Goal: Task Accomplishment & Management: Complete application form

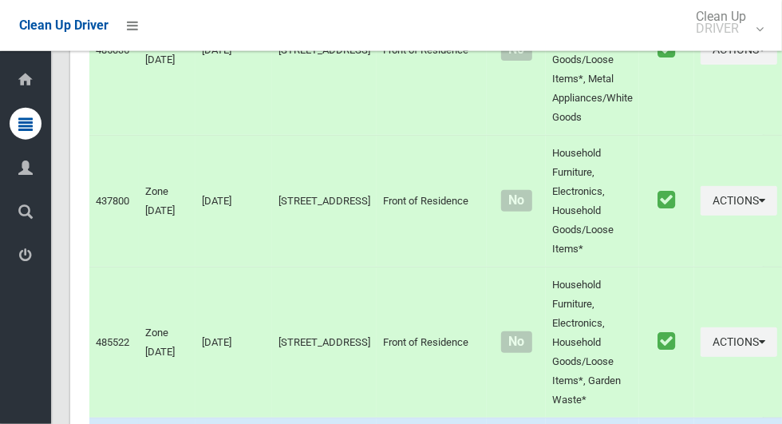
scroll to position [7988, 0]
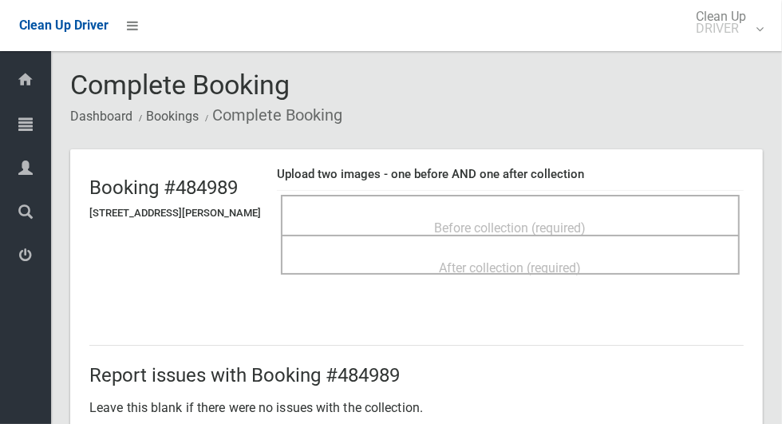
click at [587, 220] on span "Before collection (required)" at bounding box center [511, 227] width 152 height 15
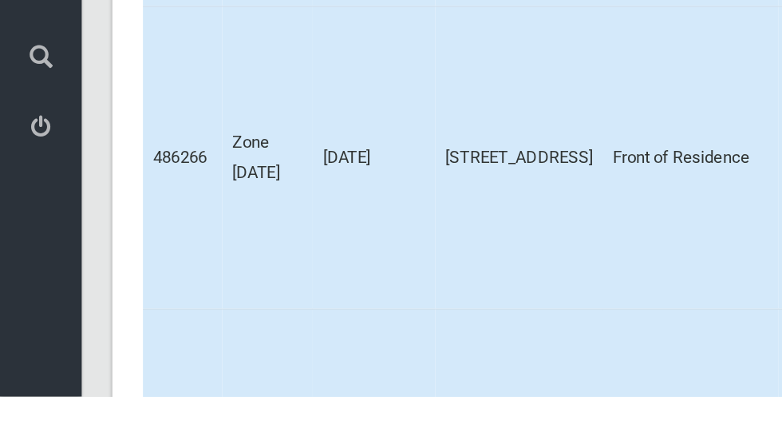
scroll to position [7988, 0]
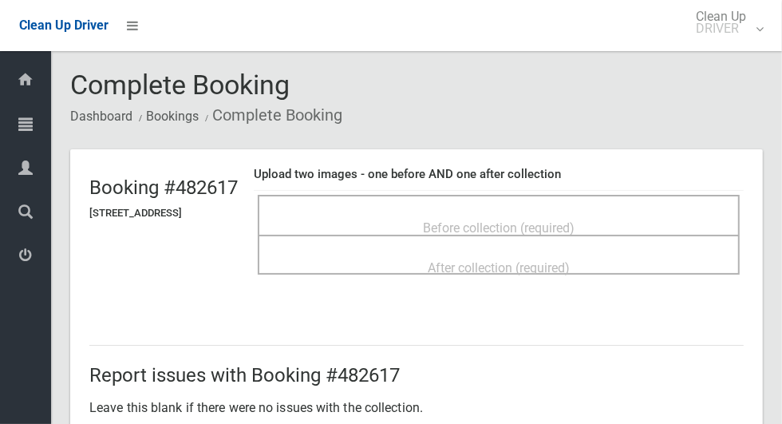
click at [608, 222] on div "Before collection (required)" at bounding box center [498, 227] width 447 height 30
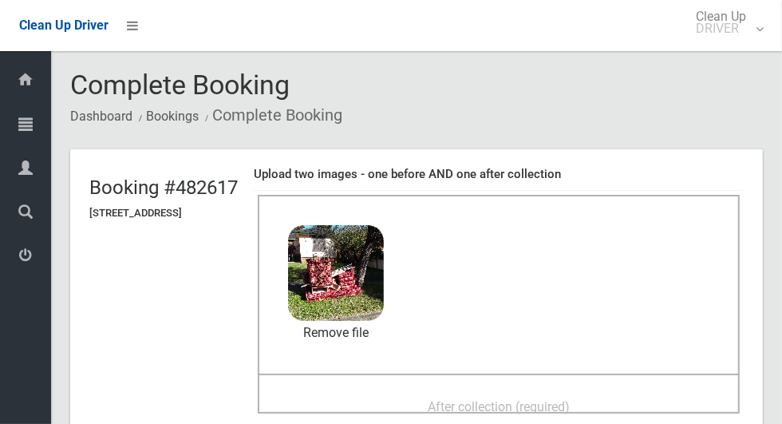
scroll to position [112, 0]
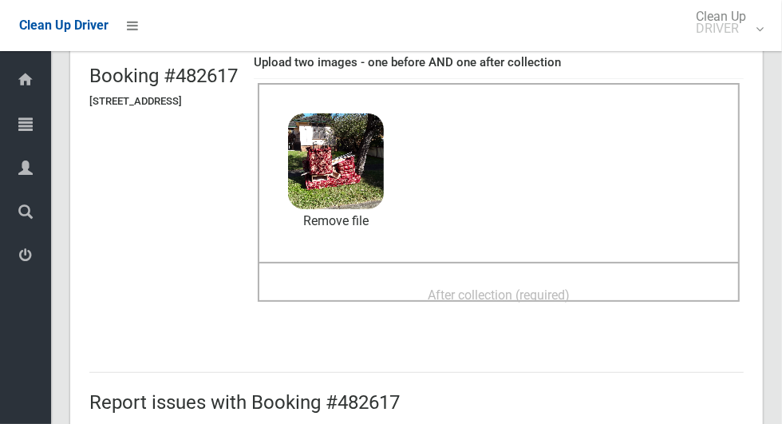
click at [621, 293] on div "After collection (required)" at bounding box center [498, 294] width 447 height 30
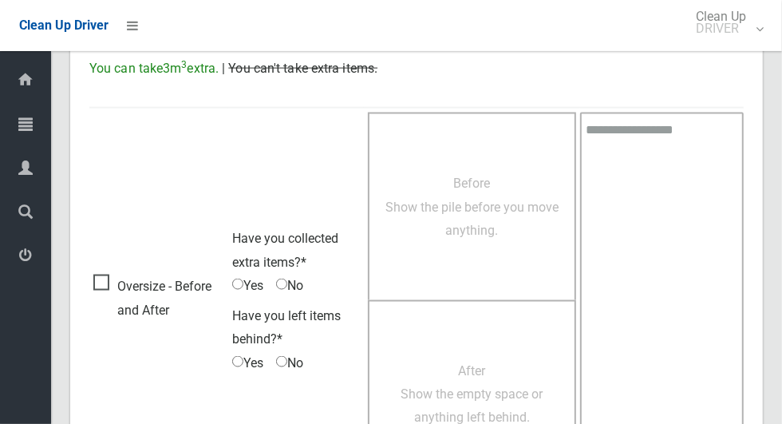
scroll to position [1306, 0]
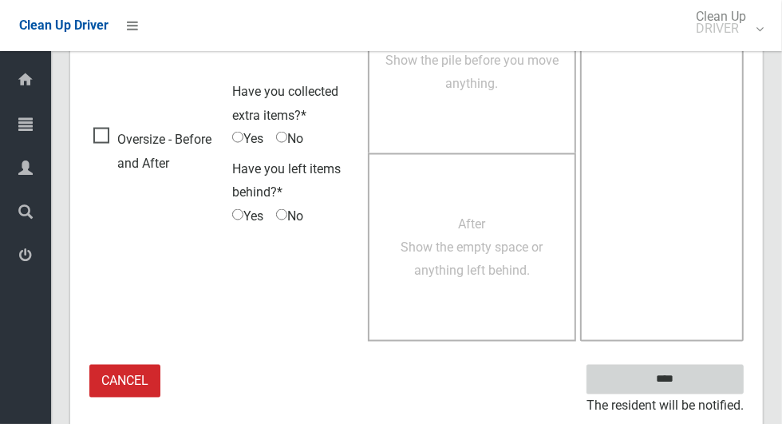
click at [702, 375] on input "****" at bounding box center [665, 380] width 157 height 30
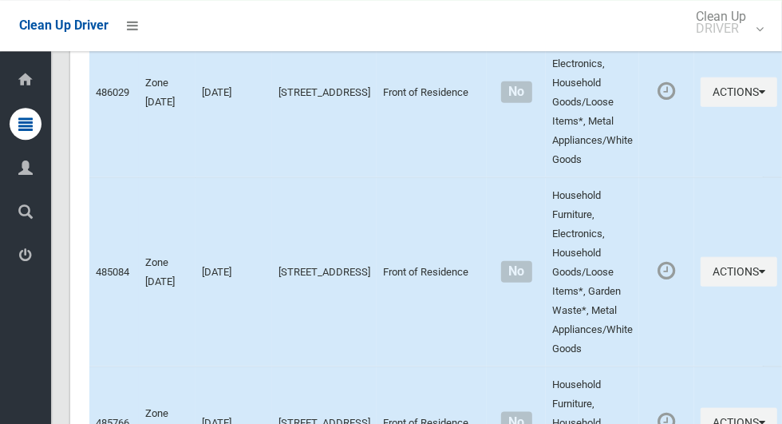
scroll to position [7988, 0]
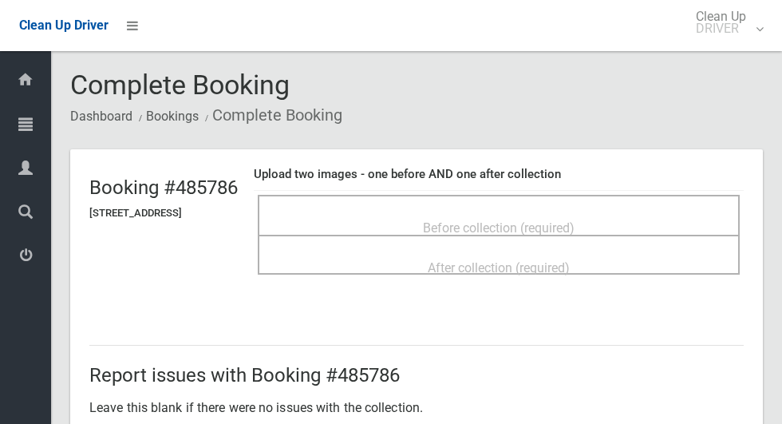
click at [647, 217] on div "Before collection (required)" at bounding box center [498, 227] width 447 height 30
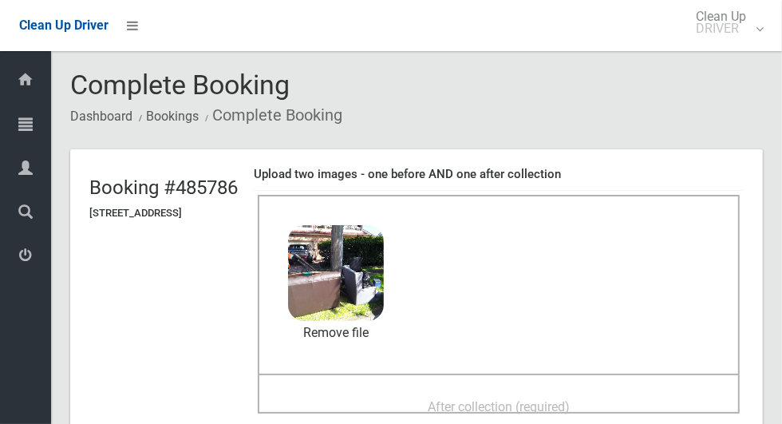
click at [477, 266] on div "Before collection (required) 2.7 MB 2025-09-2308.52.331377160291030633638.jpg C…" at bounding box center [499, 284] width 482 height 179
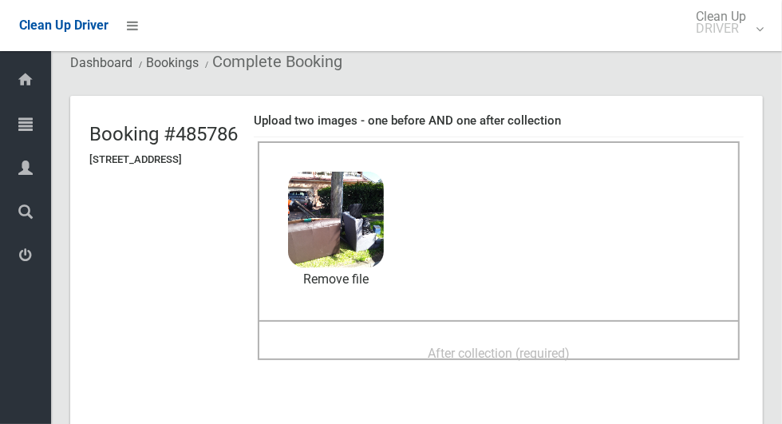
scroll to position [53, 0]
click at [422, 350] on div "After collection (required)" at bounding box center [498, 353] width 447 height 30
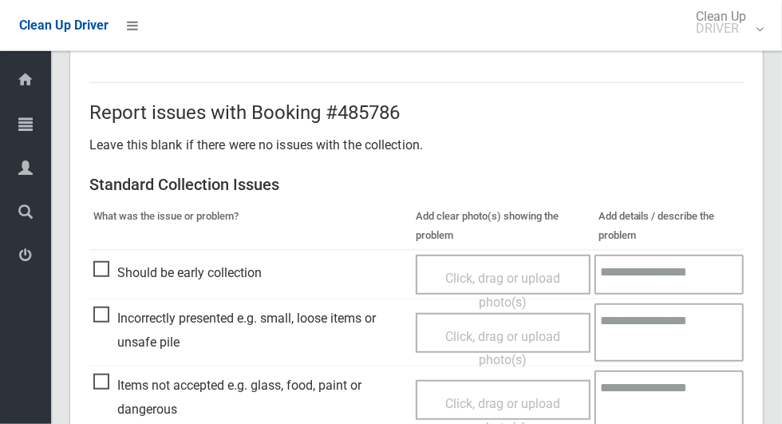
scroll to position [1306, 0]
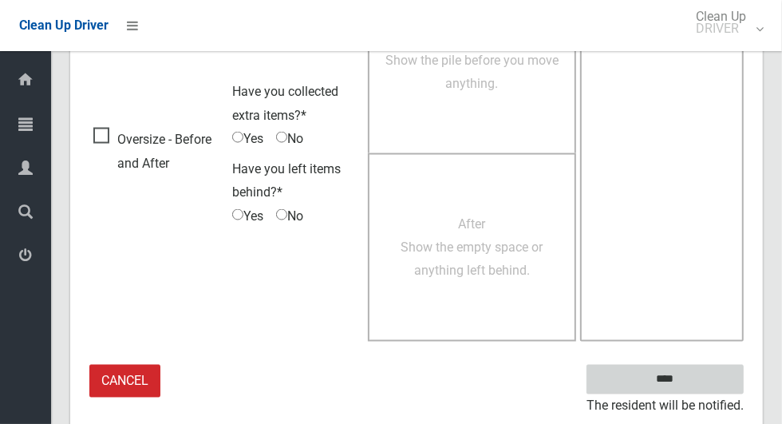
click at [693, 389] on input "****" at bounding box center [665, 380] width 157 height 30
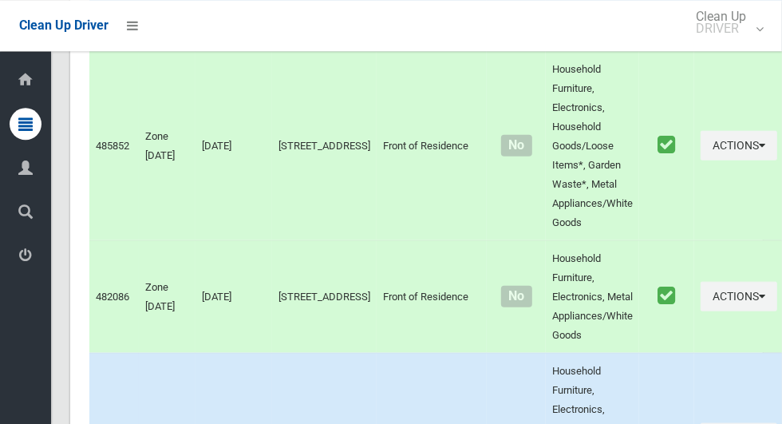
scroll to position [7988, 0]
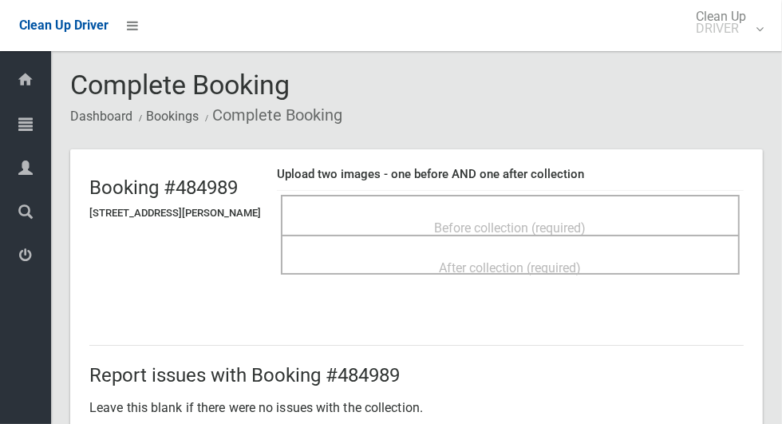
click at [528, 220] on span "Before collection (required)" at bounding box center [511, 227] width 152 height 15
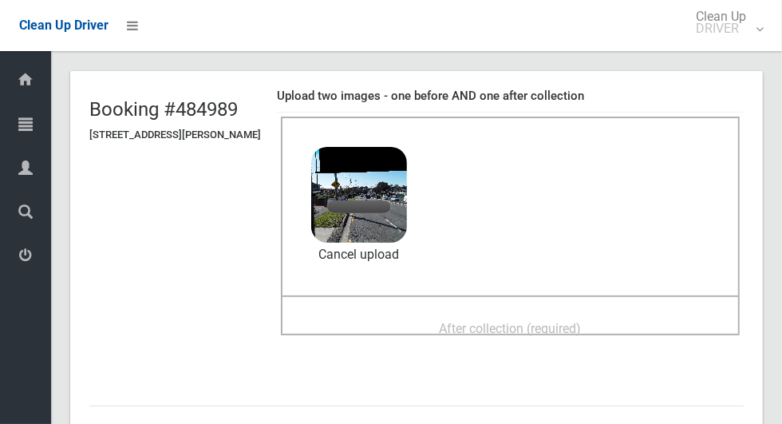
scroll to position [81, 0]
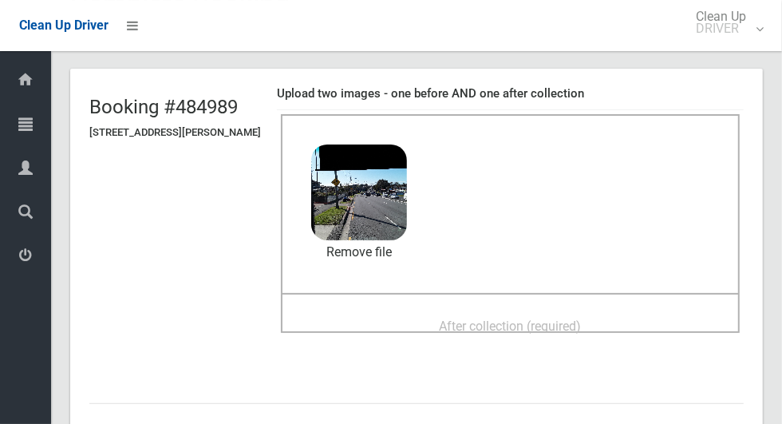
click at [548, 319] on span "After collection (required)" at bounding box center [511, 326] width 142 height 15
click at [582, 319] on span "After collection (required)" at bounding box center [511, 326] width 142 height 15
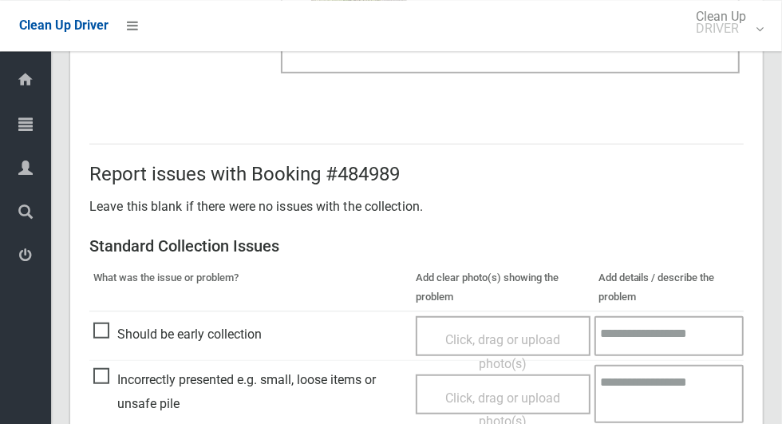
scroll to position [1306, 0]
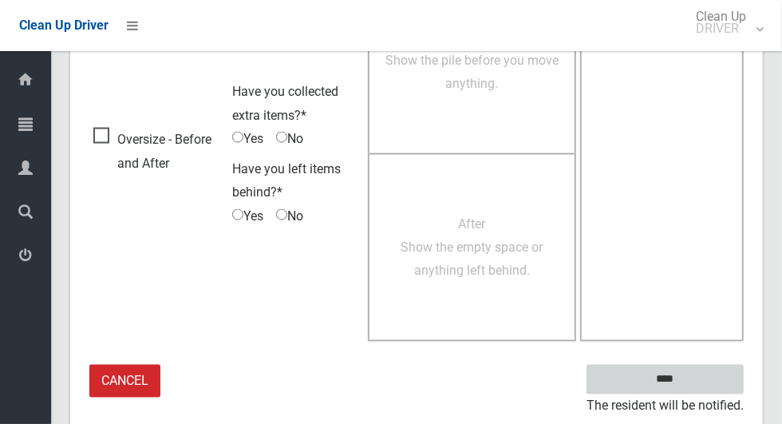
click at [707, 378] on input "****" at bounding box center [665, 380] width 157 height 30
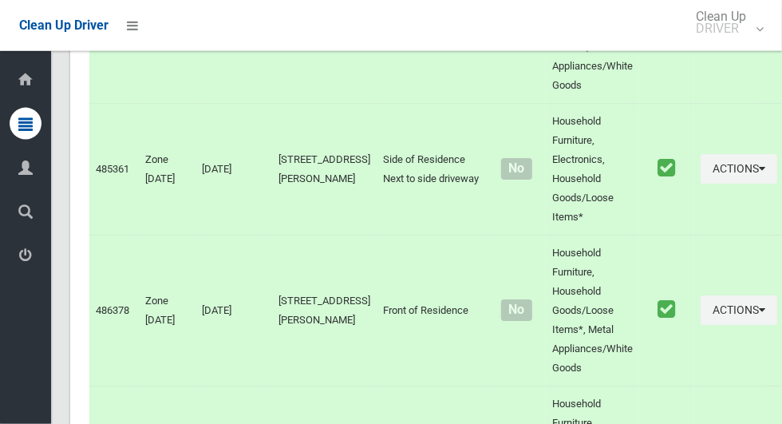
scroll to position [7988, 0]
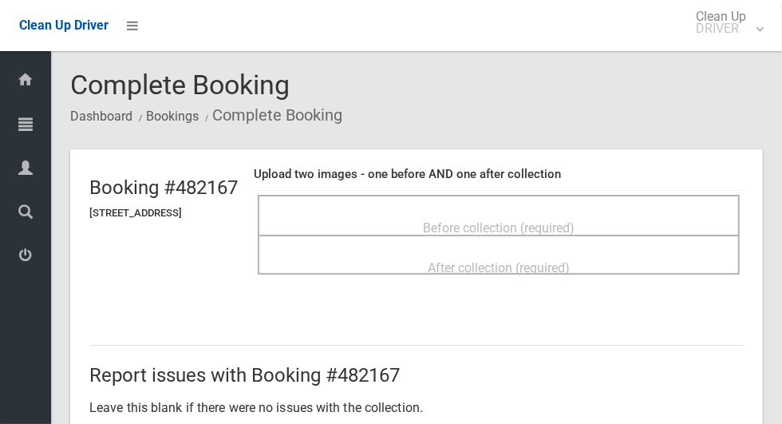
click at [641, 223] on div "Before collection (required)" at bounding box center [498, 227] width 447 height 30
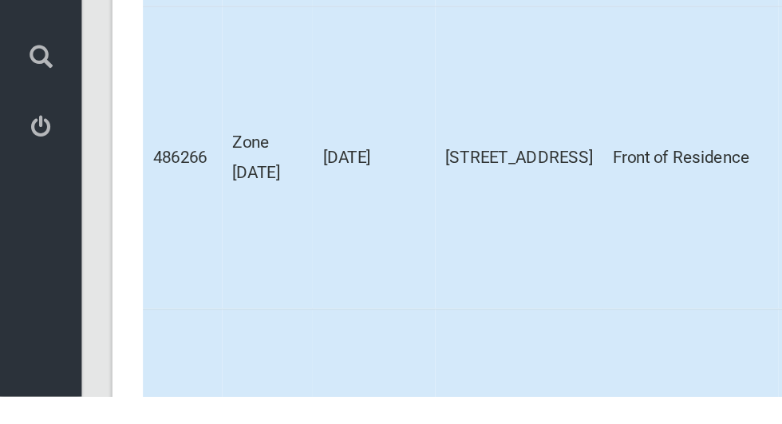
scroll to position [7988, 0]
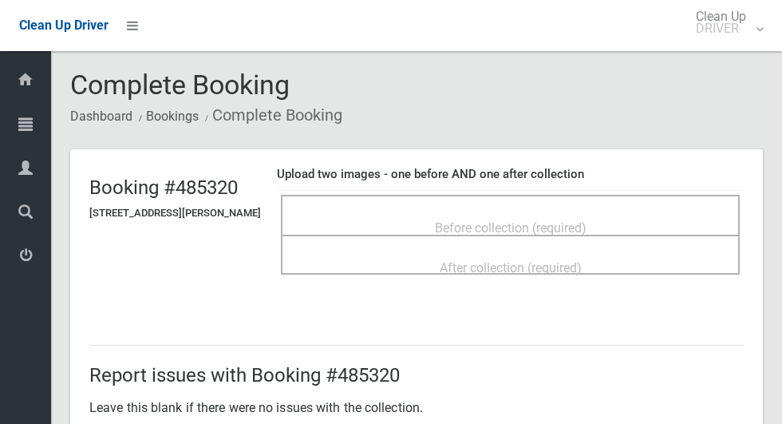
click at [587, 220] on span "Before collection (required)" at bounding box center [511, 227] width 152 height 15
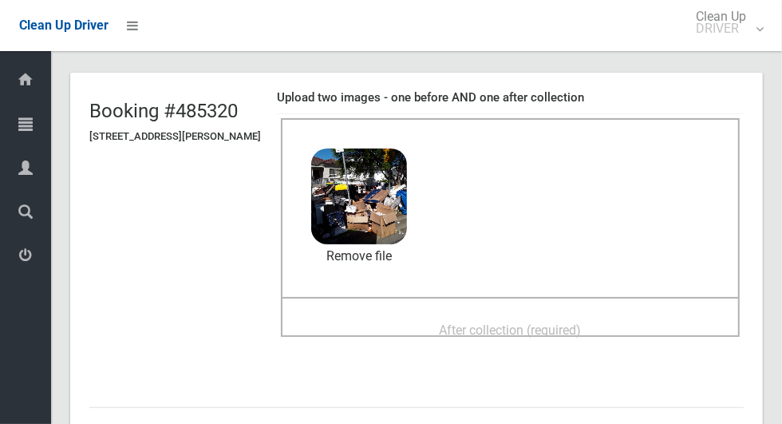
scroll to position [75, 0]
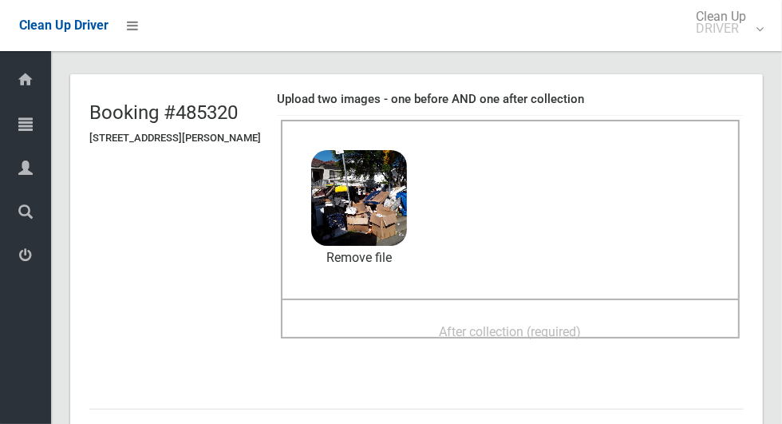
click at [553, 324] on span "After collection (required)" at bounding box center [511, 331] width 142 height 15
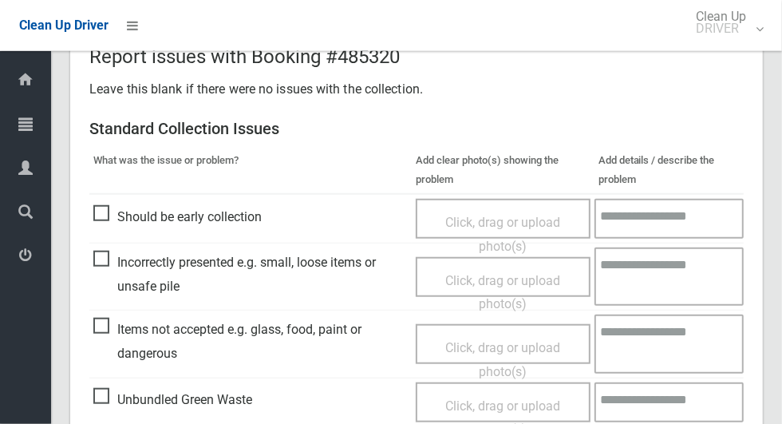
scroll to position [1306, 0]
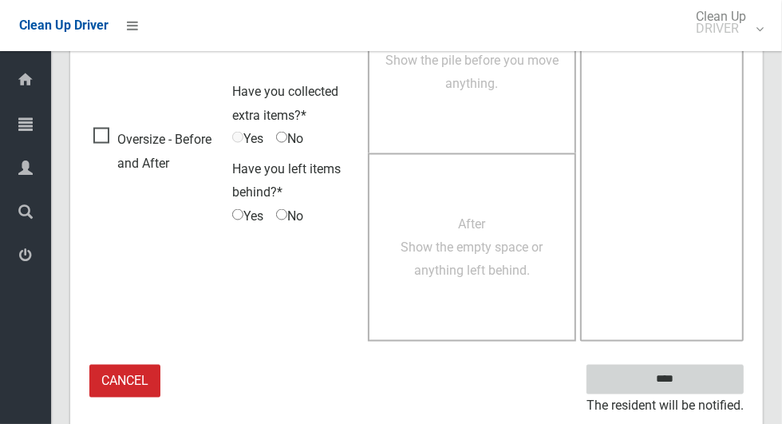
click at [692, 389] on input "****" at bounding box center [665, 380] width 157 height 30
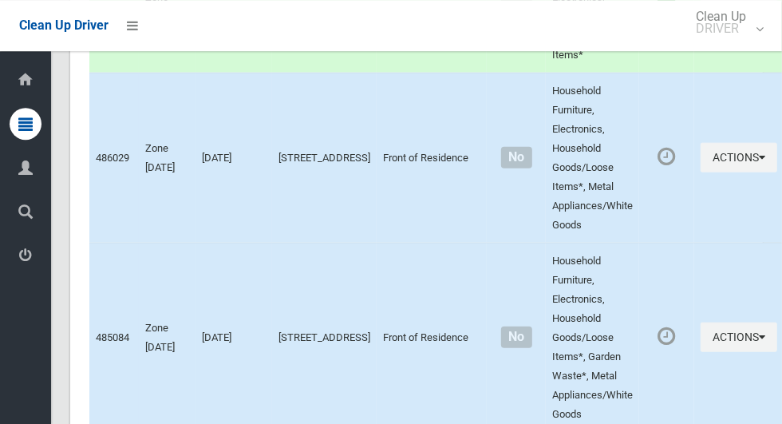
scroll to position [7988, 0]
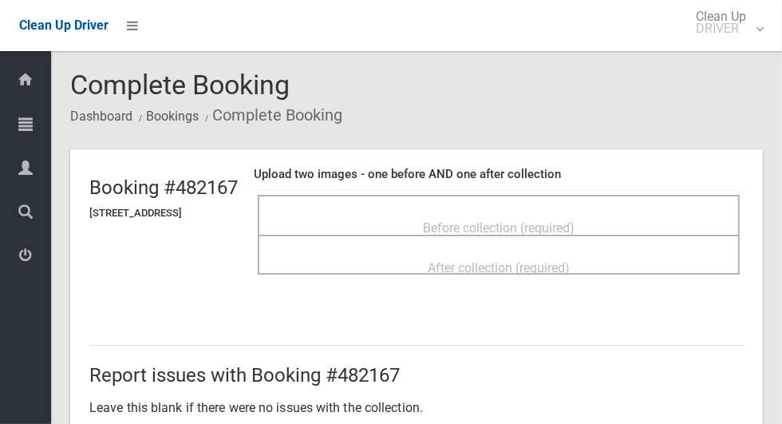
click at [542, 220] on span "Before collection (required)" at bounding box center [499, 227] width 152 height 15
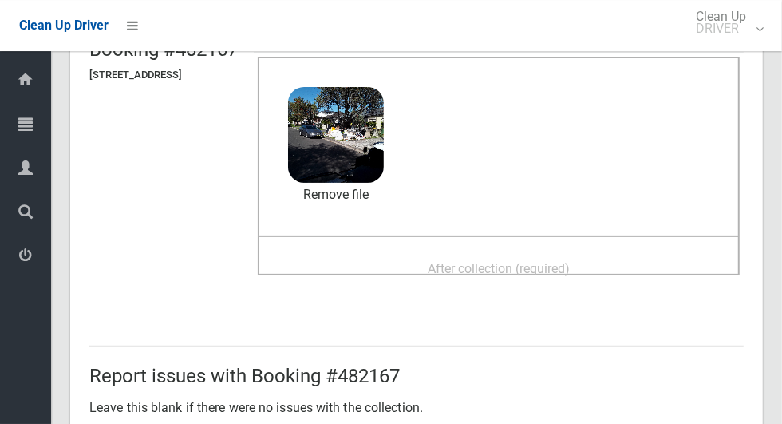
scroll to position [139, 0]
click at [621, 260] on div "After collection (required)" at bounding box center [498, 267] width 447 height 30
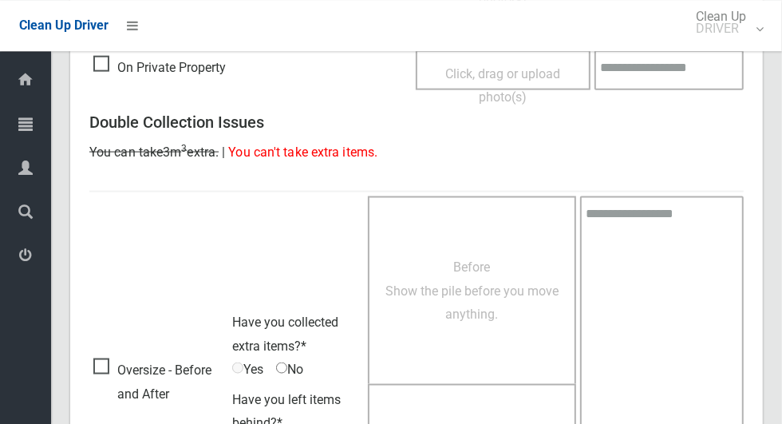
scroll to position [1080, 0]
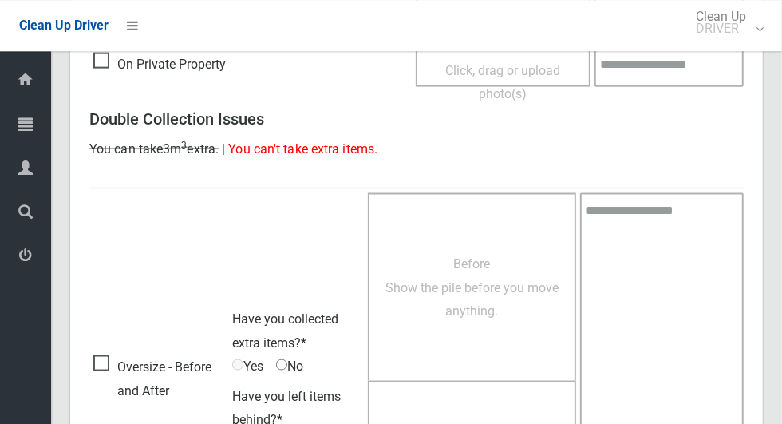
click at [103, 364] on span "Oversize - Before and After" at bounding box center [158, 378] width 131 height 47
click at [461, 285] on span "Before Show the pile before you move anything." at bounding box center [472, 287] width 173 height 62
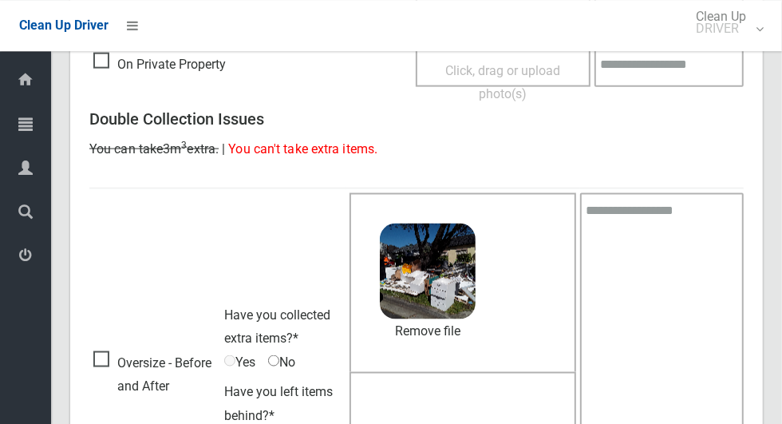
click at [287, 361] on span "No" at bounding box center [281, 362] width 27 height 24
click at [283, 363] on span "No" at bounding box center [281, 362] width 27 height 24
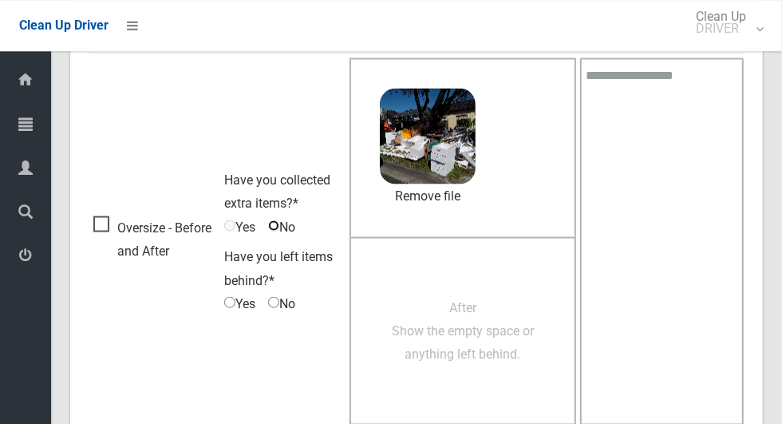
scroll to position [1214, 0]
click at [485, 332] on span "After Show the empty space or anything left behind." at bounding box center [463, 330] width 142 height 62
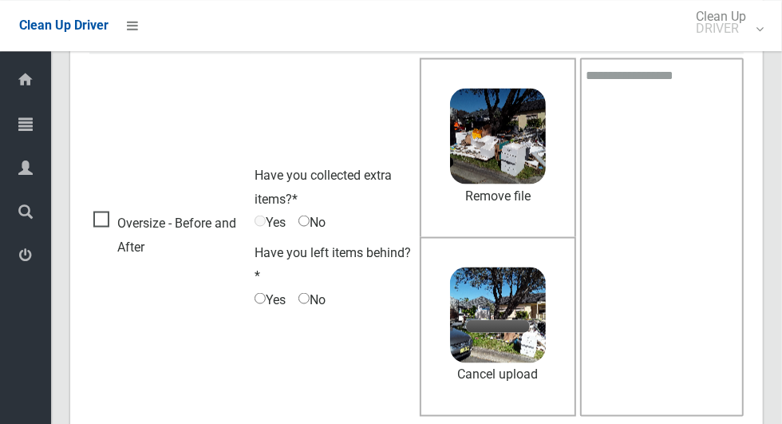
click at [546, 267] on div "4.6 MB 2025-09-2309.37.204296343739725311558.jpg" at bounding box center [498, 310] width 96 height 86
click at [567, 253] on div "After Show the empty space or anything left behind. 4.6 MB 2025-09-2309.37.2042…" at bounding box center [498, 326] width 156 height 180
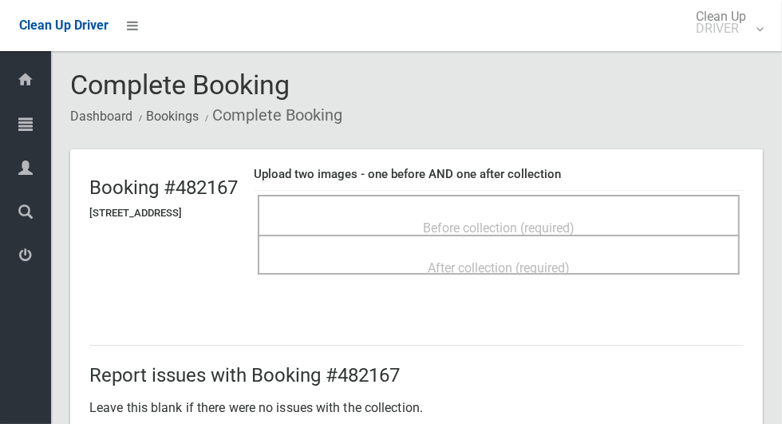
click at [549, 224] on span "Before collection (required)" at bounding box center [499, 227] width 152 height 15
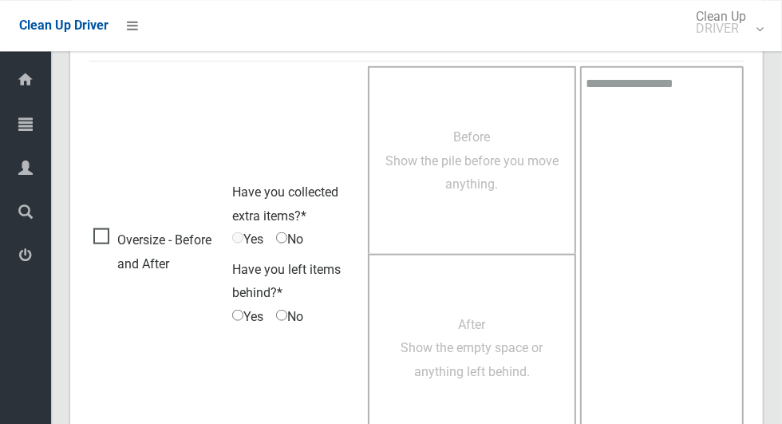
scroll to position [949, 0]
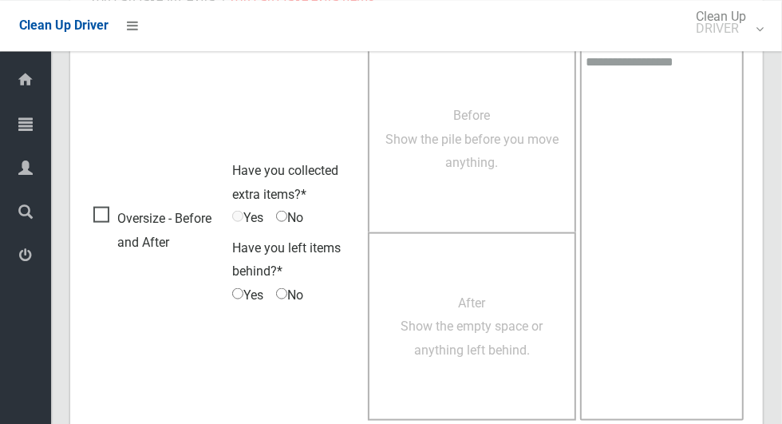
click at [109, 222] on span "Oversize - Before and After" at bounding box center [158, 229] width 131 height 47
click at [295, 217] on span "No" at bounding box center [289, 217] width 27 height 24
click at [497, 166] on span "Before Show the pile before you move anything." at bounding box center [472, 138] width 173 height 62
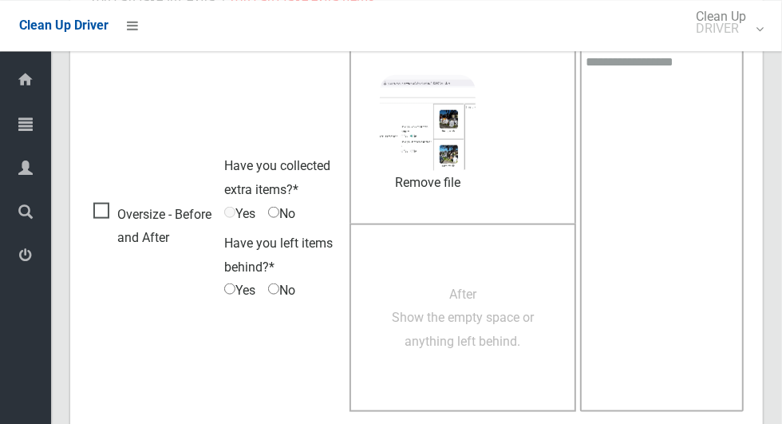
click at [471, 305] on span "After Show the empty space or anything left behind." at bounding box center [463, 317] width 142 height 62
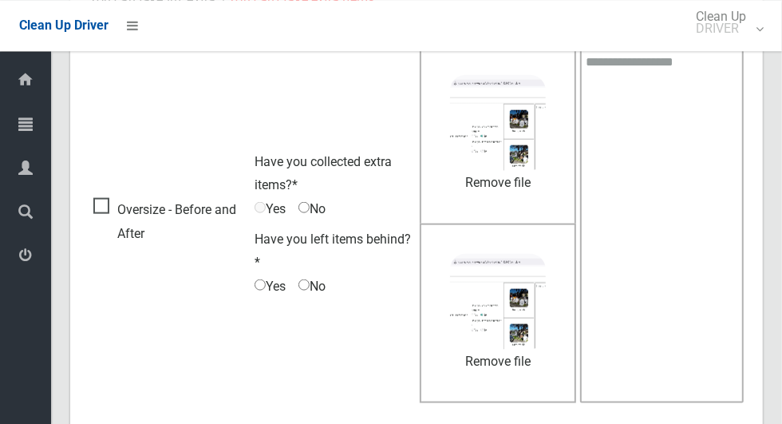
click at [688, 200] on textarea at bounding box center [662, 223] width 164 height 359
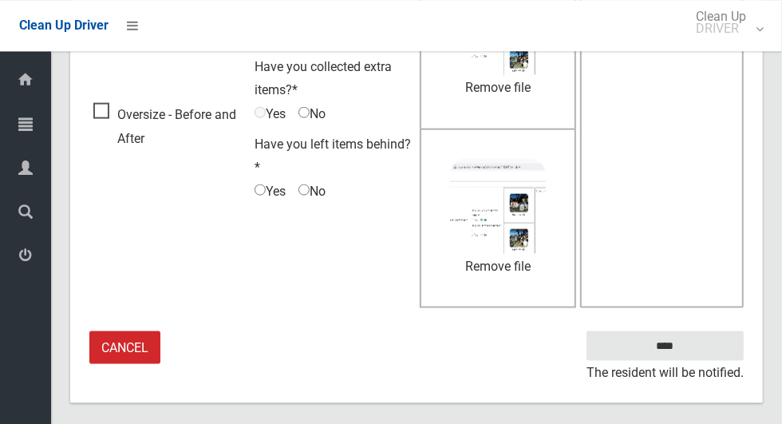
scroll to position [1057, 0]
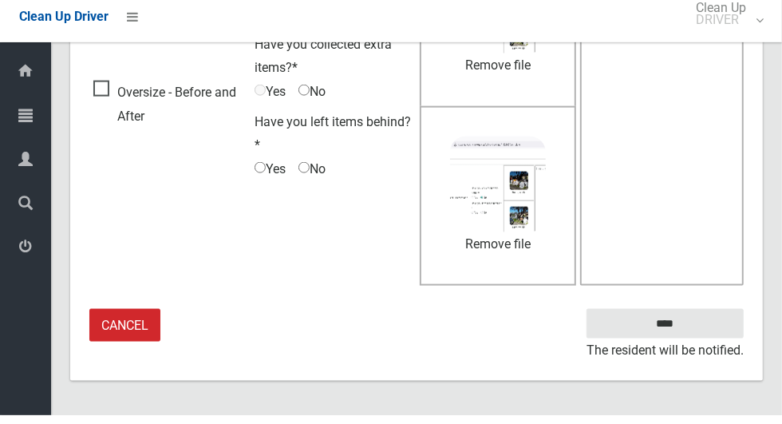
type textarea "**********"
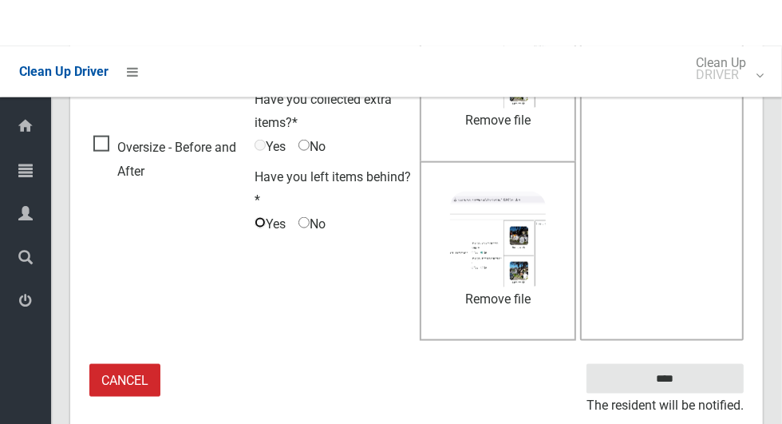
scroll to position [1011, 0]
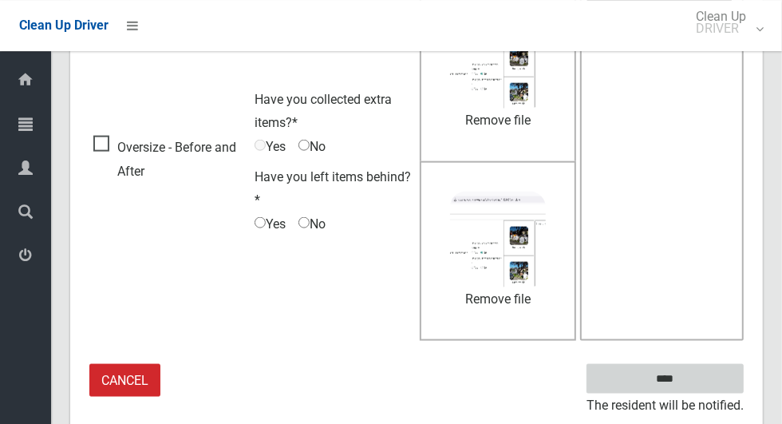
click at [693, 379] on input "****" at bounding box center [665, 379] width 157 height 30
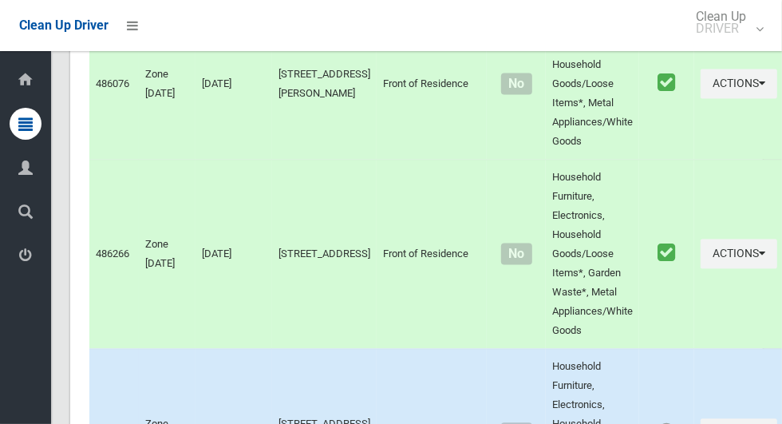
scroll to position [7857, 0]
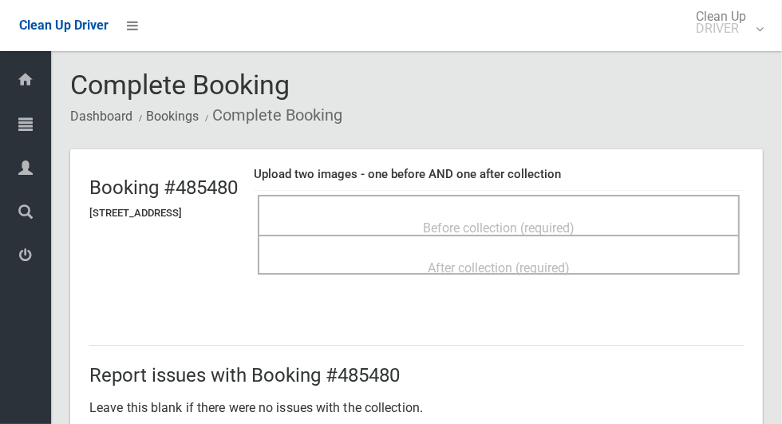
click at [534, 221] on span "Before collection (required)" at bounding box center [499, 227] width 152 height 15
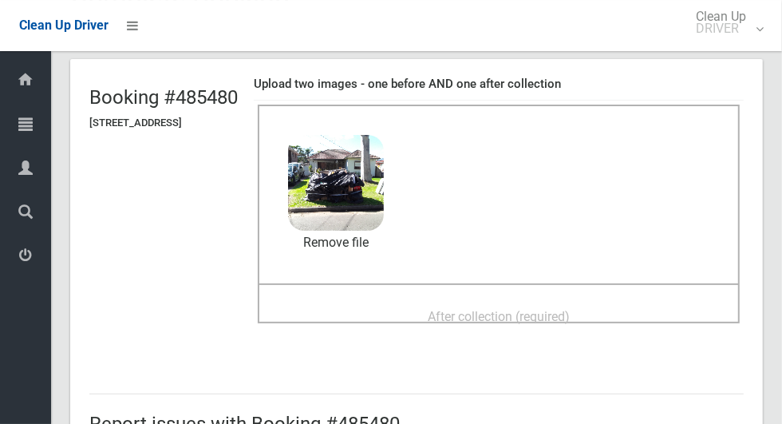
scroll to position [86, 0]
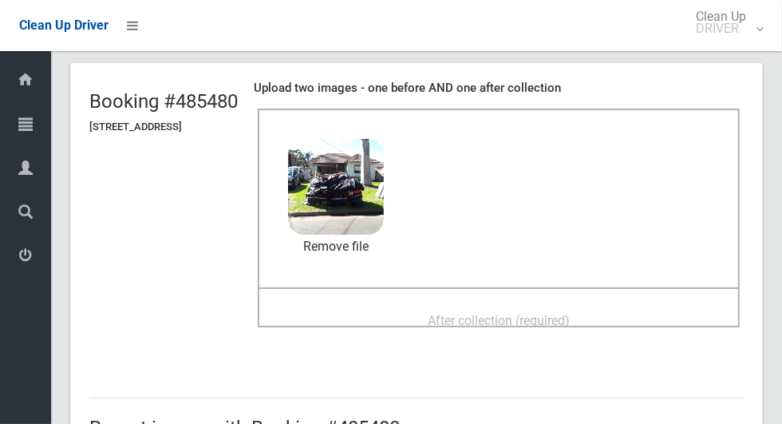
click at [570, 313] on span "After collection (required)" at bounding box center [499, 320] width 142 height 15
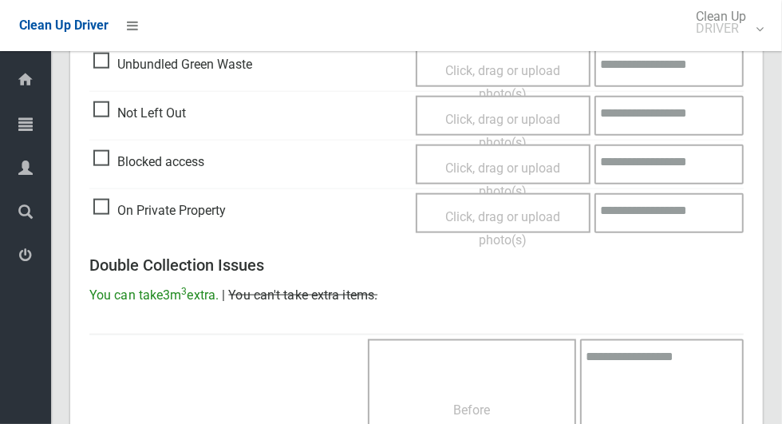
scroll to position [1306, 0]
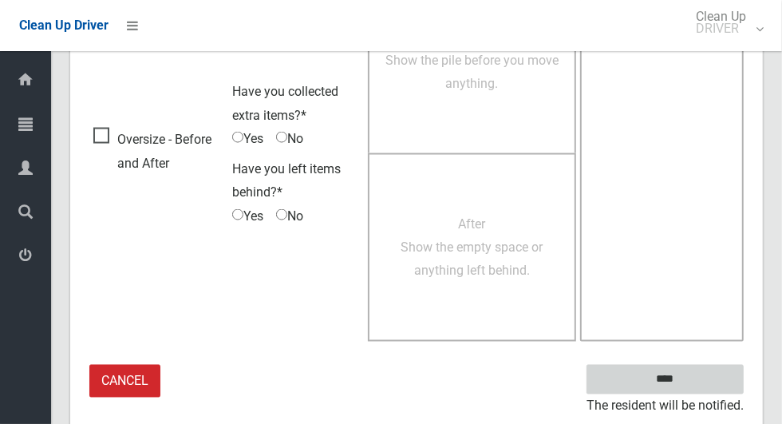
click at [693, 386] on input "****" at bounding box center [665, 380] width 157 height 30
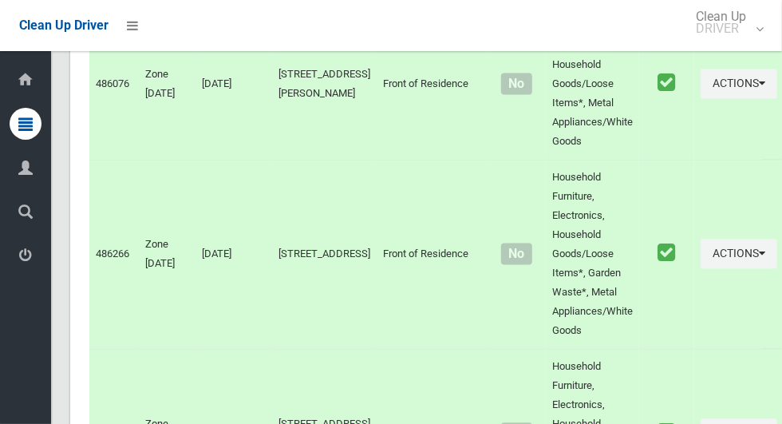
scroll to position [7857, 0]
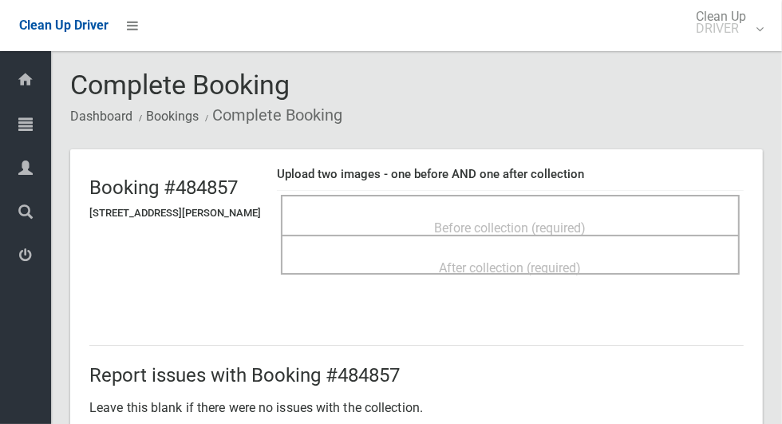
click at [618, 213] on div "Before collection (required)" at bounding box center [511, 227] width 424 height 30
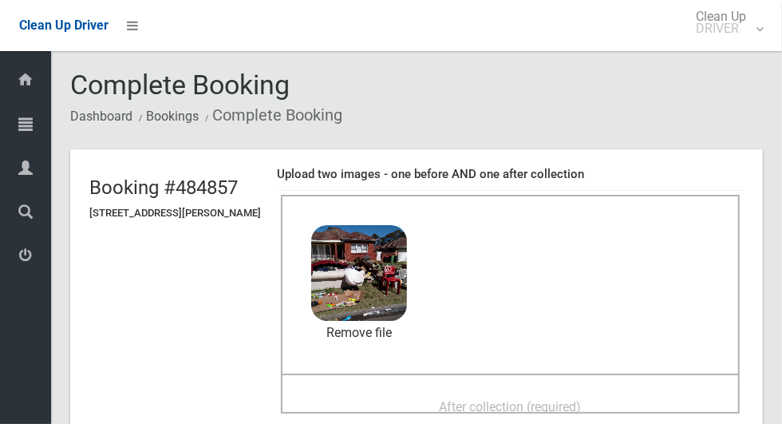
scroll to position [89, 0]
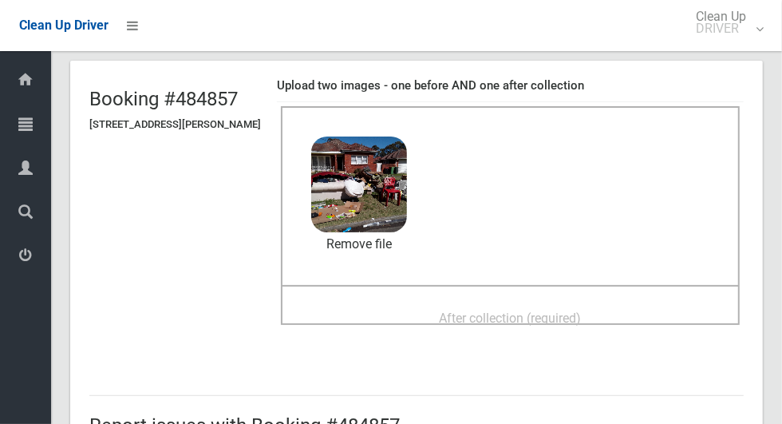
click at [623, 307] on div "After collection (required)" at bounding box center [511, 318] width 424 height 30
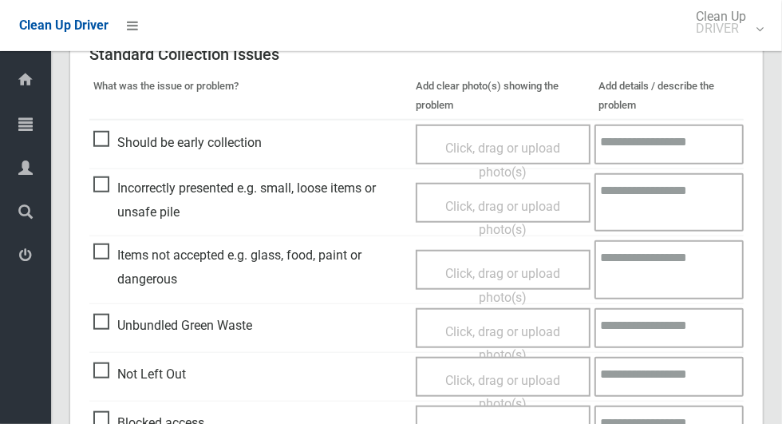
scroll to position [672, 0]
click at [105, 251] on span "Items not accepted e.g. glass, food, paint or dangerous" at bounding box center [250, 266] width 315 height 47
click at [482, 265] on span "Click, drag or upload photo(s)" at bounding box center [503, 284] width 115 height 39
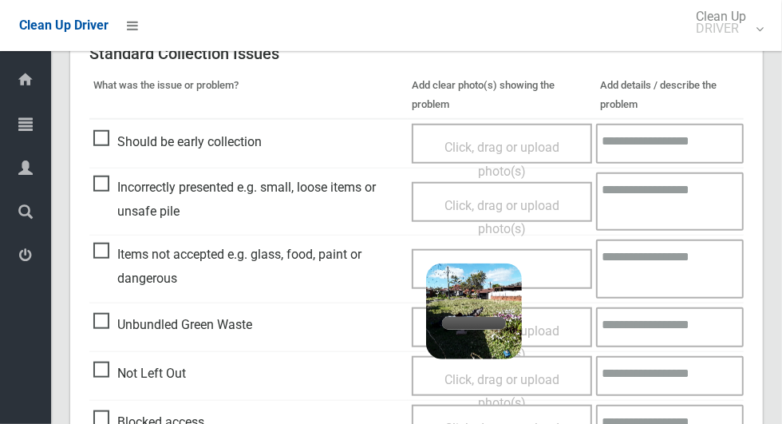
click at [498, 365] on link "Cancel upload" at bounding box center [474, 371] width 96 height 24
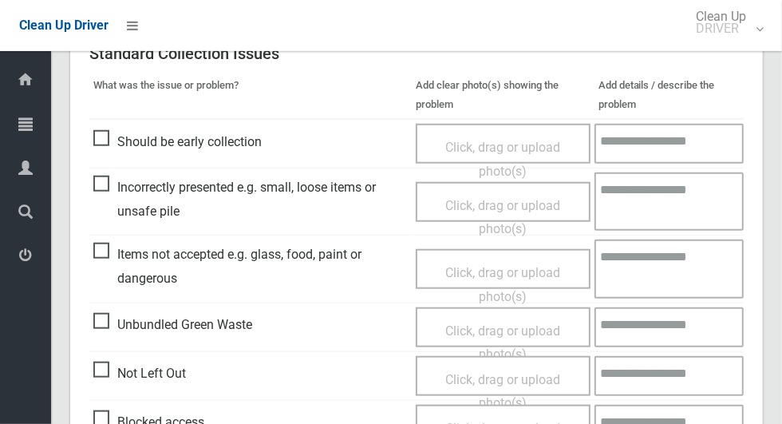
click at [466, 265] on span "Click, drag or upload photo(s)" at bounding box center [503, 284] width 115 height 39
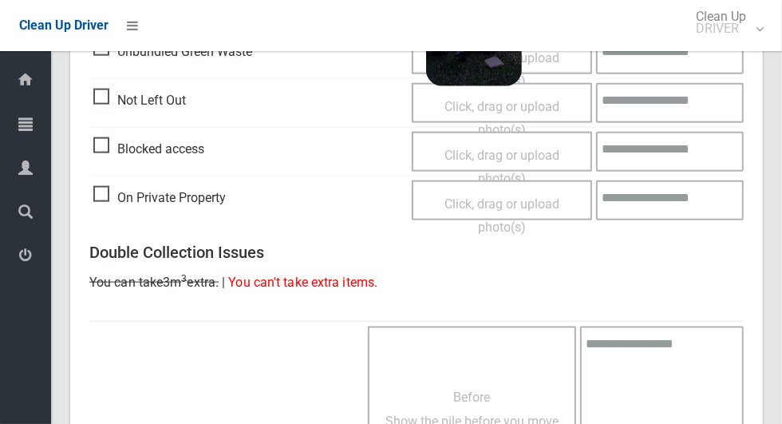
scroll to position [1306, 0]
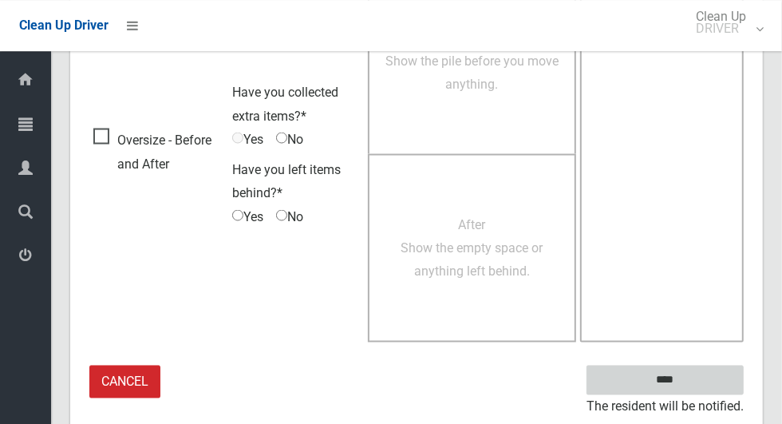
click at [693, 383] on input "****" at bounding box center [665, 380] width 157 height 30
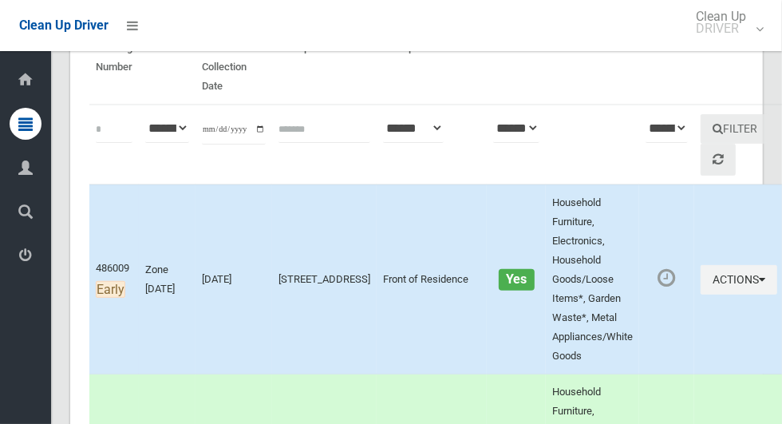
scroll to position [159, 0]
click at [759, 275] on icon "button" at bounding box center [762, 280] width 6 height 11
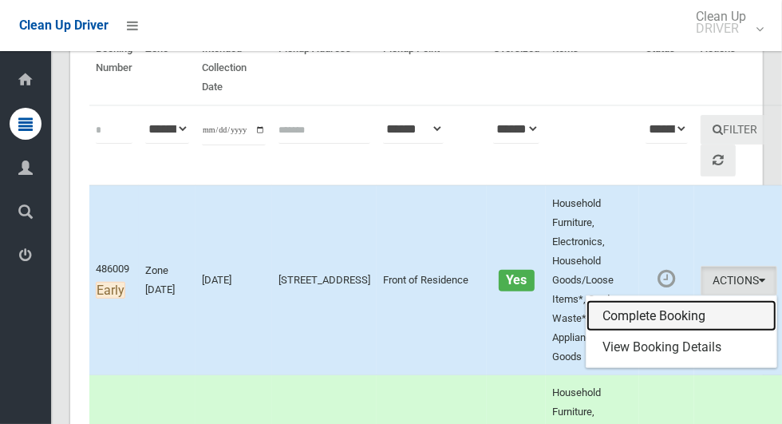
click at [652, 302] on link "Complete Booking" at bounding box center [682, 316] width 190 height 32
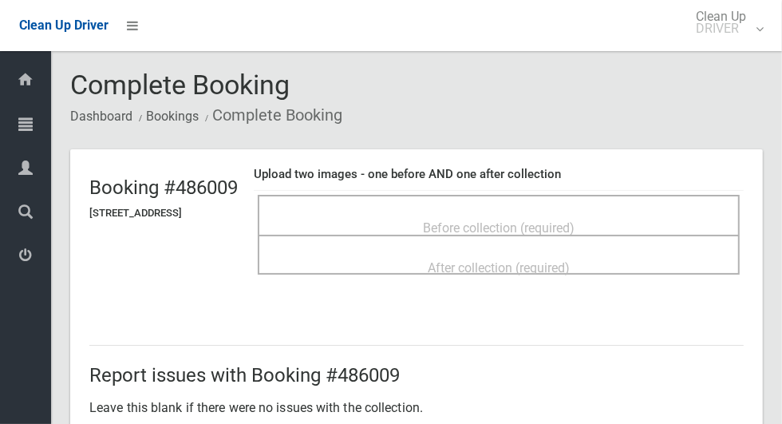
click at [575, 220] on span "Before collection (required)" at bounding box center [499, 227] width 152 height 15
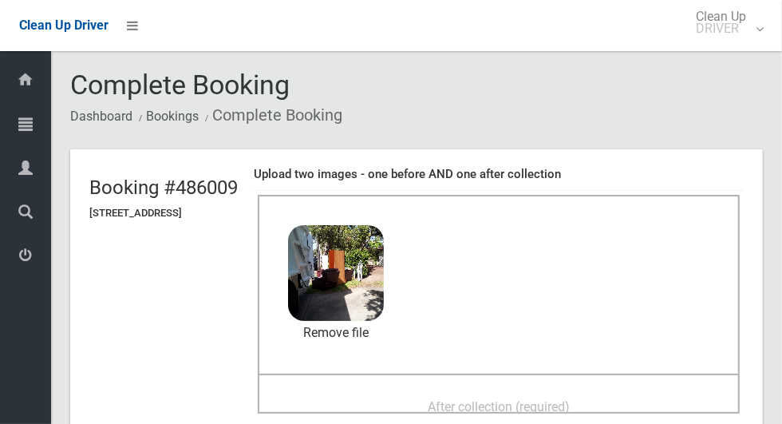
scroll to position [72, 0]
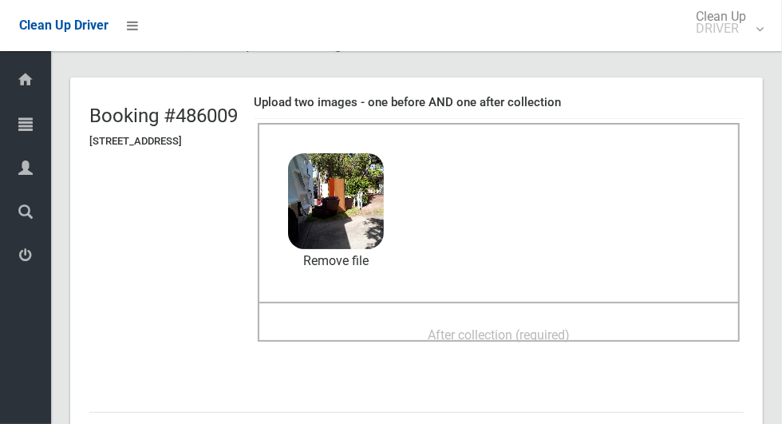
click at [552, 327] on span "After collection (required)" at bounding box center [499, 334] width 142 height 15
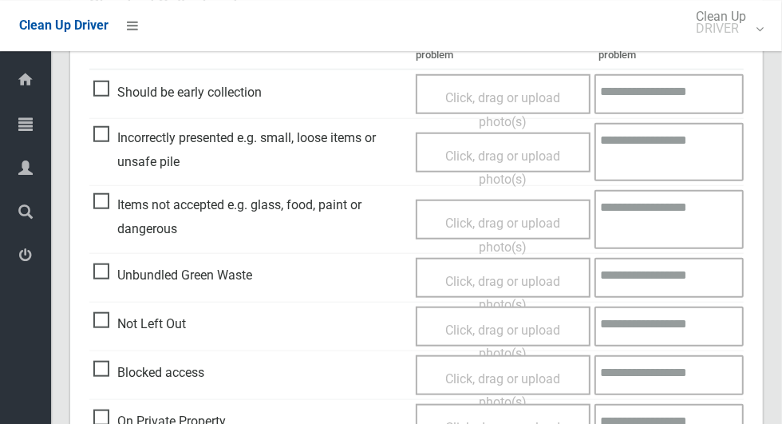
scroll to position [1306, 0]
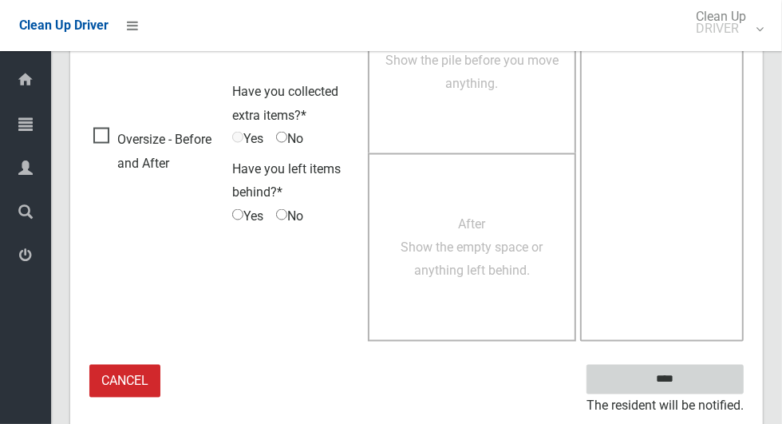
click at [693, 382] on input "****" at bounding box center [665, 380] width 157 height 30
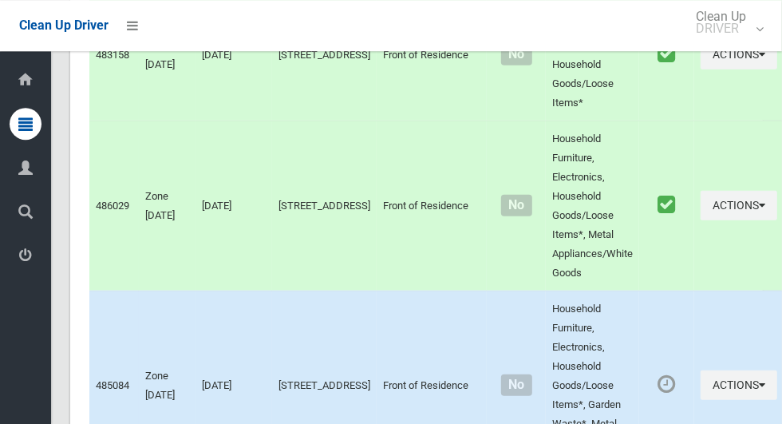
scroll to position [7857, 0]
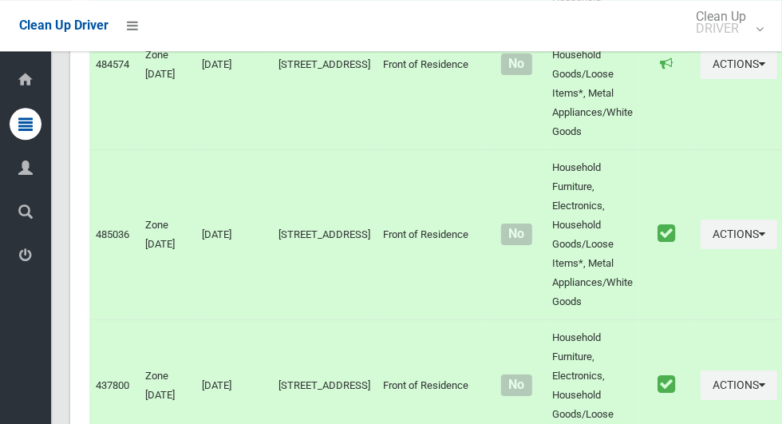
scroll to position [6202, 0]
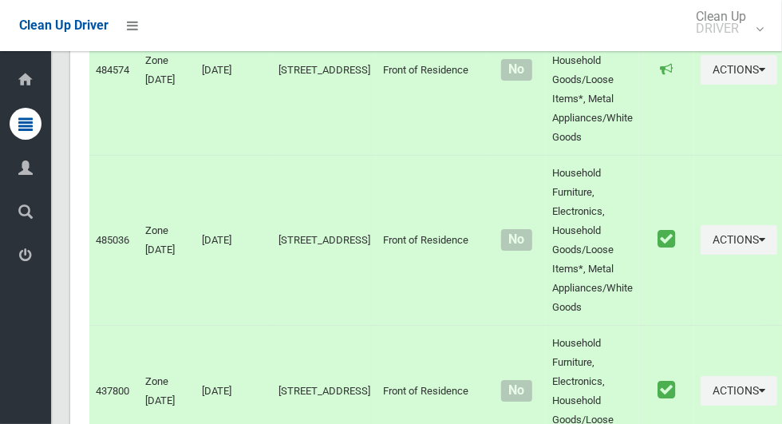
scroll to position [7857, 0]
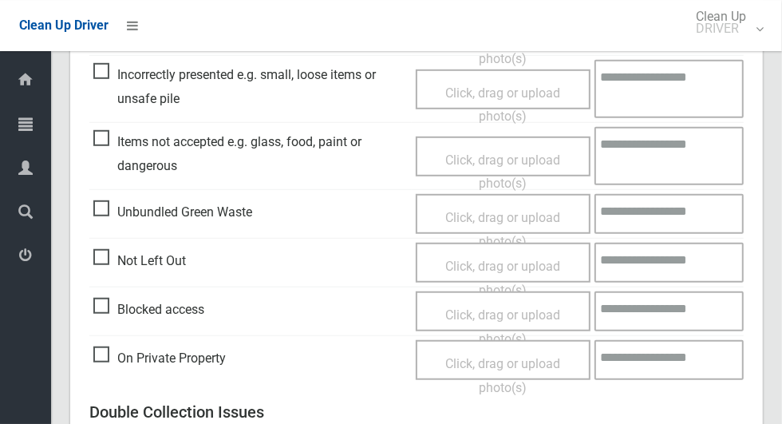
scroll to position [517, 0]
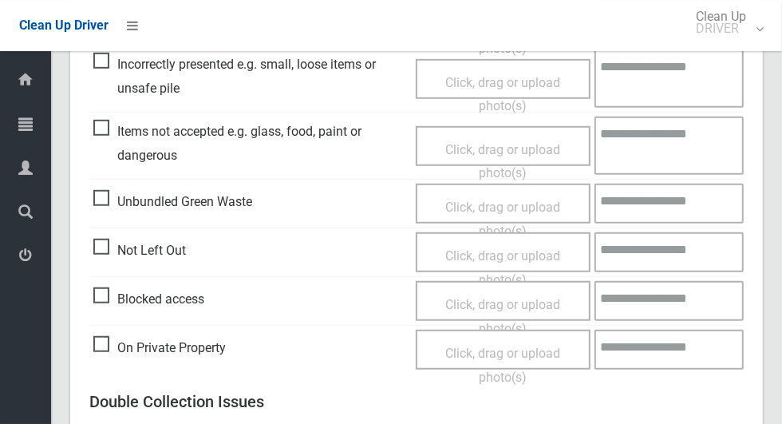
click at [103, 294] on span "Blocked access" at bounding box center [148, 299] width 111 height 24
click at [506, 307] on span "Click, drag or upload photo(s)" at bounding box center [503, 316] width 115 height 39
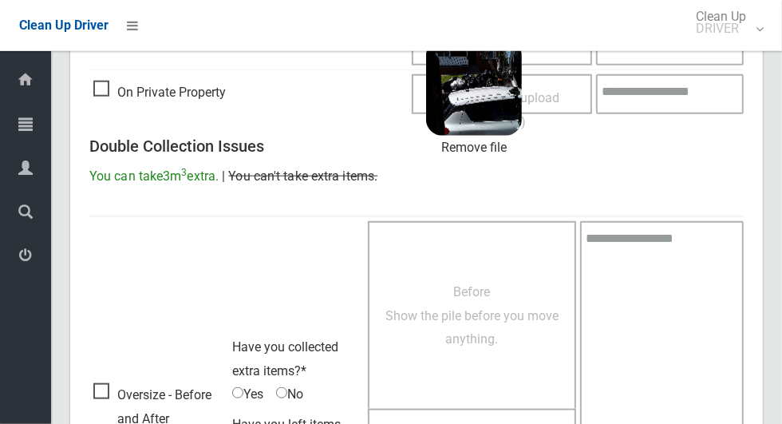
scroll to position [1028, 0]
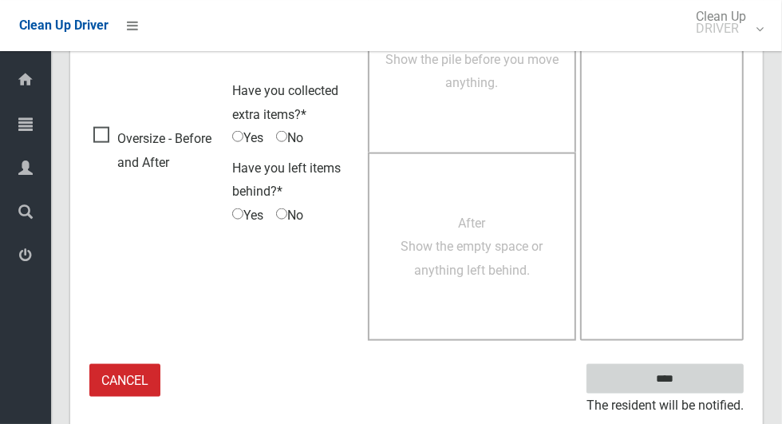
click at [693, 386] on input "****" at bounding box center [665, 379] width 157 height 30
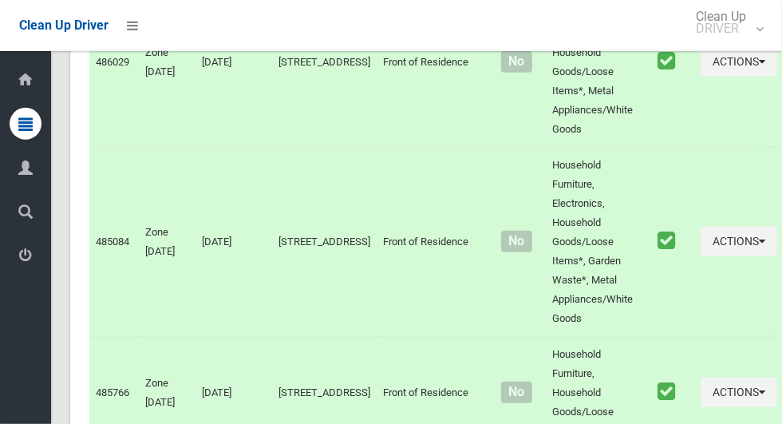
scroll to position [7857, 0]
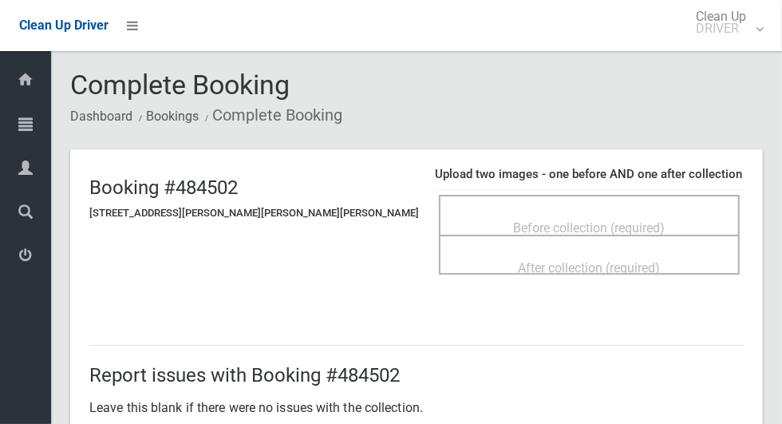
click at [667, 228] on div "Before collection (required)" at bounding box center [590, 227] width 266 height 30
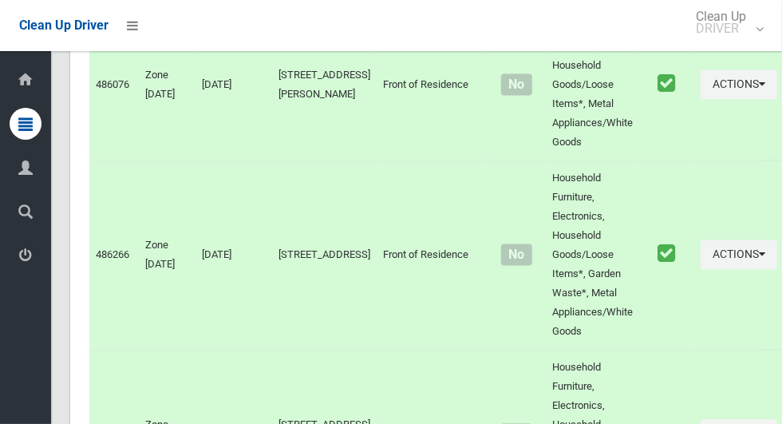
scroll to position [7857, 0]
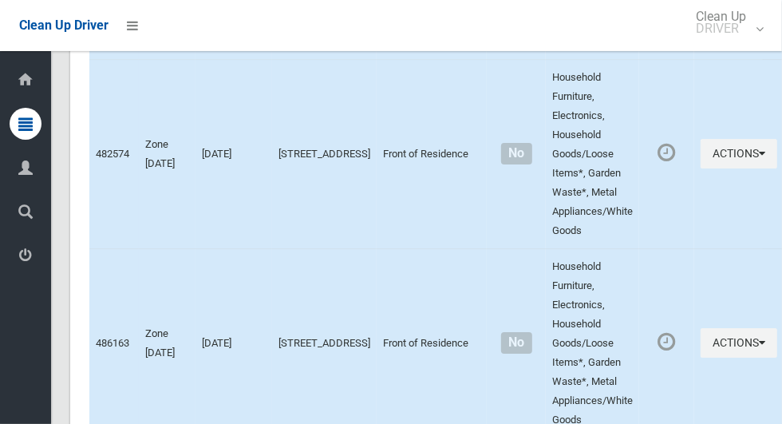
scroll to position [2697, 0]
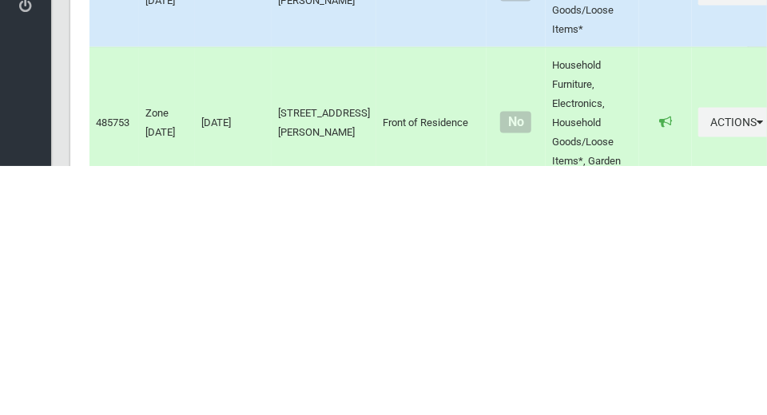
scroll to position [3195, 0]
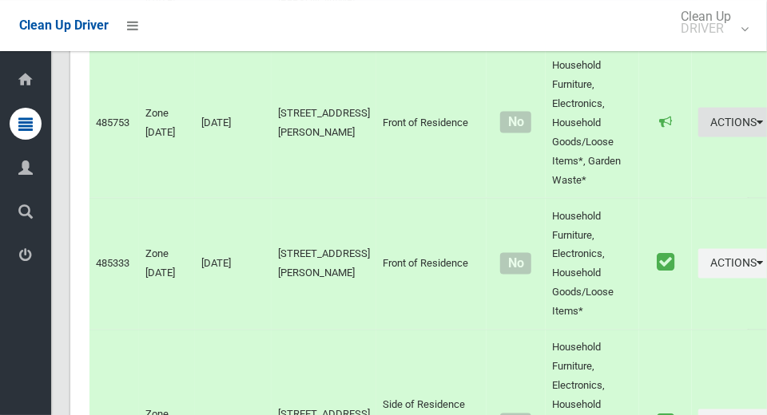
click at [756, 128] on icon "button" at bounding box center [759, 122] width 6 height 11
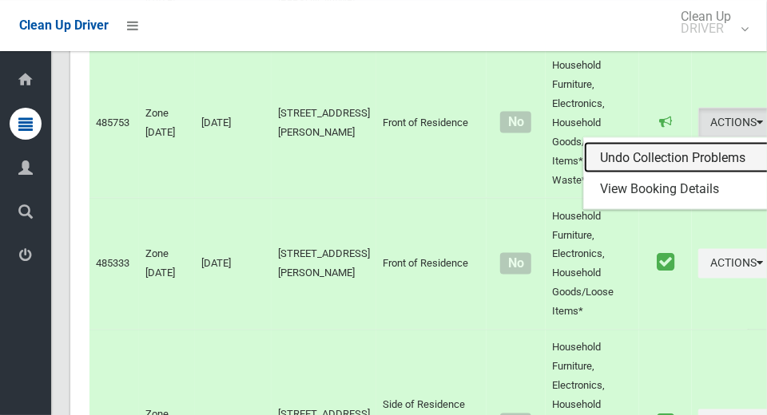
click at [667, 174] on link "Undo Collection Problems" at bounding box center [679, 158] width 190 height 32
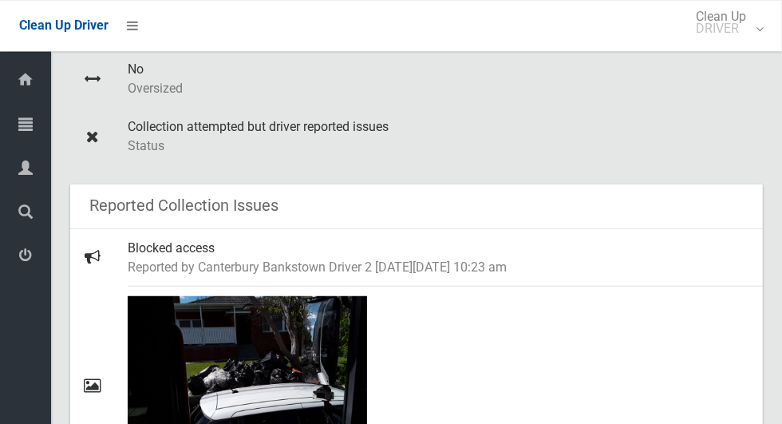
scroll to position [664, 0]
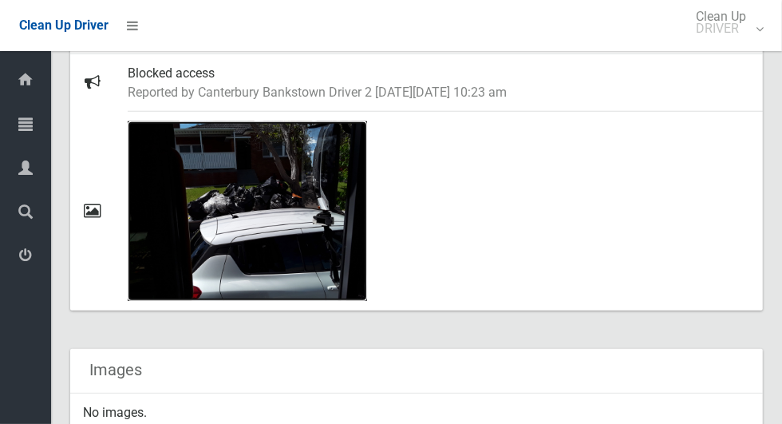
click at [261, 216] on img at bounding box center [248, 211] width 240 height 180
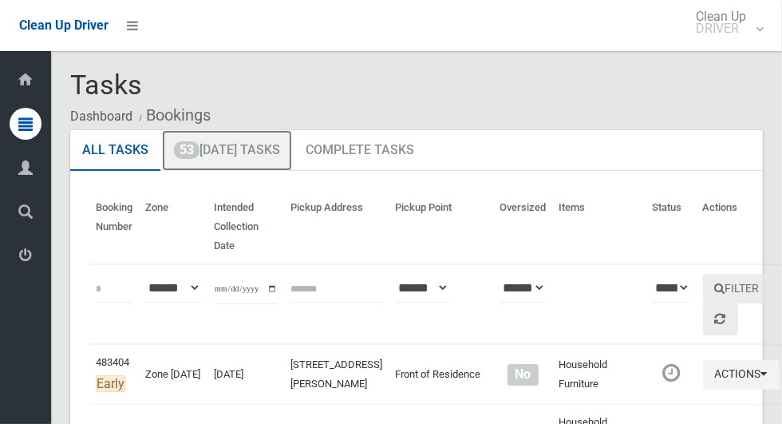
click at [236, 156] on link "53 [DATE] Tasks" at bounding box center [227, 151] width 130 height 42
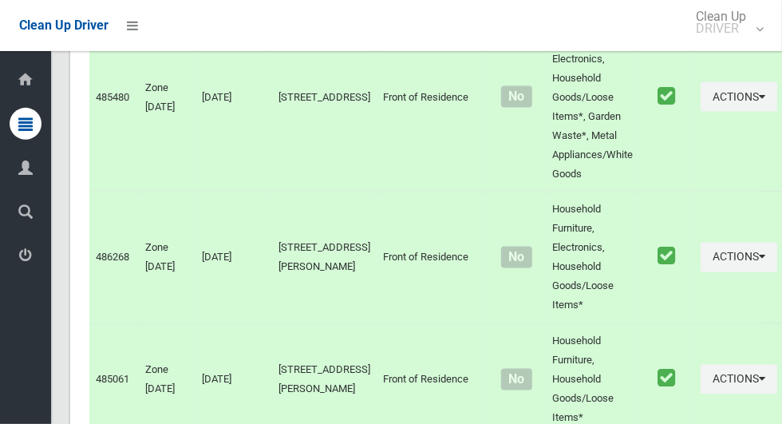
scroll to position [7857, 0]
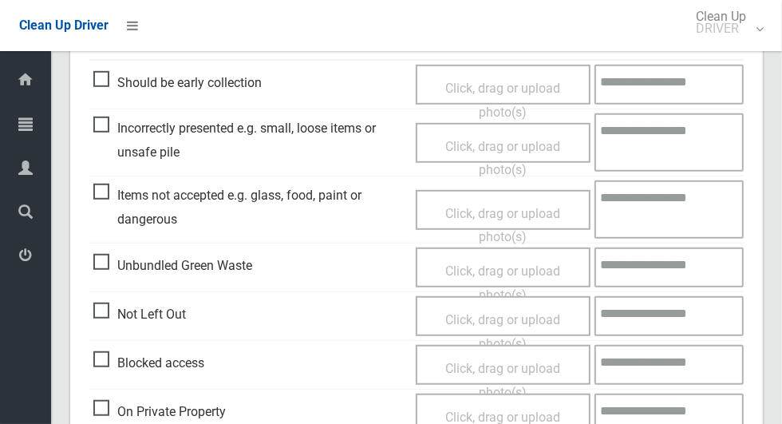
scroll to position [454, 0]
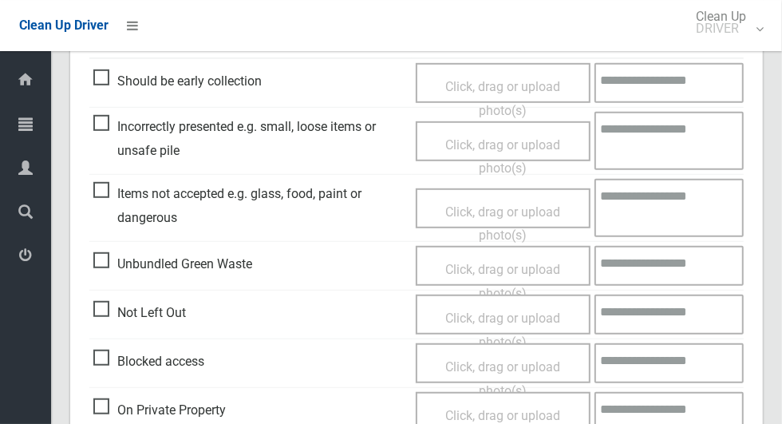
click at [110, 370] on span "Blocked access" at bounding box center [148, 362] width 111 height 24
click at [493, 363] on span "Click, drag or upload photo(s)" at bounding box center [503, 378] width 115 height 39
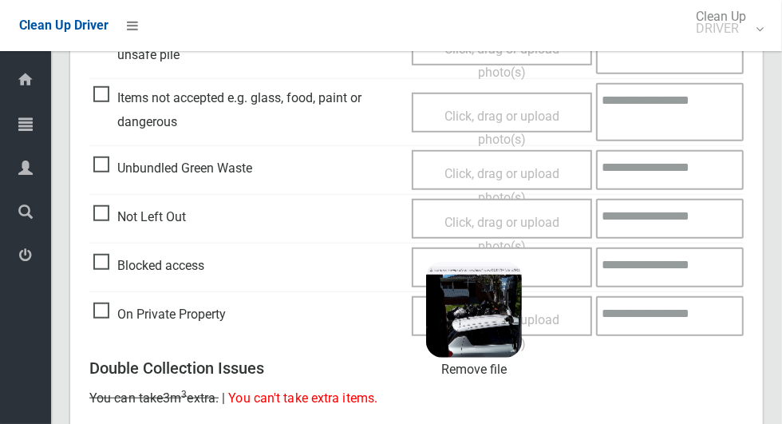
scroll to position [1028, 0]
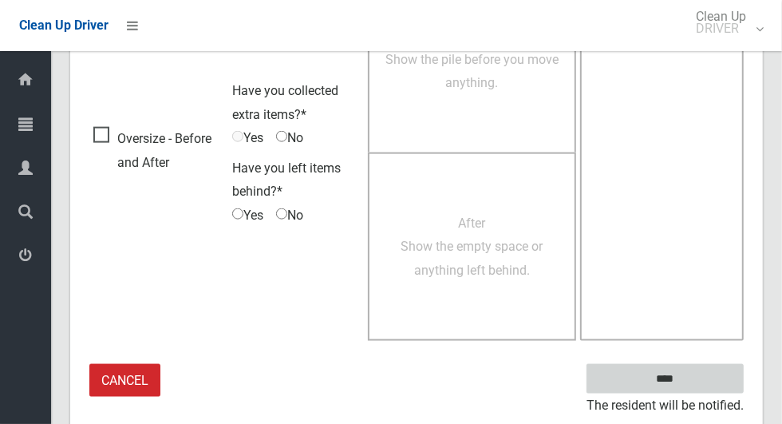
click at [693, 386] on input "****" at bounding box center [665, 379] width 157 height 30
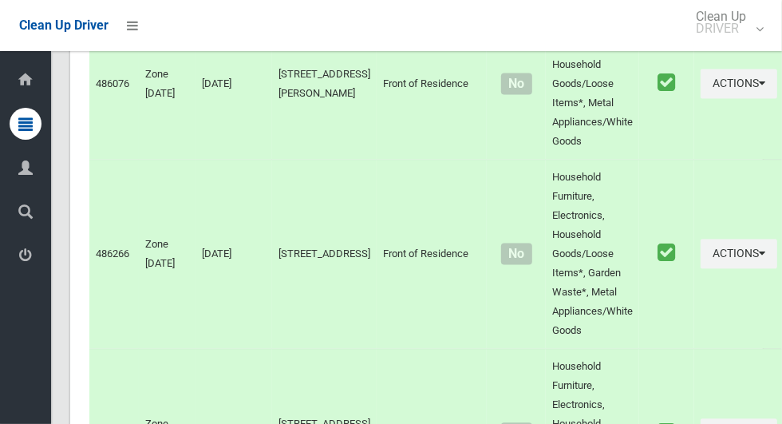
scroll to position [7857, 0]
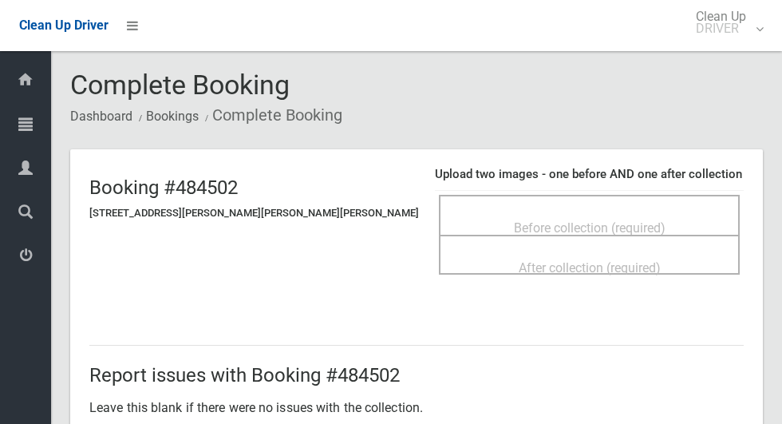
click at [532, 220] on span "Before collection (required)" at bounding box center [590, 227] width 152 height 15
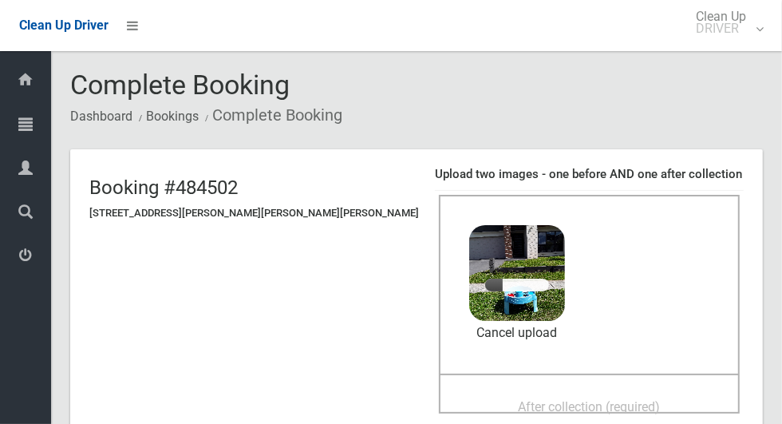
scroll to position [10, 0]
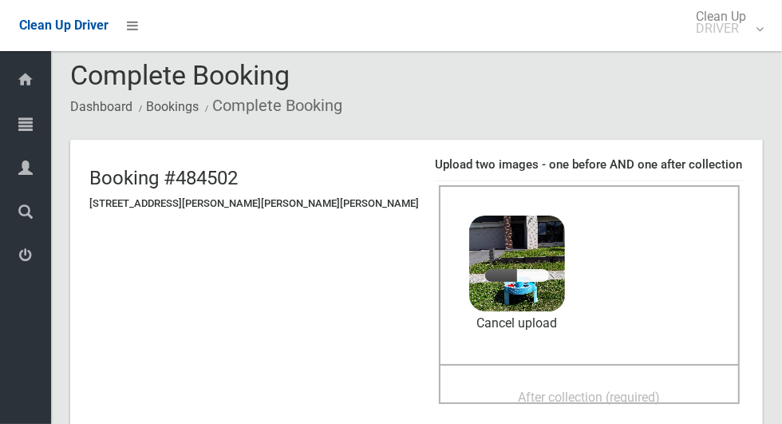
click at [586, 393] on span "After collection (required)" at bounding box center [590, 397] width 142 height 15
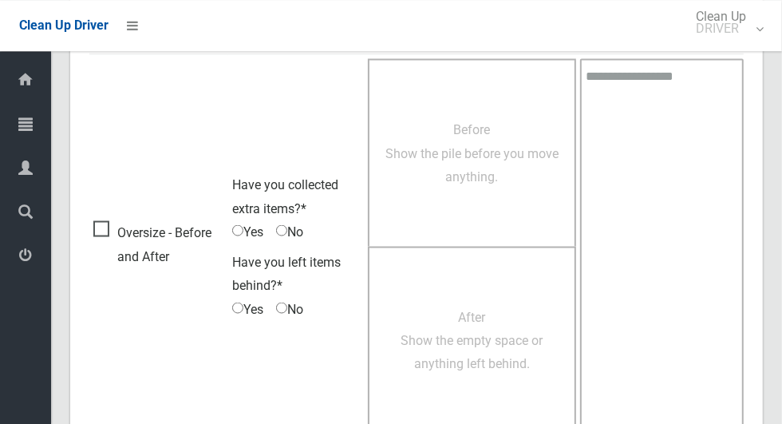
scroll to position [1306, 0]
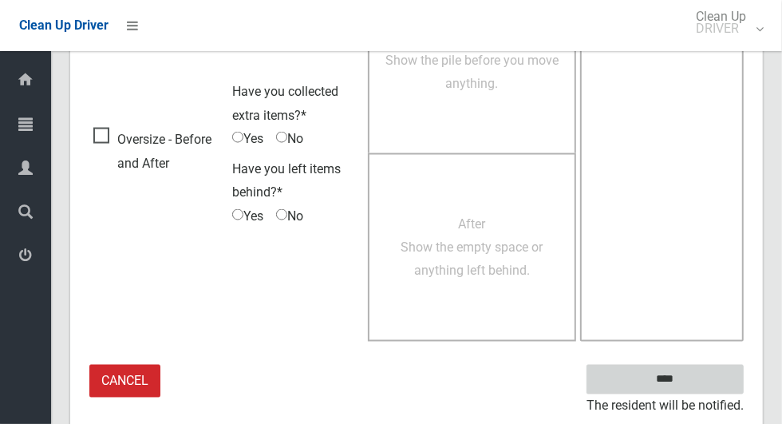
click at [693, 386] on input "****" at bounding box center [665, 380] width 157 height 30
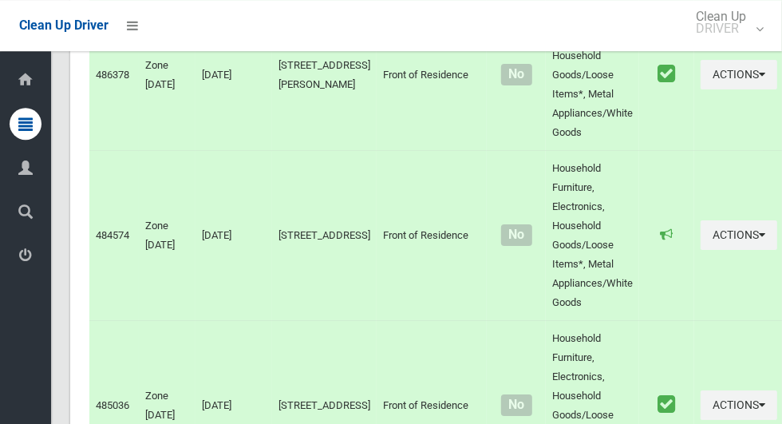
scroll to position [7857, 0]
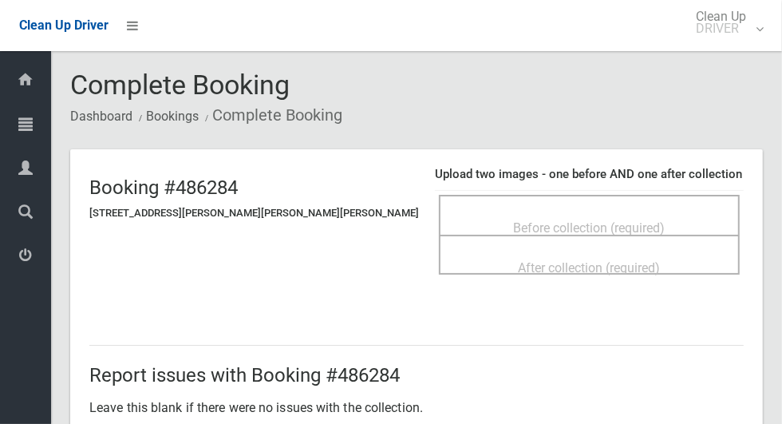
click at [518, 225] on span "Before collection (required)" at bounding box center [590, 227] width 152 height 15
click at [580, 220] on span "Before collection (required)" at bounding box center [590, 227] width 152 height 15
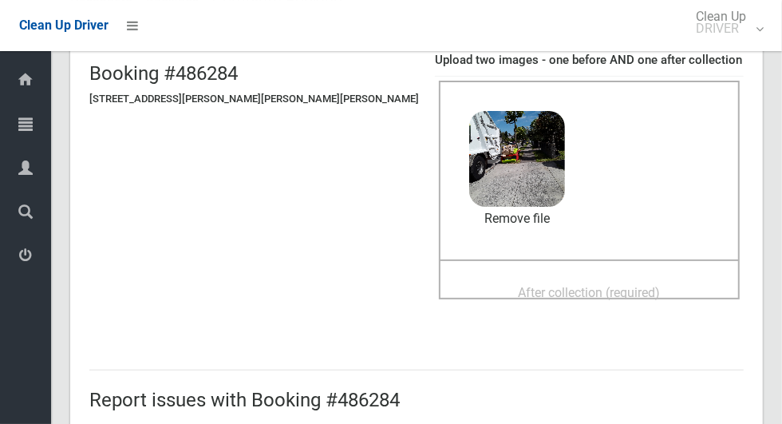
scroll to position [118, 0]
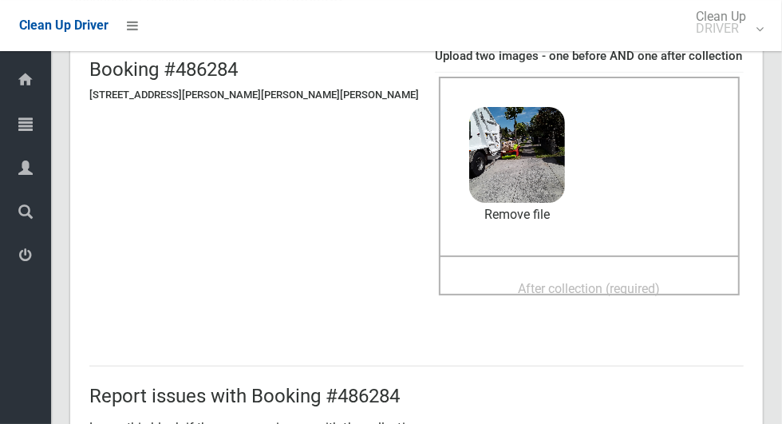
click at [583, 281] on span "After collection (required)" at bounding box center [590, 288] width 142 height 15
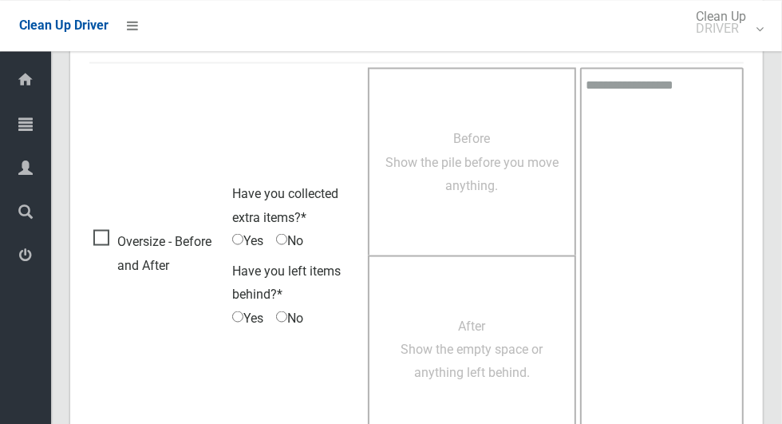
scroll to position [1306, 0]
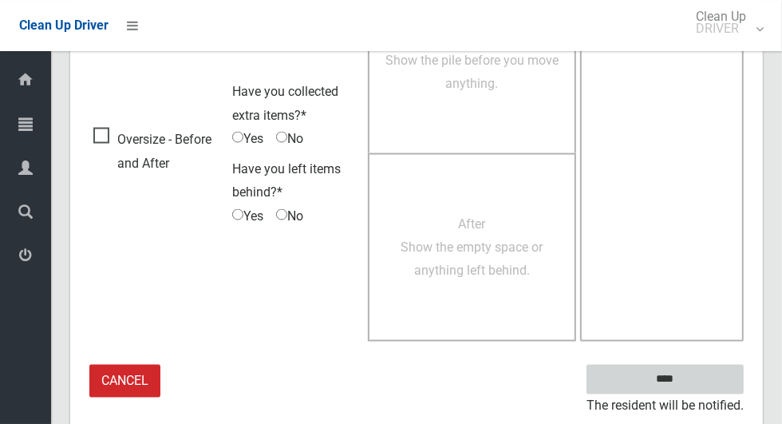
click at [710, 367] on input "****" at bounding box center [665, 380] width 157 height 30
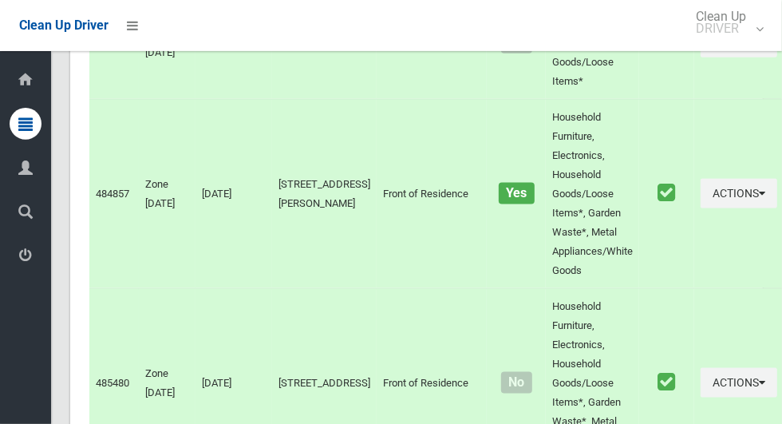
scroll to position [7856, 0]
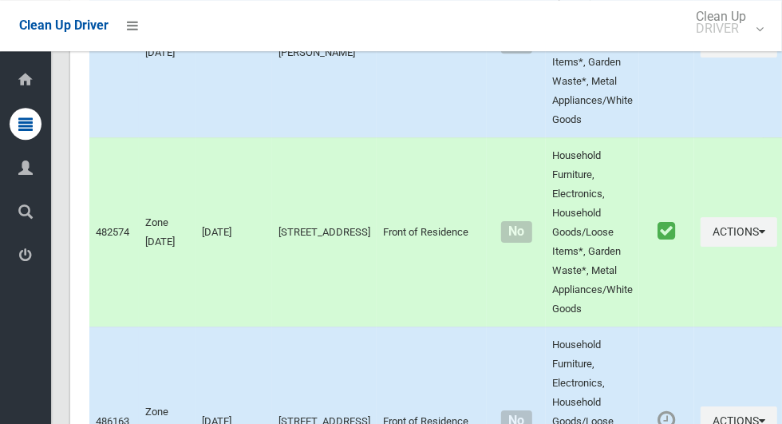
scroll to position [2615, 0]
click at [474, 331] on div at bounding box center [391, 212] width 782 height 424
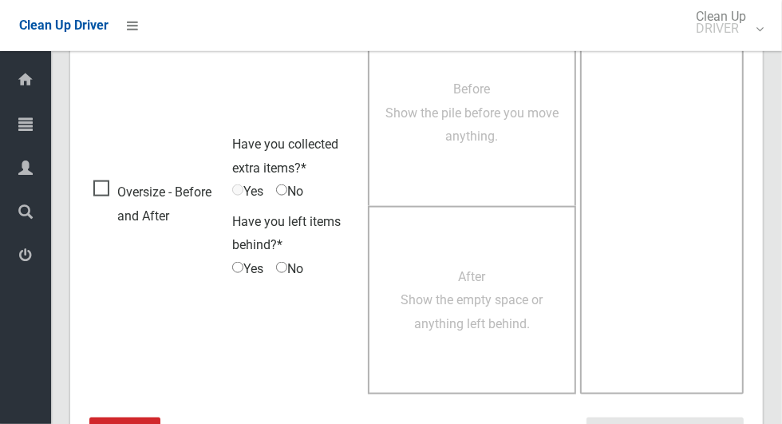
scroll to position [992, 0]
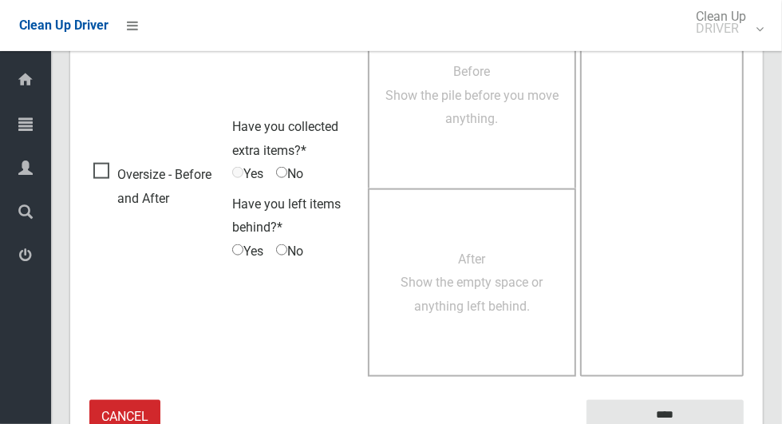
click at [95, 173] on span "Oversize - Before and After" at bounding box center [158, 186] width 131 height 47
click at [500, 110] on span "Before Show the pile before you move anything." at bounding box center [472, 95] width 173 height 62
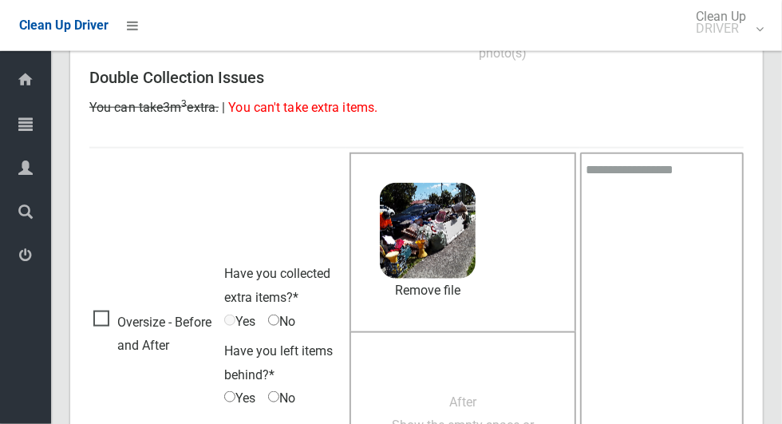
scroll to position [867, 0]
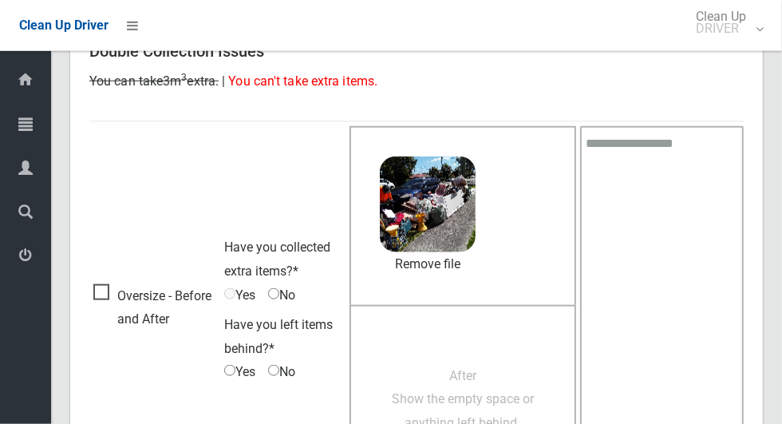
click at [478, 379] on span "After Show the empty space or anything left behind." at bounding box center [463, 399] width 142 height 62
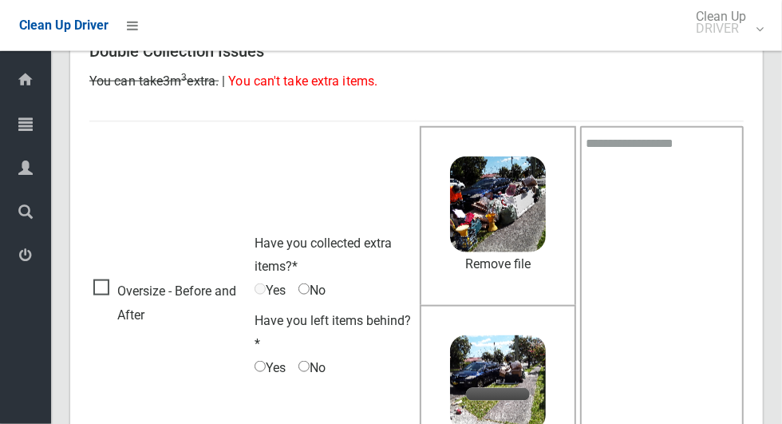
click at [325, 295] on span "No" at bounding box center [312, 291] width 27 height 24
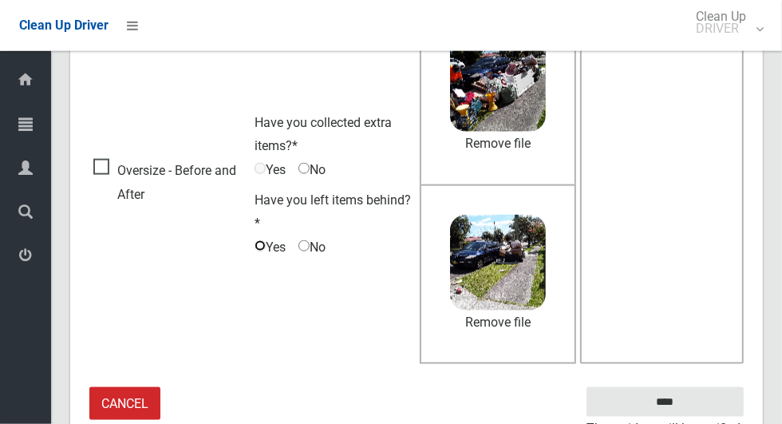
scroll to position [1011, 0]
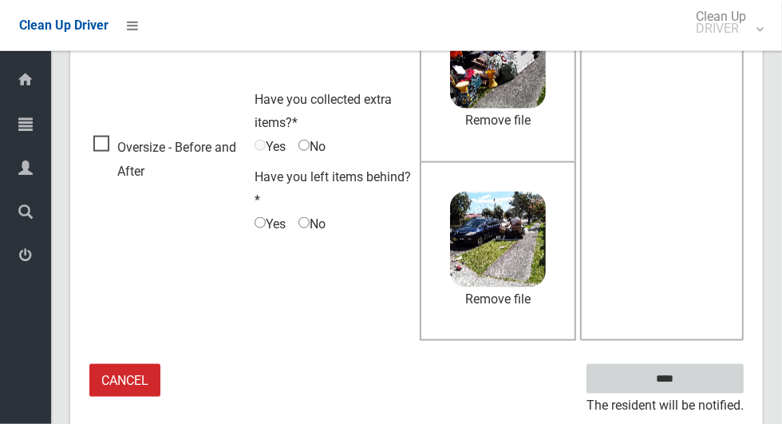
click at [695, 378] on input "****" at bounding box center [665, 379] width 157 height 30
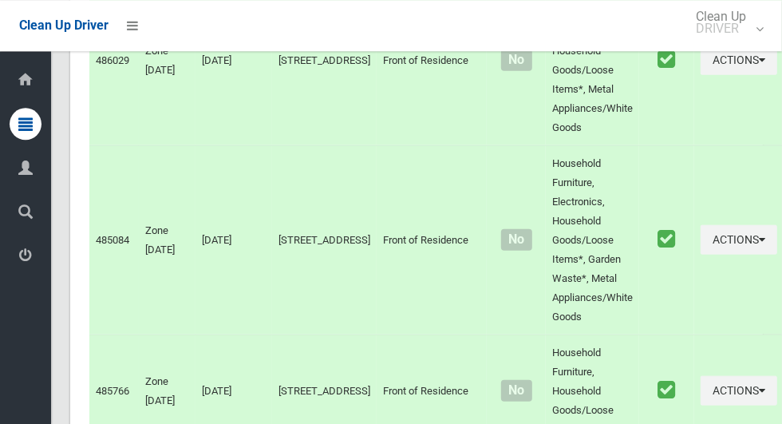
scroll to position [7857, 0]
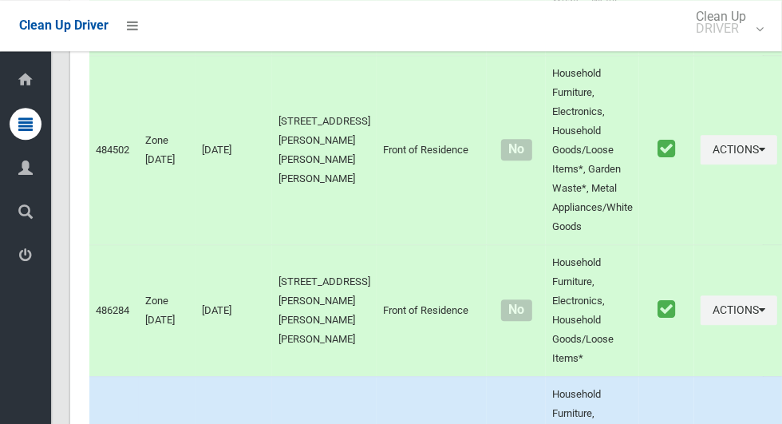
scroll to position [0, 0]
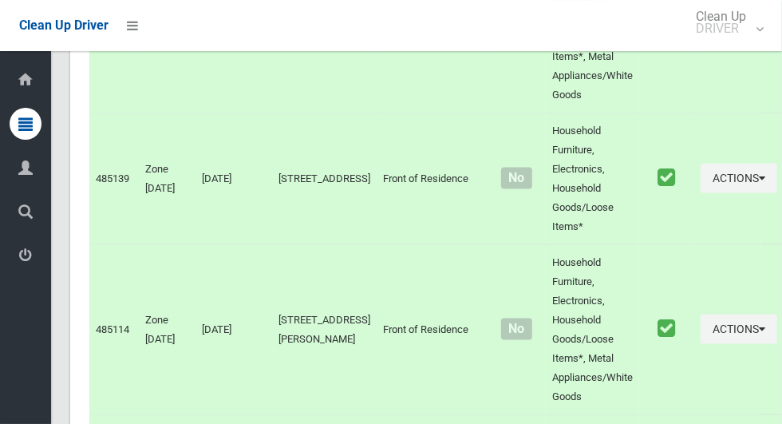
scroll to position [7857, 0]
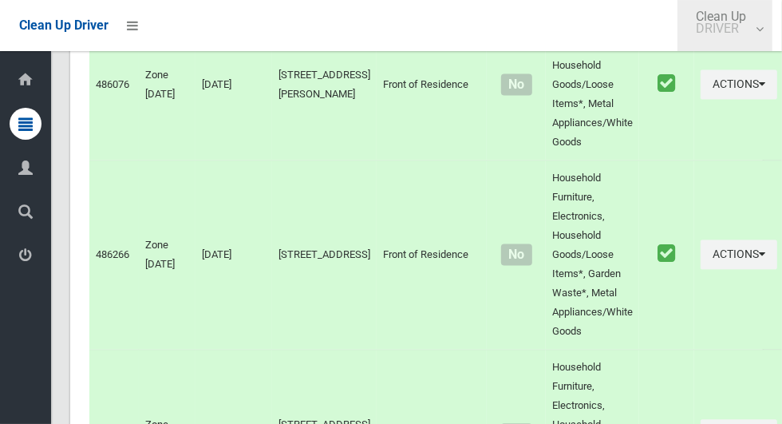
click at [773, 38] on link "Clean Up DRIVER" at bounding box center [725, 25] width 95 height 51
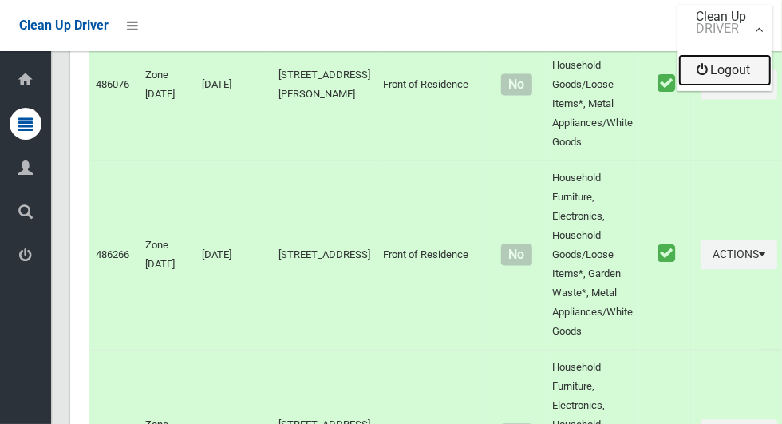
click at [747, 80] on link "Logout" at bounding box center [725, 70] width 93 height 32
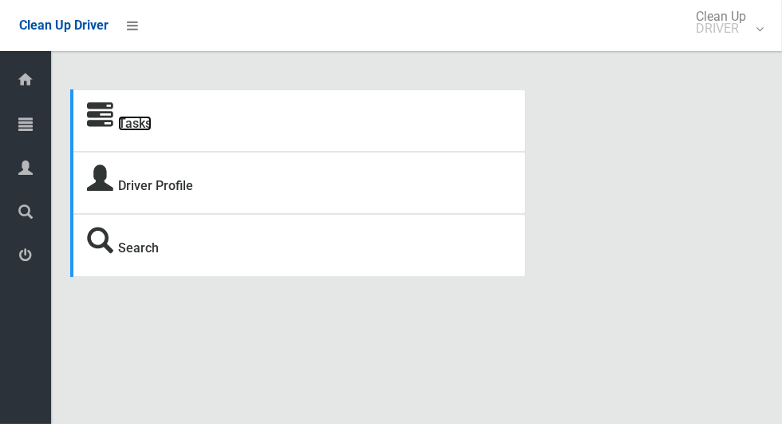
click at [140, 131] on link "Tasks" at bounding box center [135, 123] width 34 height 15
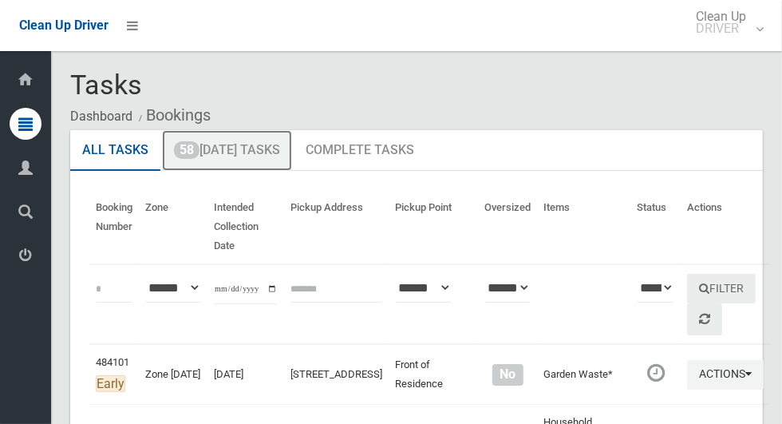
click at [279, 153] on link "58 [DATE] Tasks" at bounding box center [227, 151] width 130 height 42
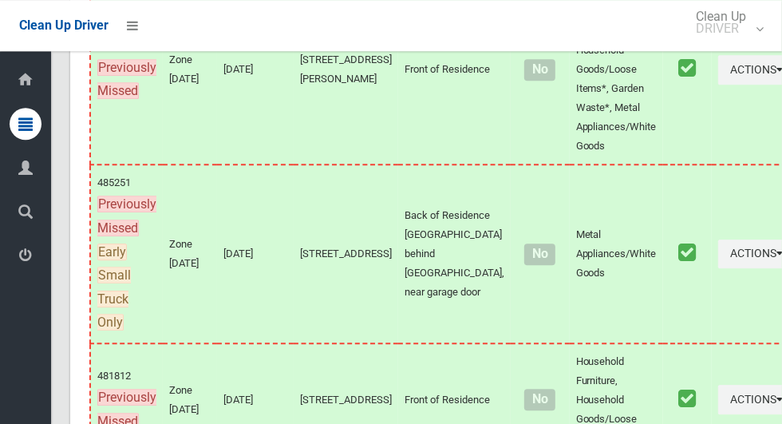
scroll to position [9322, 0]
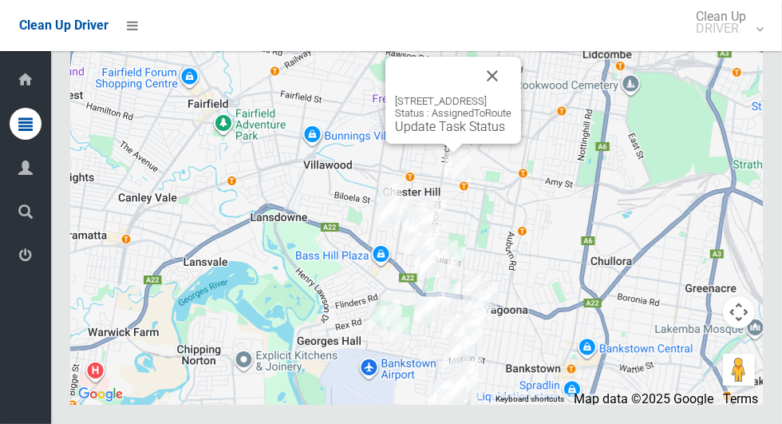
click at [512, 95] on button "Close" at bounding box center [492, 76] width 38 height 38
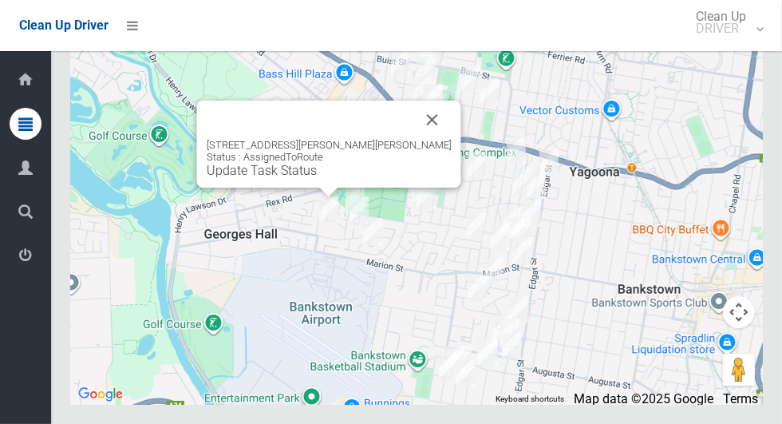
click at [414, 139] on button "Close" at bounding box center [433, 120] width 38 height 38
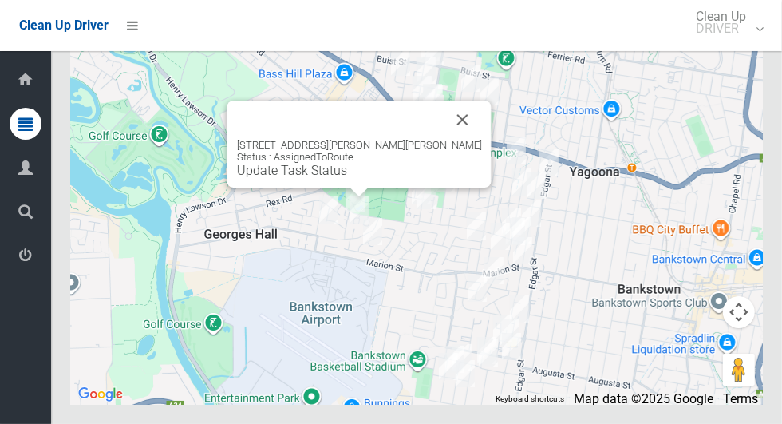
click at [347, 188] on div "4 Garry Court, GEORGES HALL NSW 2198 Status : AssignedToRoute Update Task Status" at bounding box center [360, 144] width 264 height 87
click at [444, 139] on button "Close" at bounding box center [463, 120] width 38 height 38
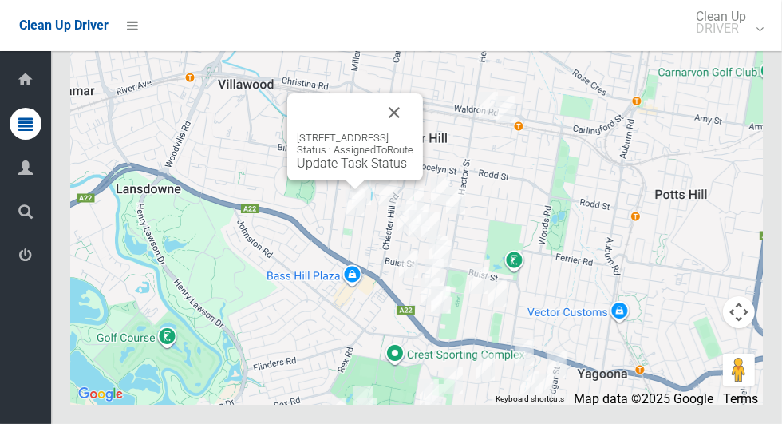
click at [414, 132] on button "Close" at bounding box center [394, 112] width 38 height 38
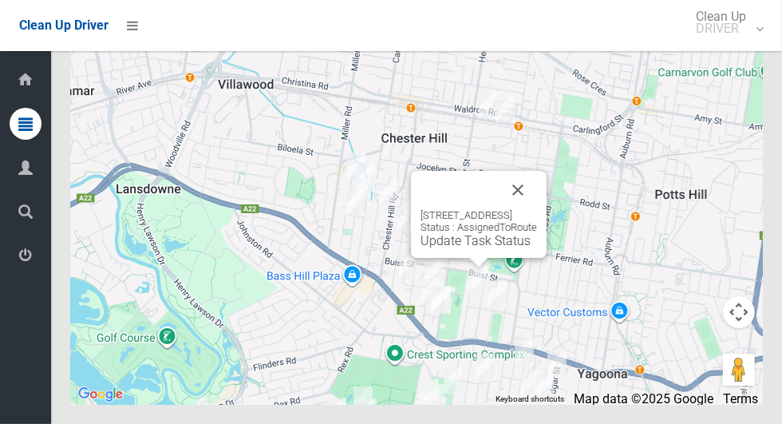
click at [537, 209] on button "Close" at bounding box center [518, 190] width 38 height 38
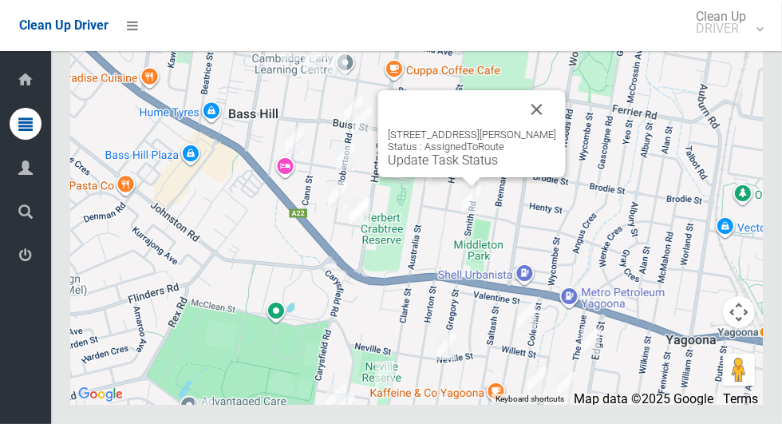
click at [545, 129] on button "Close" at bounding box center [537, 109] width 38 height 38
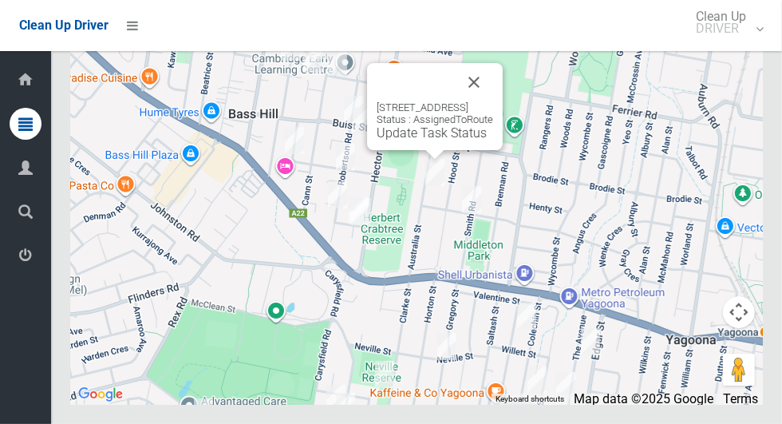
click at [493, 101] on button "Close" at bounding box center [474, 82] width 38 height 38
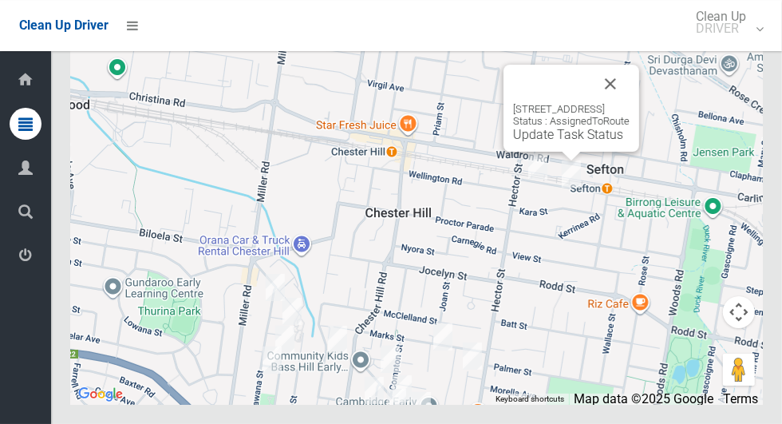
click at [565, 142] on link "Update Task Status" at bounding box center [568, 134] width 110 height 15
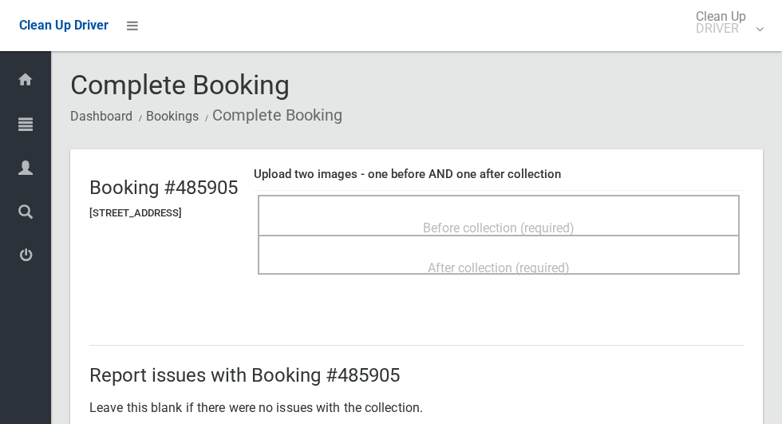
click at [575, 220] on span "Before collection (required)" at bounding box center [499, 227] width 152 height 15
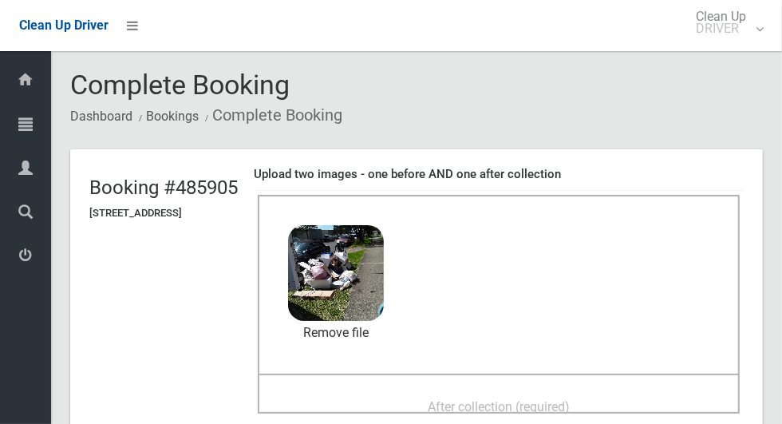
scroll to position [97, 0]
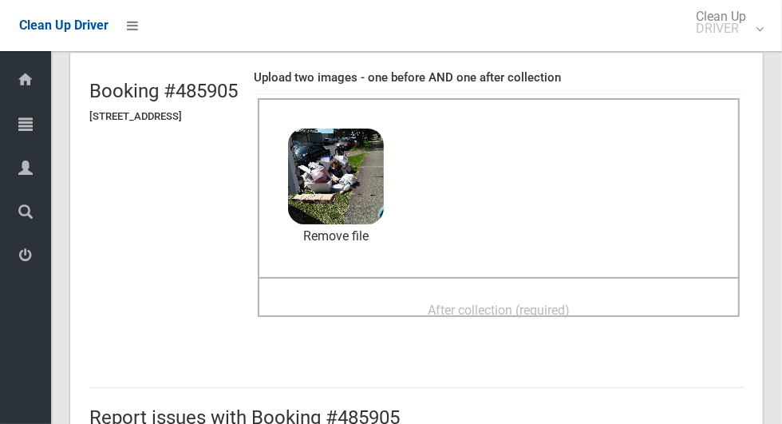
click at [570, 309] on span "After collection (required)" at bounding box center [499, 310] width 142 height 15
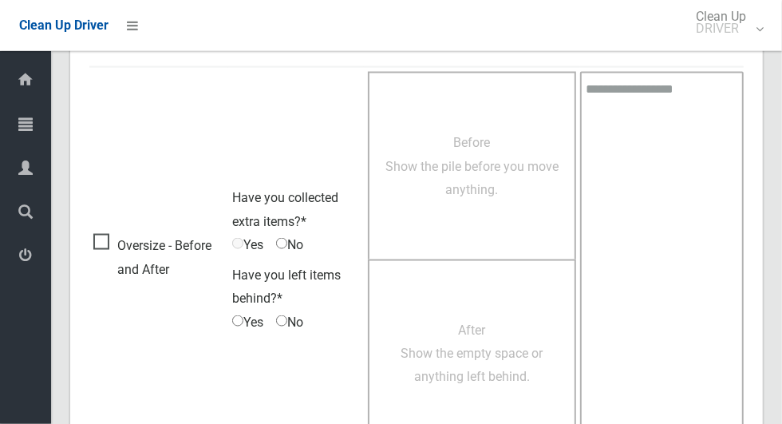
scroll to position [1306, 0]
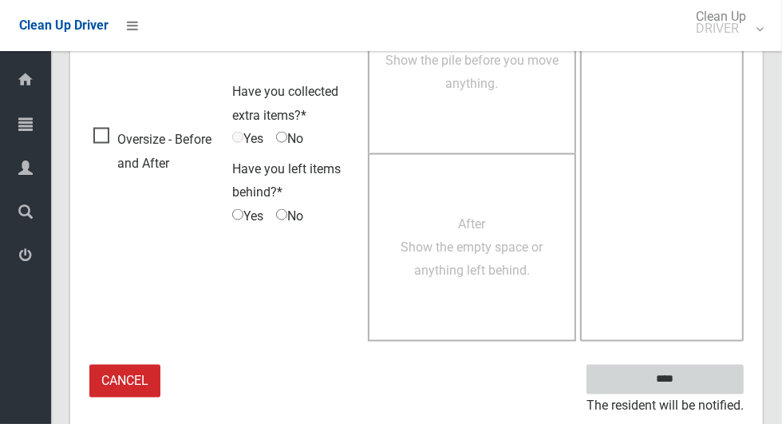
click at [693, 389] on input "****" at bounding box center [665, 380] width 157 height 30
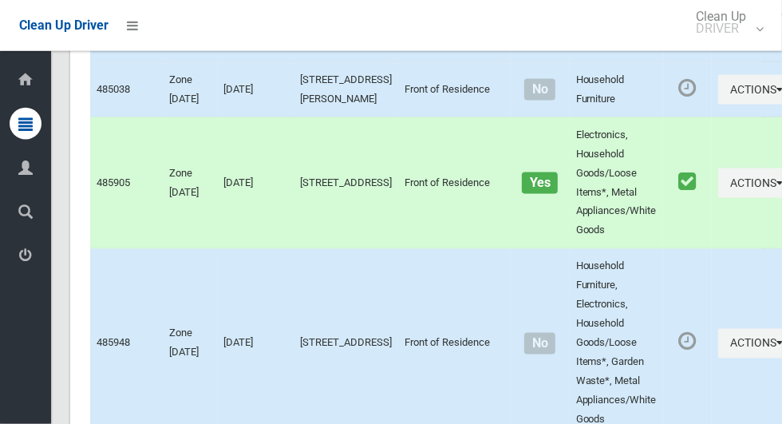
scroll to position [9322, 0]
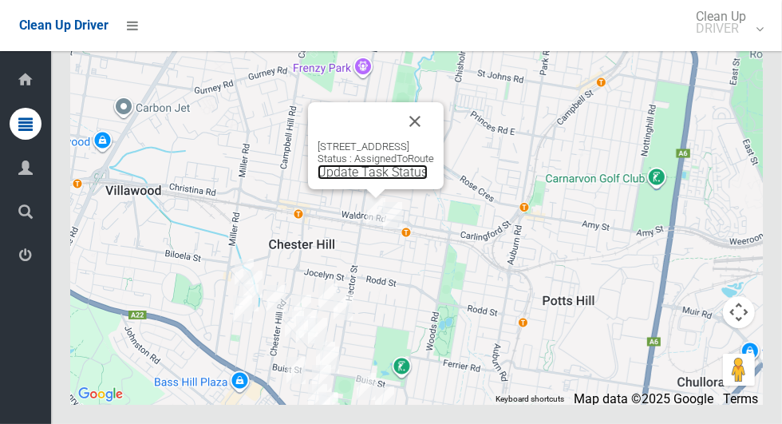
click at [369, 180] on link "Update Task Status" at bounding box center [373, 171] width 110 height 15
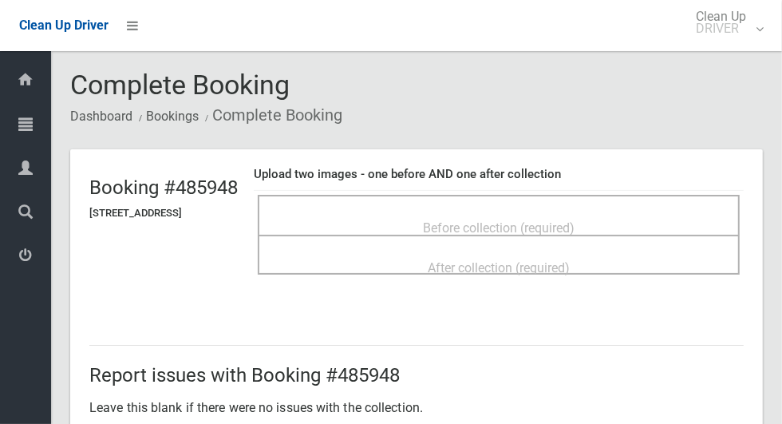
click at [629, 217] on div "Before collection (required)" at bounding box center [498, 227] width 447 height 30
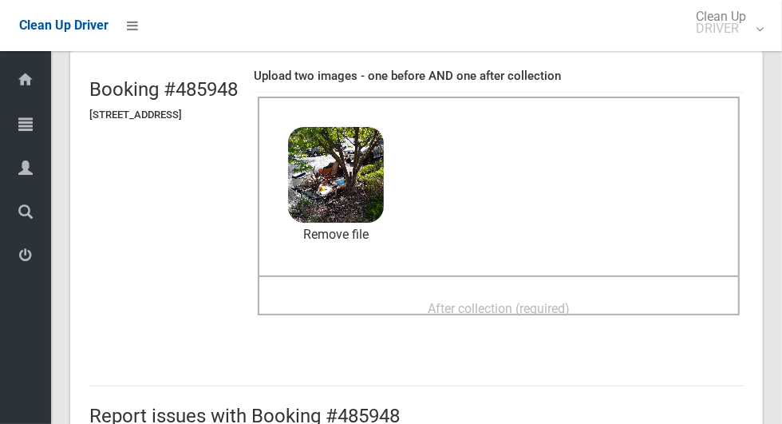
scroll to position [109, 0]
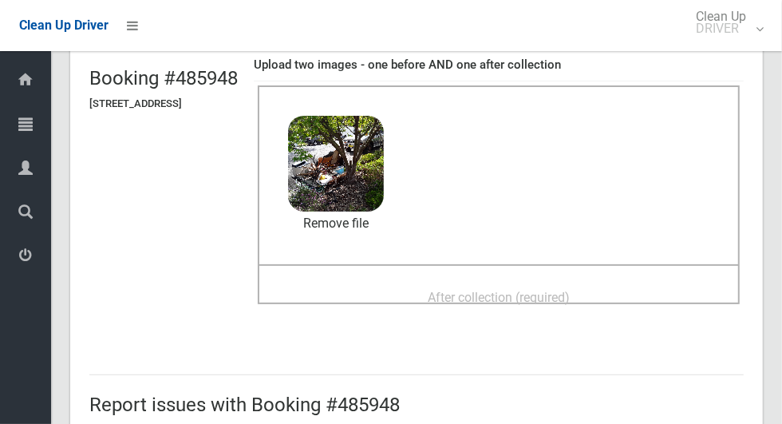
click at [570, 290] on span "After collection (required)" at bounding box center [499, 297] width 142 height 15
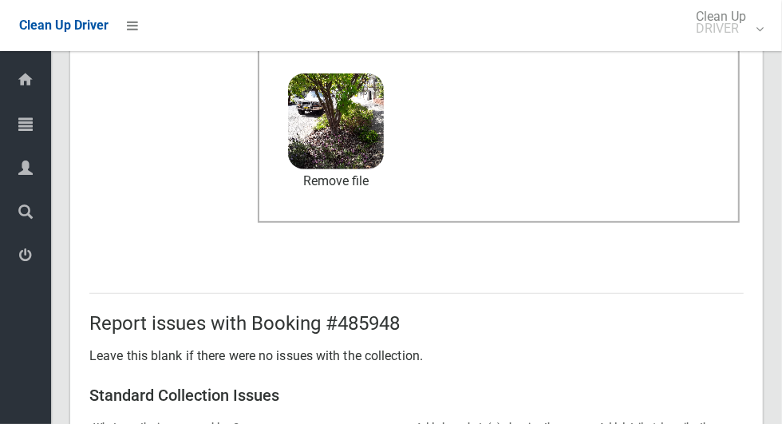
scroll to position [1306, 0]
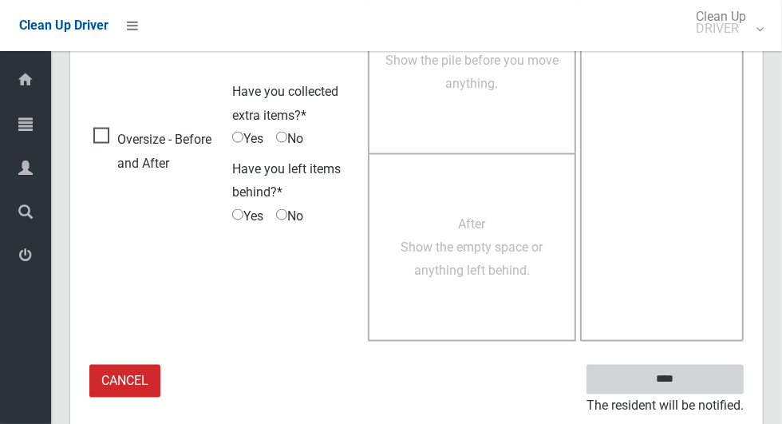
click at [693, 383] on input "****" at bounding box center [665, 380] width 157 height 30
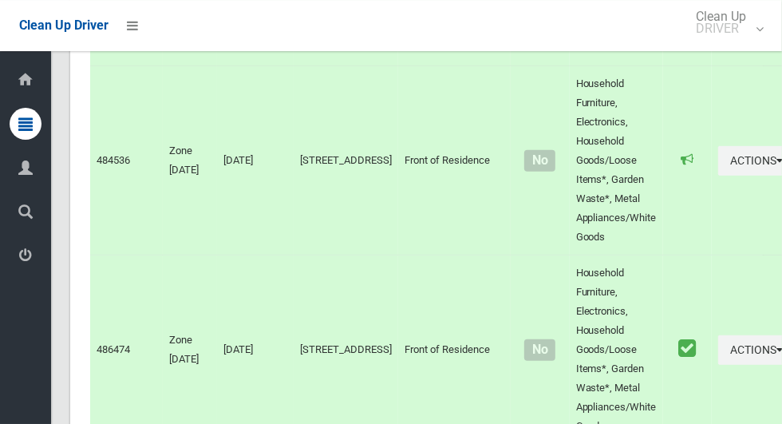
scroll to position [3502, 0]
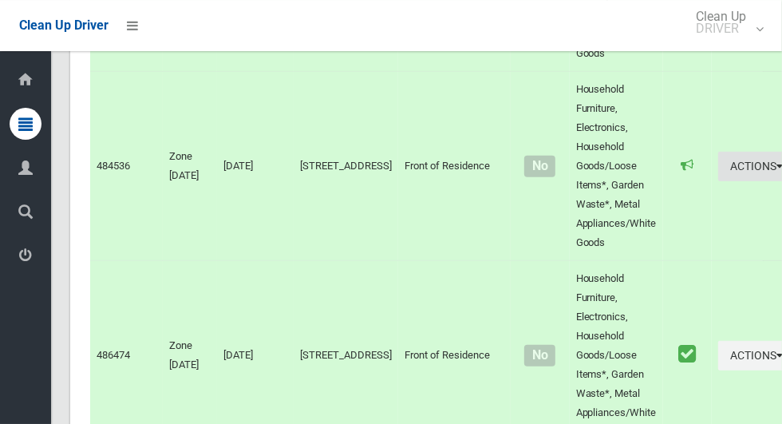
click at [777, 172] on icon "button" at bounding box center [780, 165] width 6 height 11
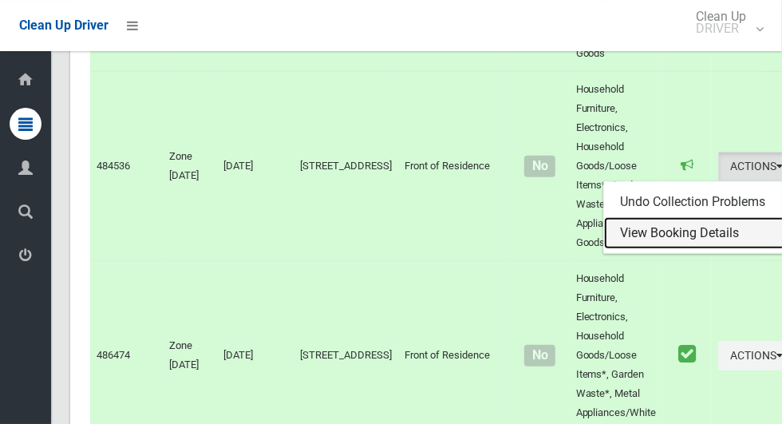
click at [661, 249] on link "View Booking Details" at bounding box center [699, 233] width 190 height 32
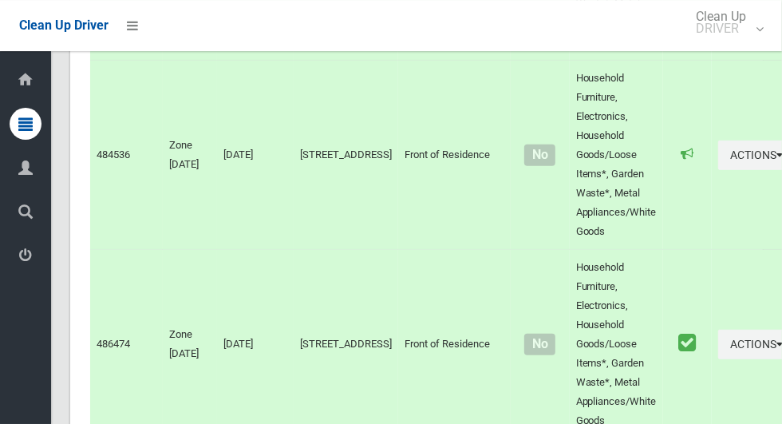
scroll to position [3588, 0]
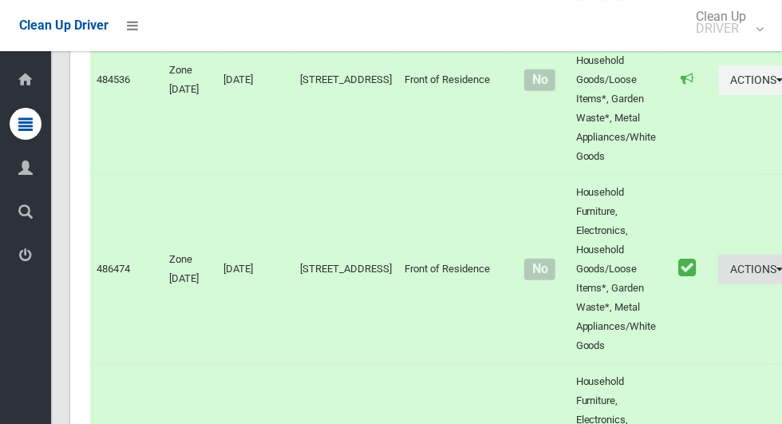
click at [777, 275] on icon "button" at bounding box center [780, 268] width 6 height 11
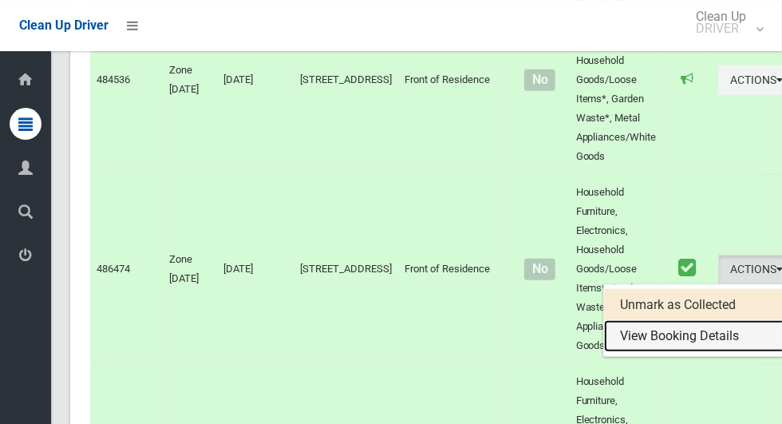
click at [680, 352] on link "View Booking Details" at bounding box center [699, 336] width 190 height 32
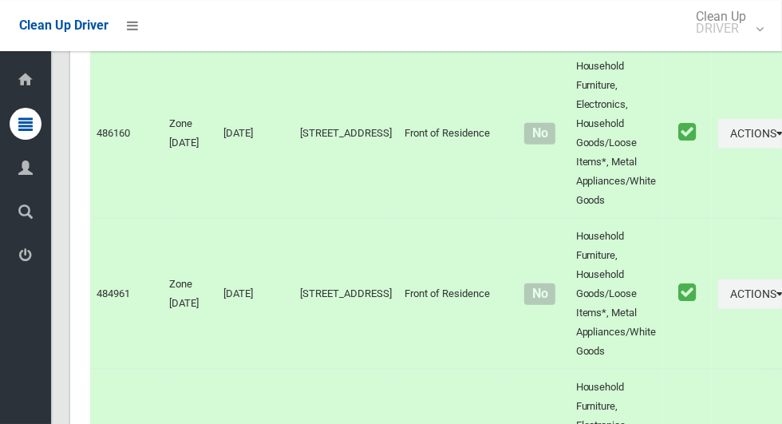
scroll to position [3920, 0]
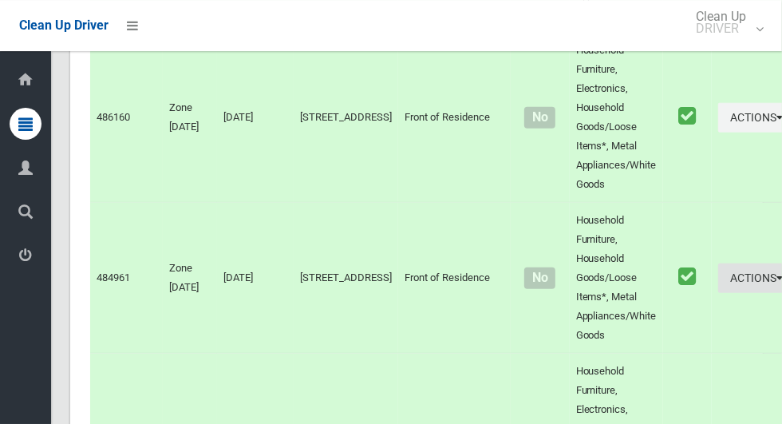
click at [777, 283] on icon "button" at bounding box center [780, 277] width 6 height 11
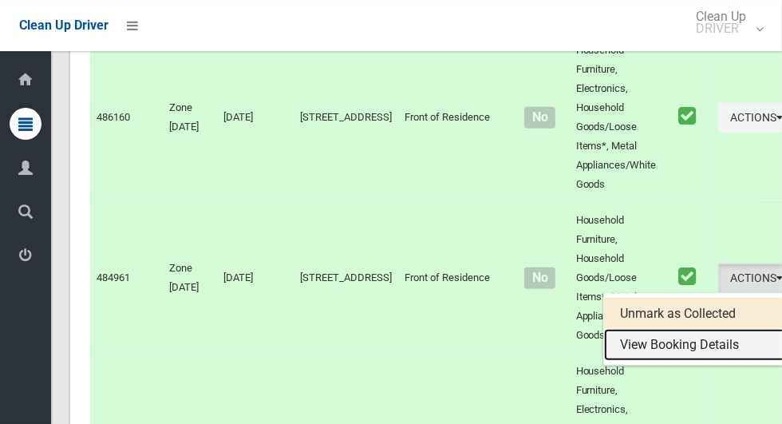
click at [655, 361] on link "View Booking Details" at bounding box center [699, 345] width 190 height 32
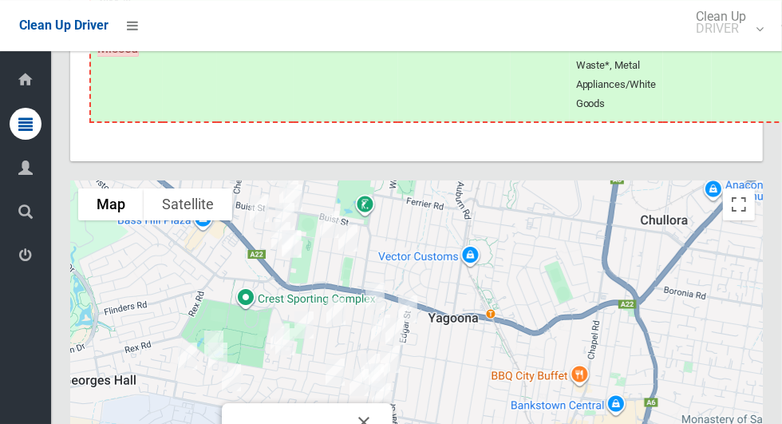
scroll to position [9322, 0]
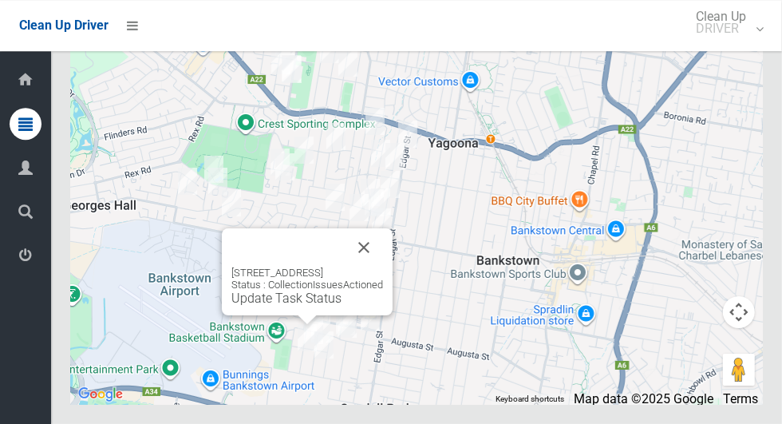
click at [383, 267] on button "Close" at bounding box center [364, 247] width 38 height 38
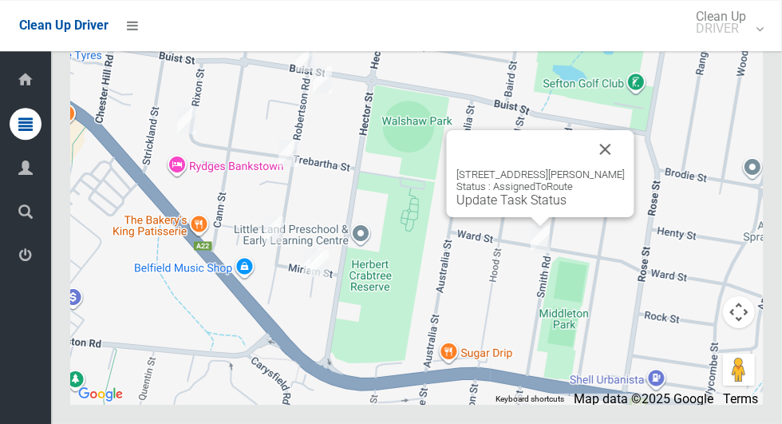
click at [614, 168] on button "Close" at bounding box center [606, 149] width 38 height 38
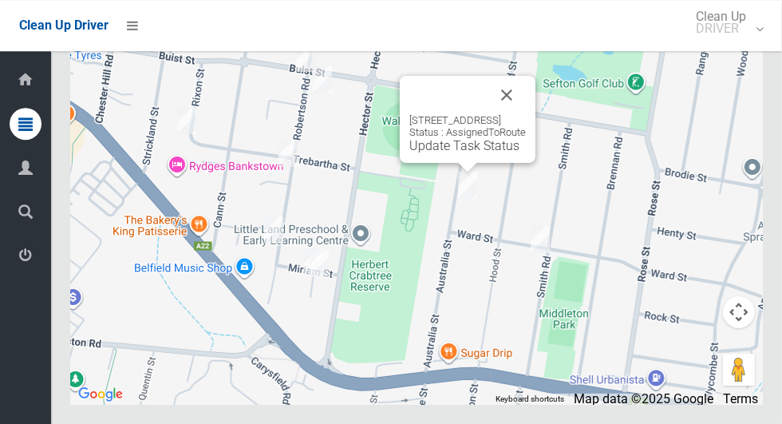
click at [526, 114] on button "Close" at bounding box center [507, 95] width 38 height 38
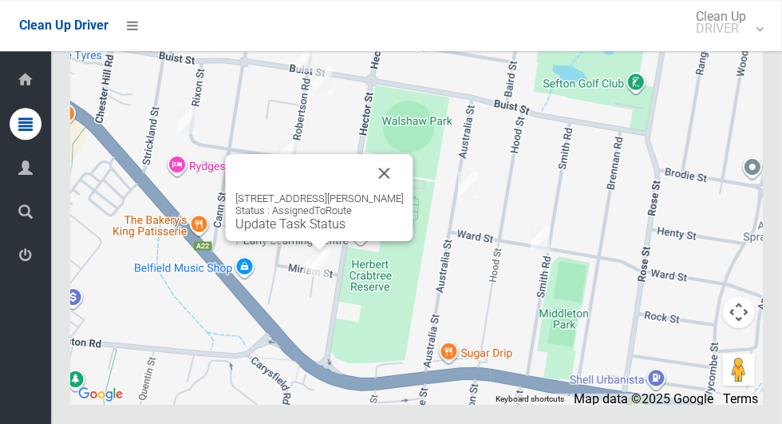
click at [398, 192] on button "Close" at bounding box center [385, 173] width 38 height 38
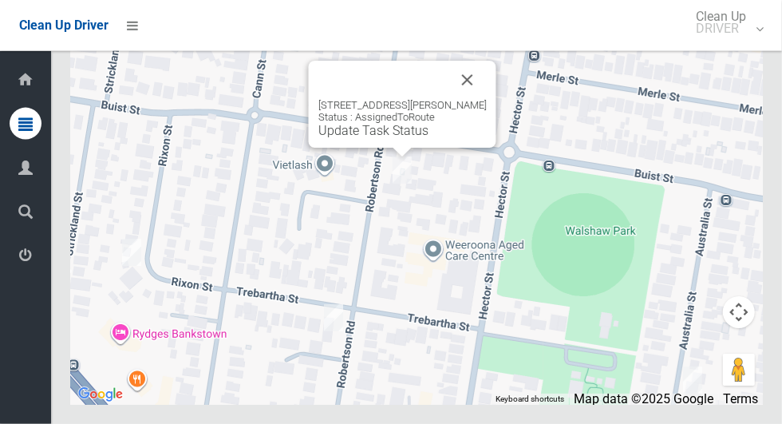
click at [484, 99] on button "Close" at bounding box center [468, 80] width 38 height 38
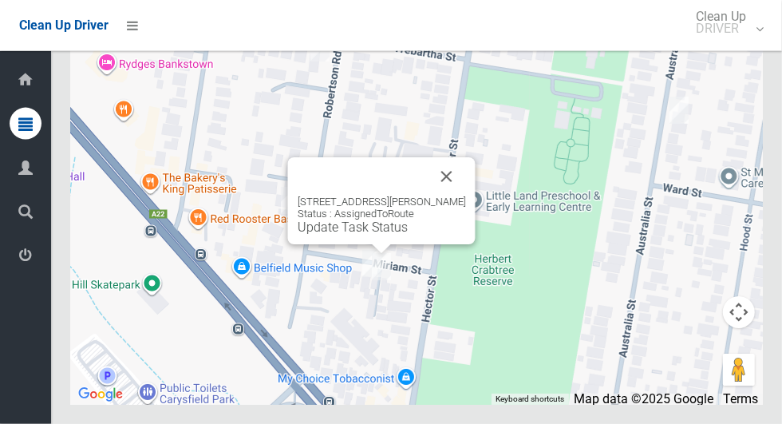
click at [382, 235] on link "Update Task Status" at bounding box center [353, 227] width 110 height 15
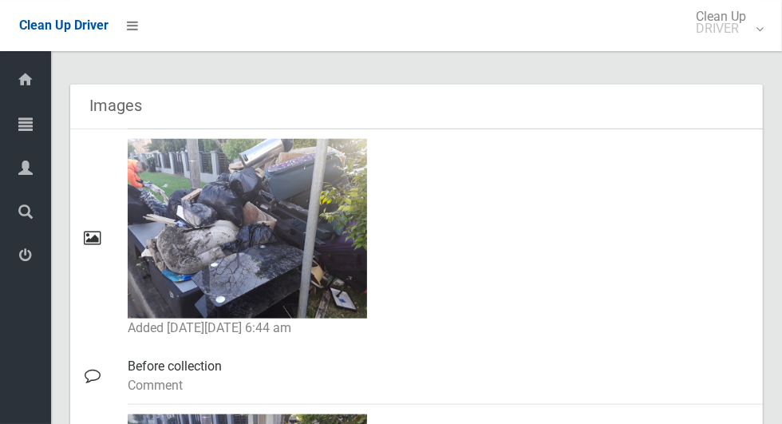
scroll to position [712, 0]
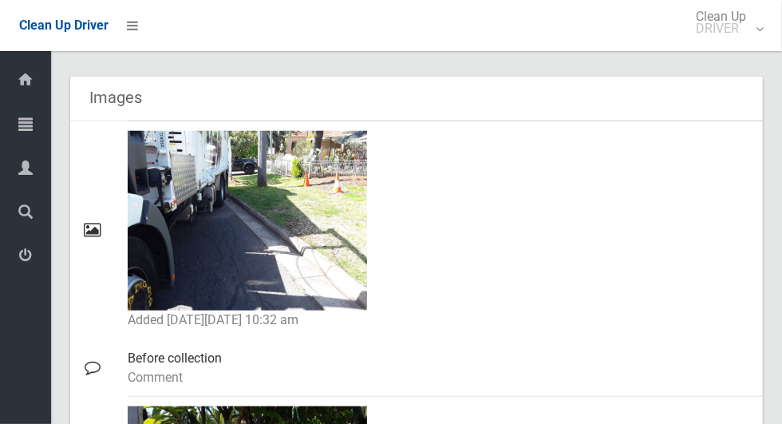
scroll to position [696, 0]
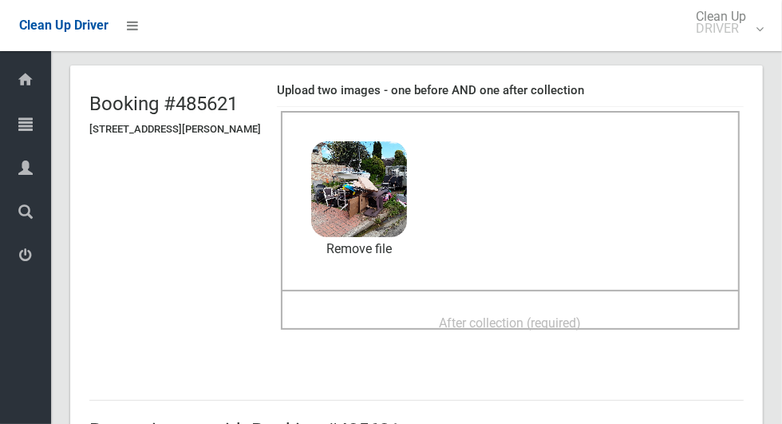
scroll to position [88, 0]
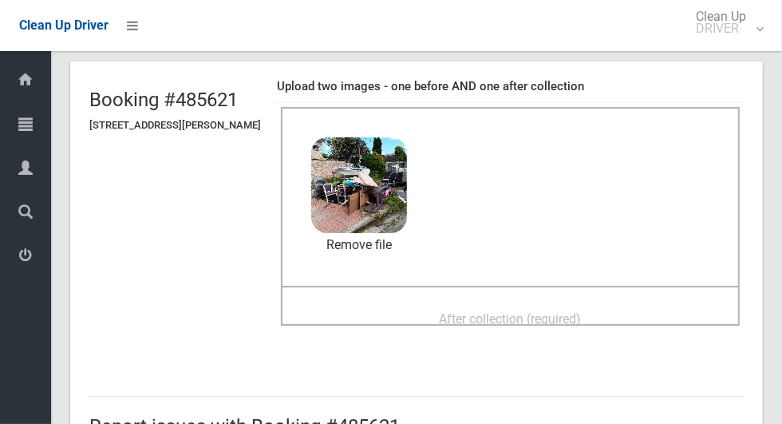
click at [582, 314] on span "After collection (required)" at bounding box center [511, 318] width 142 height 15
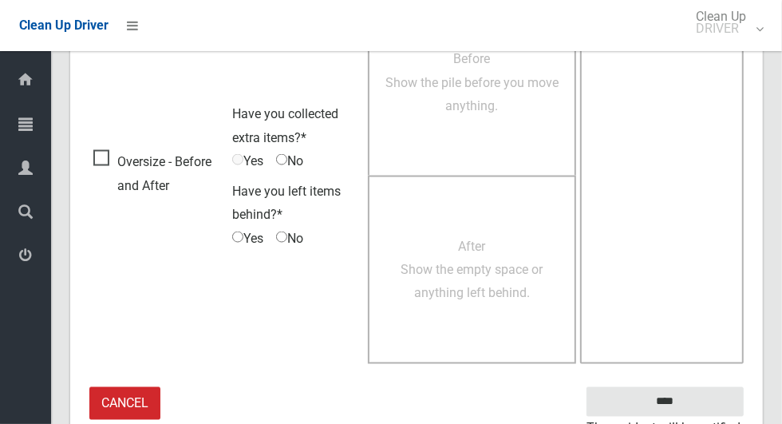
scroll to position [1306, 0]
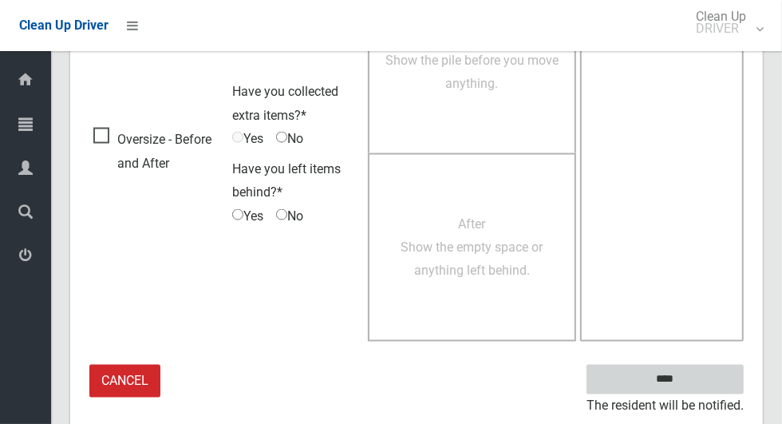
click at [675, 375] on input "****" at bounding box center [665, 380] width 157 height 30
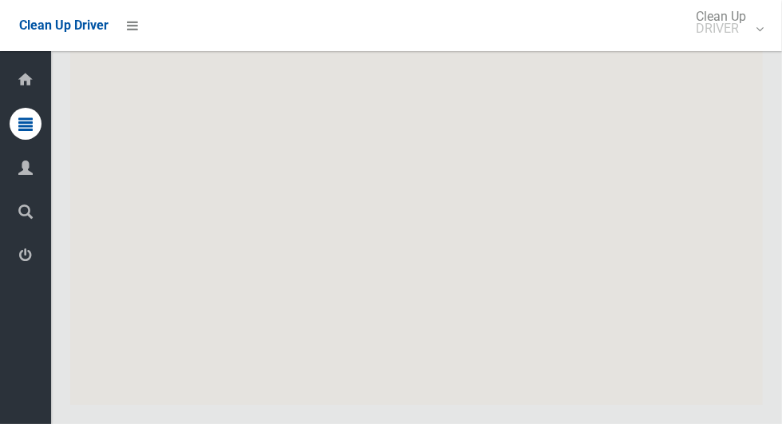
scroll to position [9322, 0]
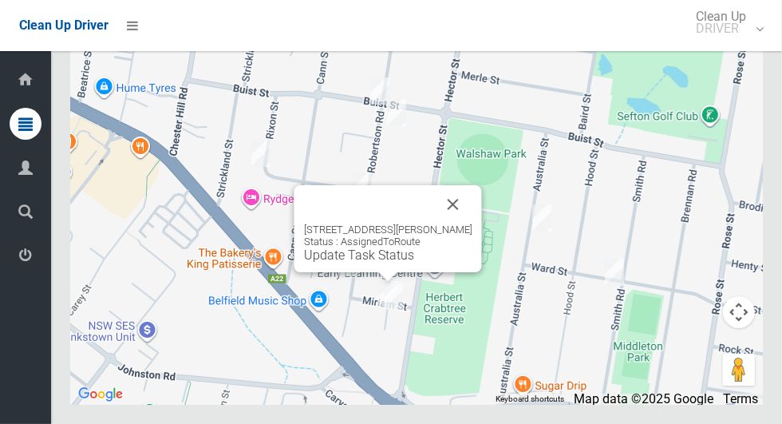
click at [401, 263] on link "Update Task Status" at bounding box center [359, 255] width 110 height 15
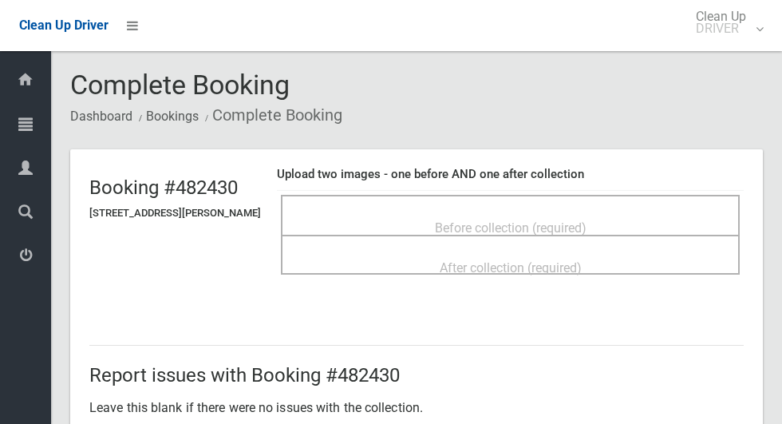
click at [636, 212] on div "Before collection (required)" at bounding box center [511, 227] width 424 height 30
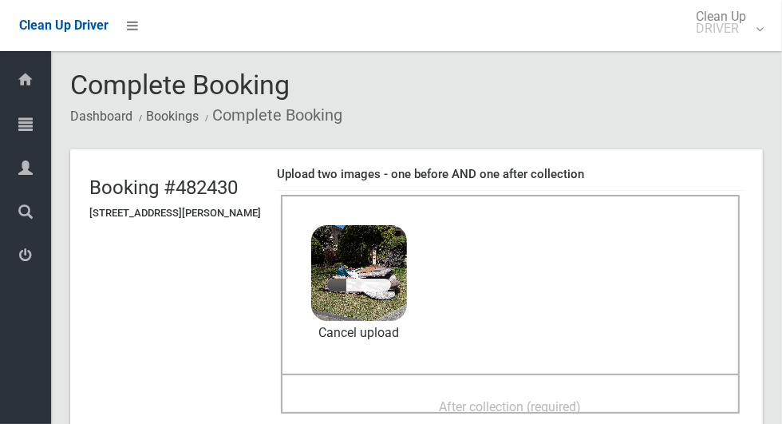
scroll to position [81, 0]
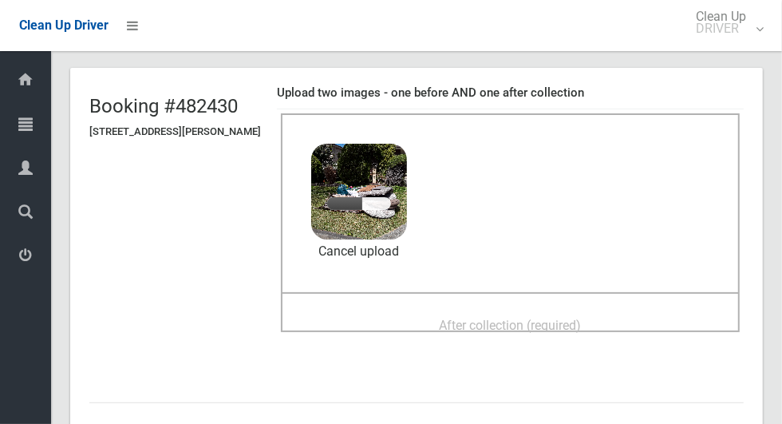
click at [509, 318] on span "After collection (required)" at bounding box center [511, 325] width 142 height 15
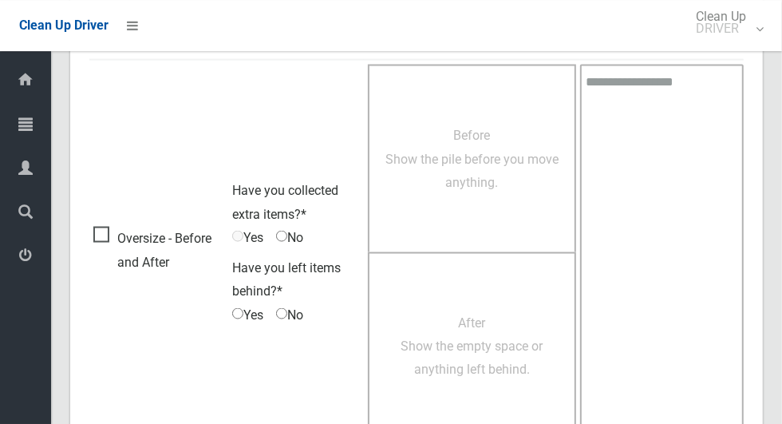
scroll to position [1306, 0]
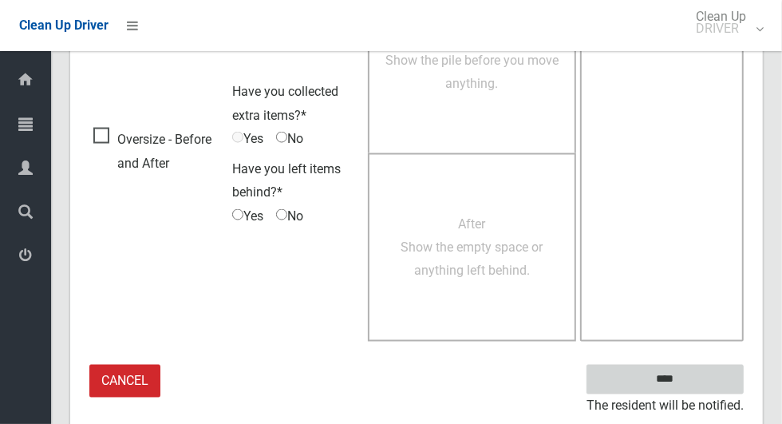
click at [693, 384] on input "****" at bounding box center [665, 380] width 157 height 30
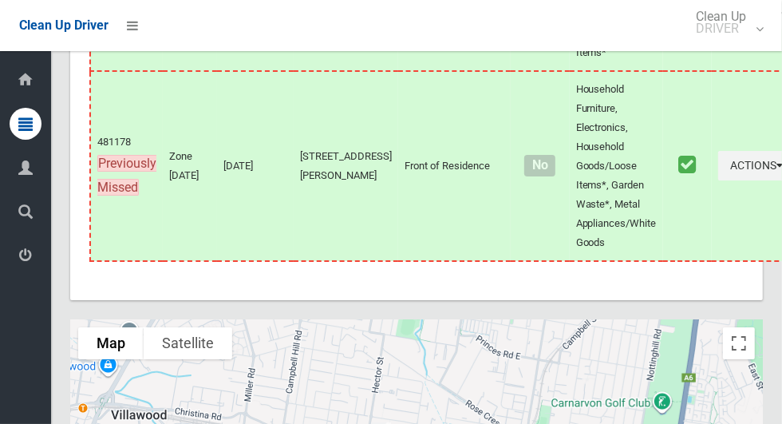
scroll to position [9322, 0]
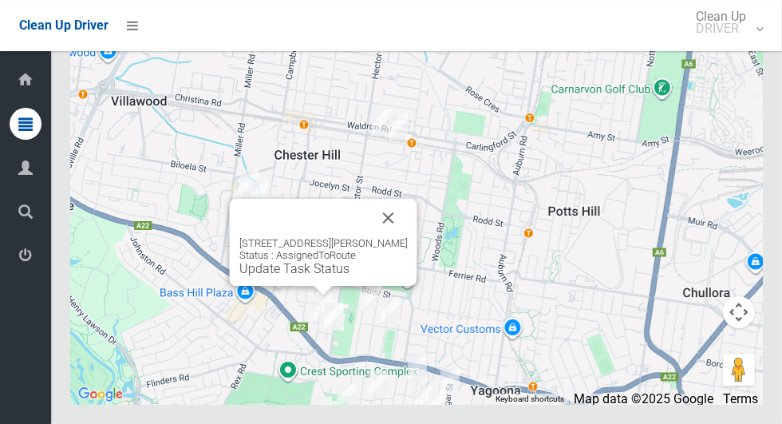
click at [403, 237] on button "Close" at bounding box center [389, 218] width 38 height 38
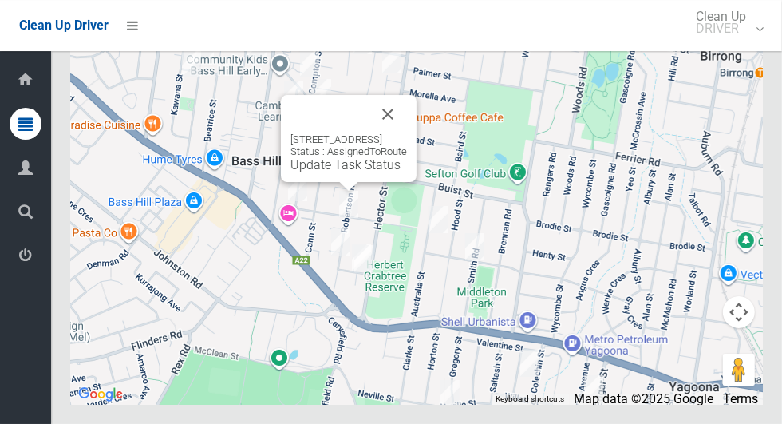
click at [407, 133] on button "Close" at bounding box center [388, 114] width 38 height 38
click at [338, 172] on link "Update Task Status" at bounding box center [346, 164] width 110 height 15
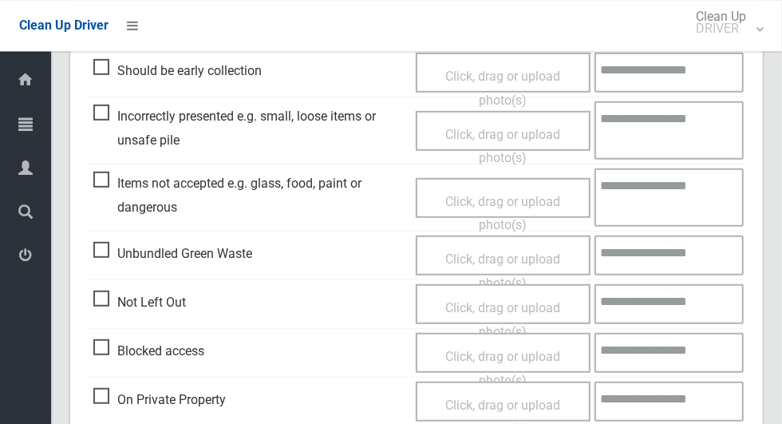
scroll to position [466, 0]
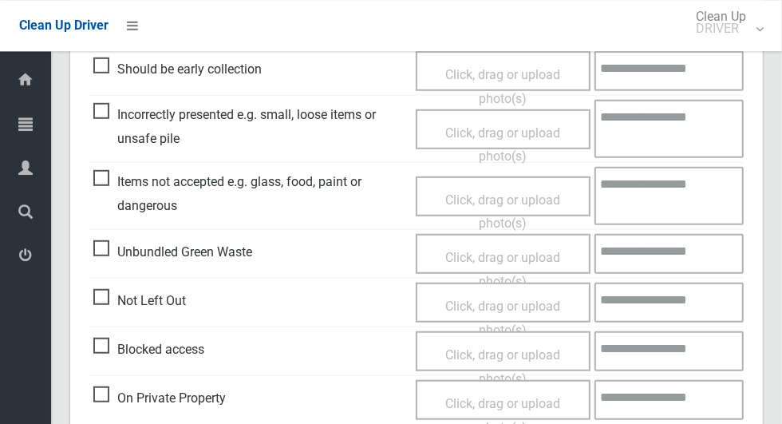
click at [105, 394] on span "On Private Property" at bounding box center [159, 398] width 133 height 24
click at [508, 404] on span "Click, drag or upload photo(s)" at bounding box center [503, 415] width 115 height 39
click at [672, 399] on textarea at bounding box center [670, 400] width 148 height 40
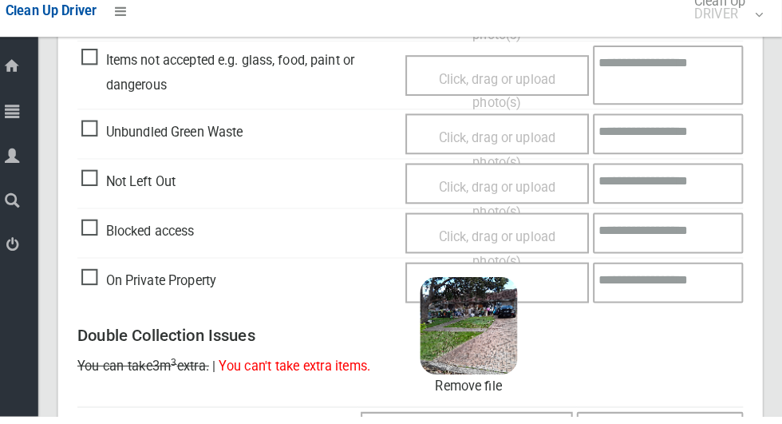
scroll to position [556, 0]
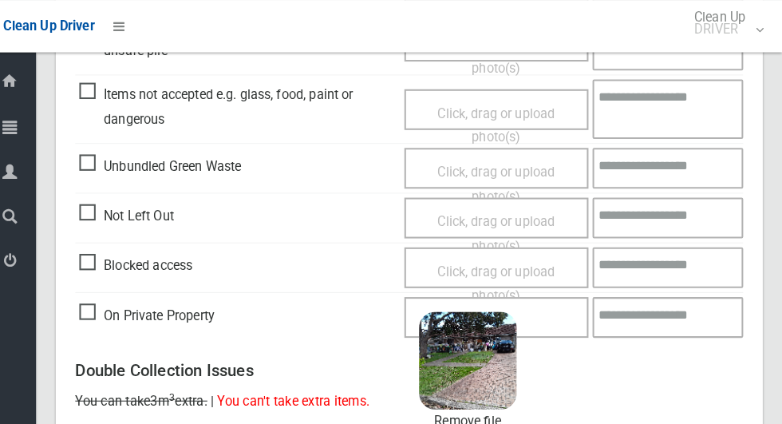
click at [763, 146] on div "Report issues with Booking #483347 Leave this blank if there were no issues wit…" at bounding box center [416, 330] width 693 height 1158
click at [665, 312] on textarea at bounding box center [670, 311] width 148 height 40
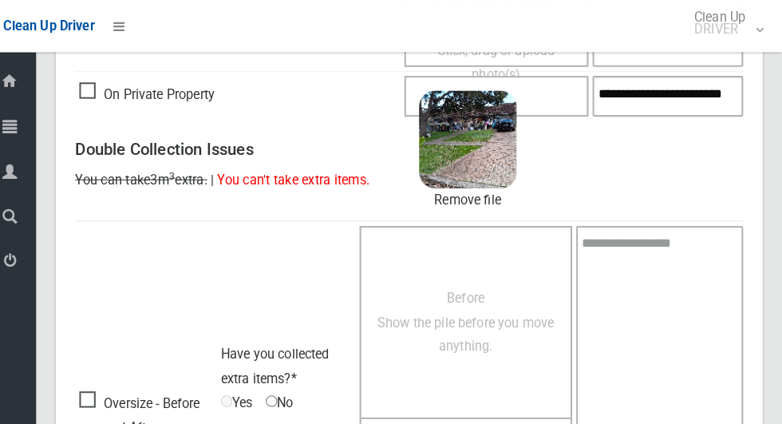
scroll to position [10, 0]
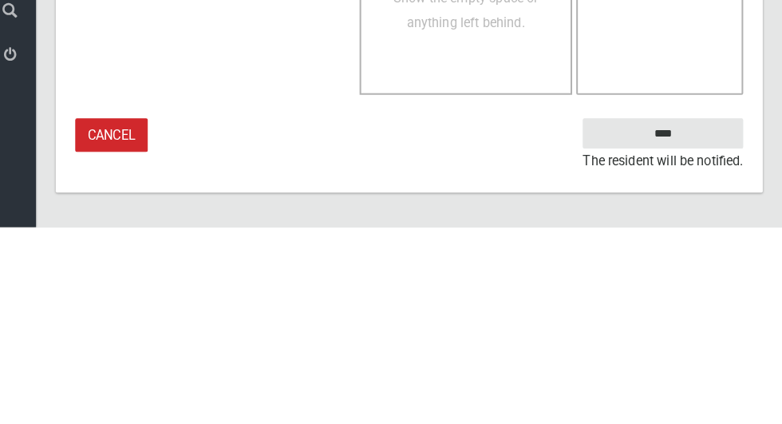
type textarea "**********"
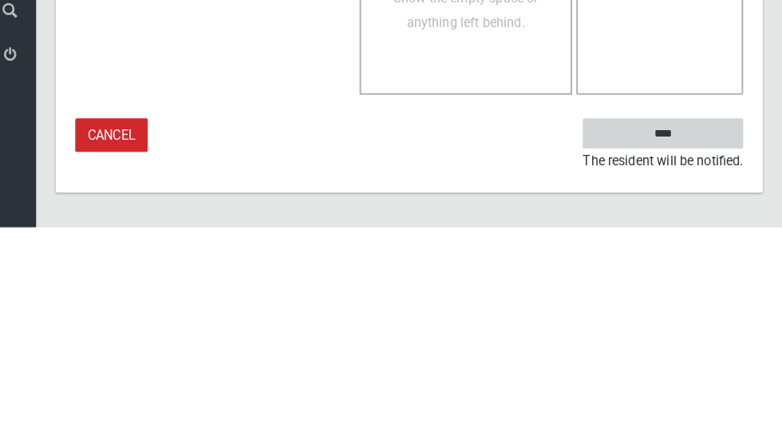
click at [723, 335] on input "****" at bounding box center [665, 333] width 157 height 30
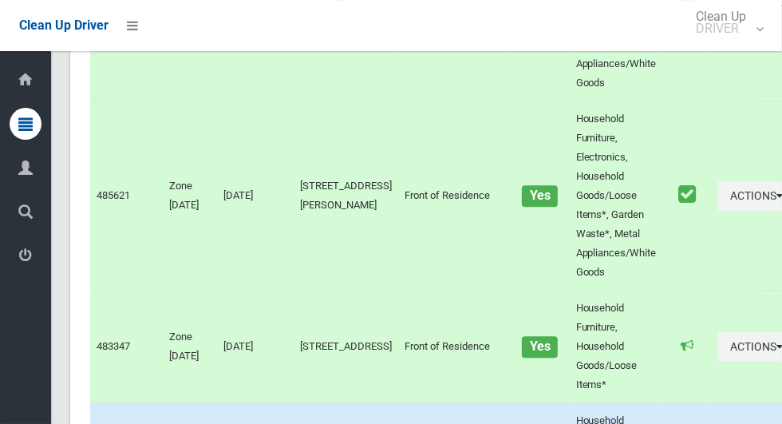
scroll to position [9322, 0]
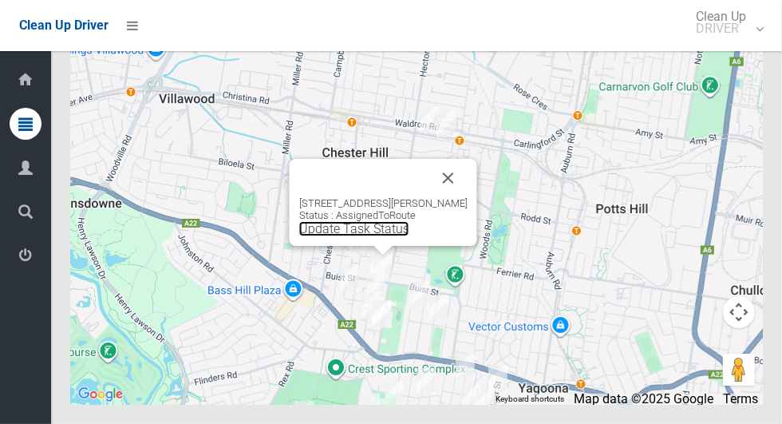
click at [390, 236] on link "Update Task Status" at bounding box center [354, 228] width 110 height 15
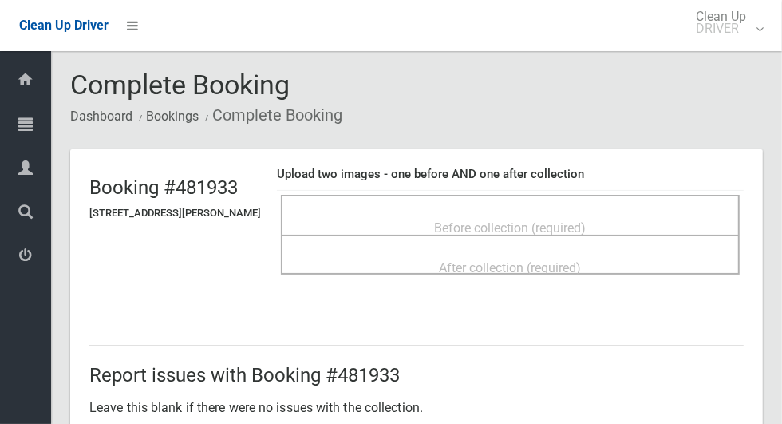
click at [674, 218] on div "Before collection (required)" at bounding box center [511, 227] width 424 height 30
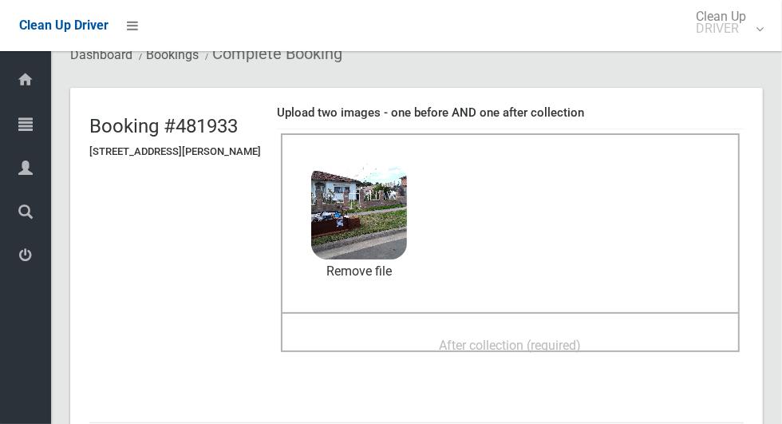
scroll to position [73, 0]
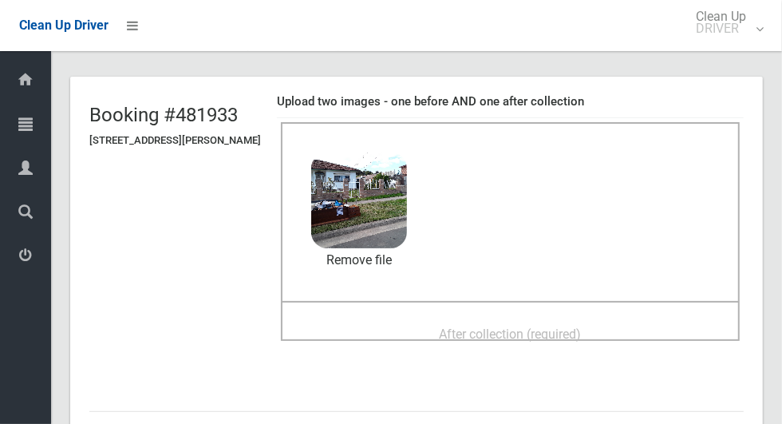
click at [612, 323] on div "After collection (required)" at bounding box center [511, 334] width 424 height 30
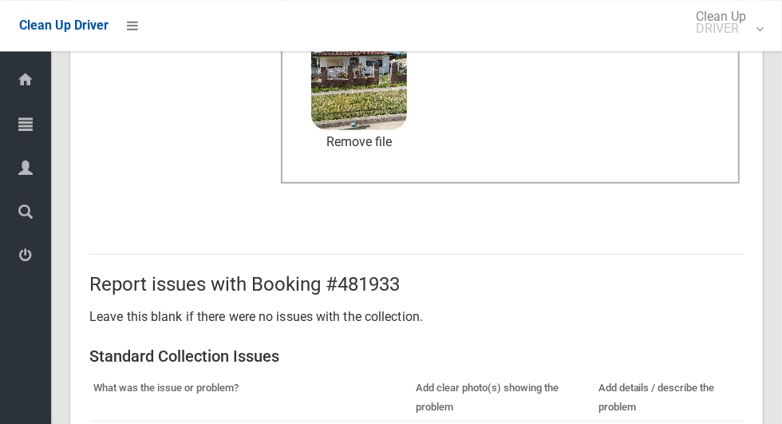
scroll to position [1306, 0]
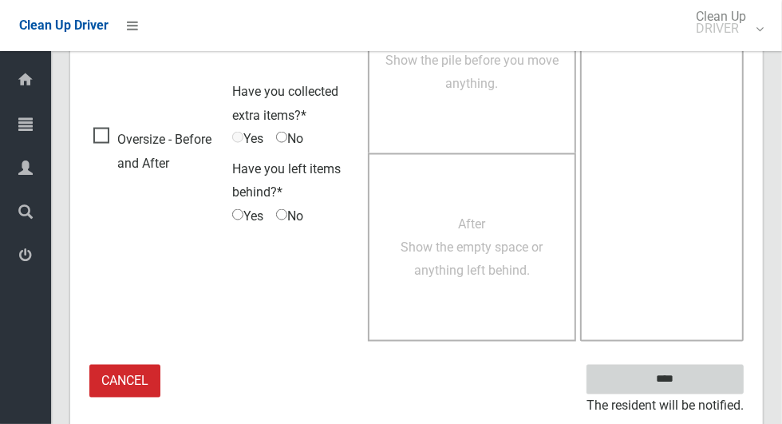
click at [699, 380] on input "****" at bounding box center [665, 380] width 157 height 30
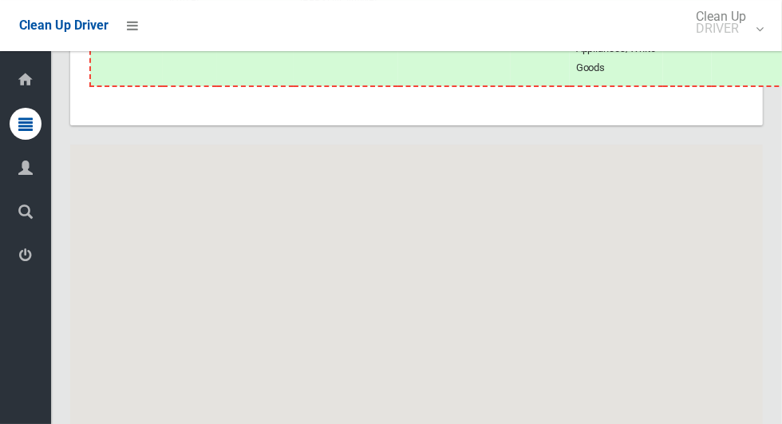
scroll to position [9322, 0]
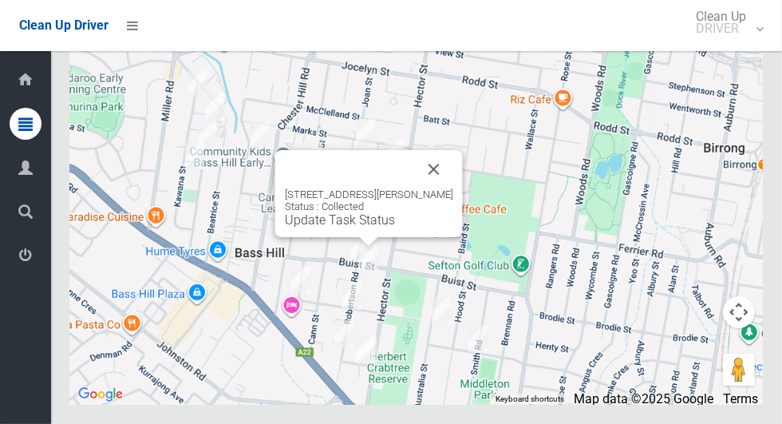
click at [450, 188] on button "Close" at bounding box center [434, 169] width 38 height 38
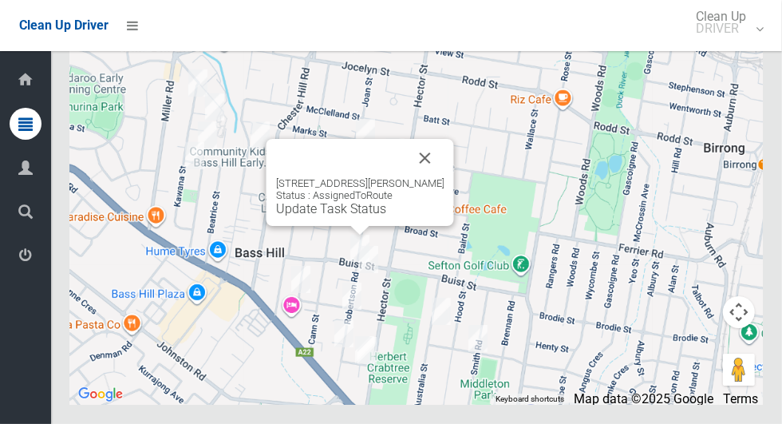
click at [362, 216] on link "Update Task Status" at bounding box center [331, 208] width 110 height 15
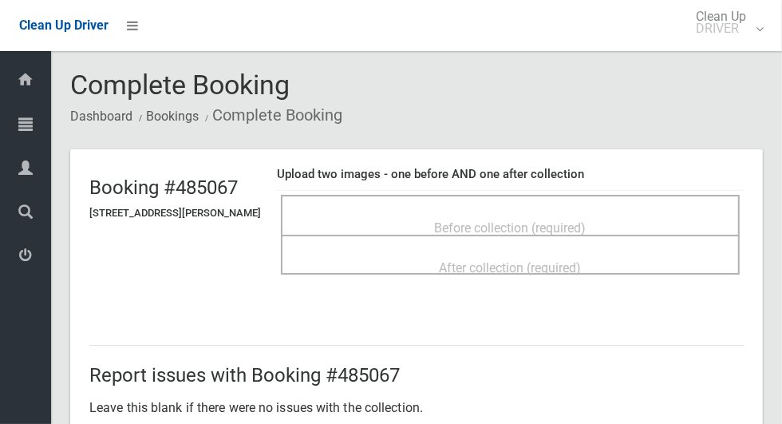
click at [505, 220] on span "Before collection (required)" at bounding box center [511, 227] width 152 height 15
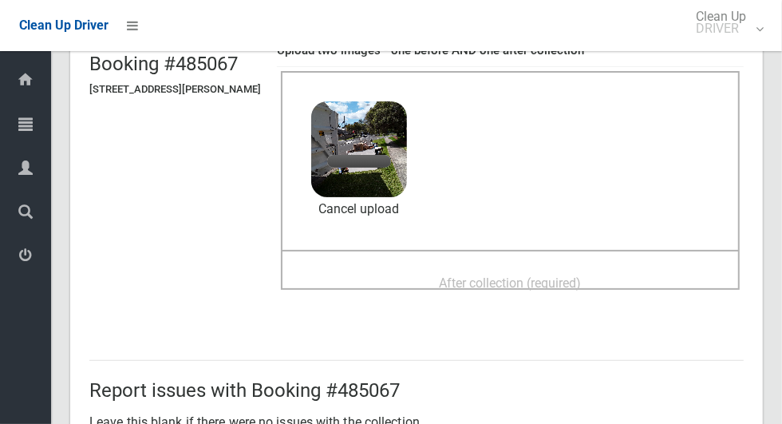
scroll to position [136, 0]
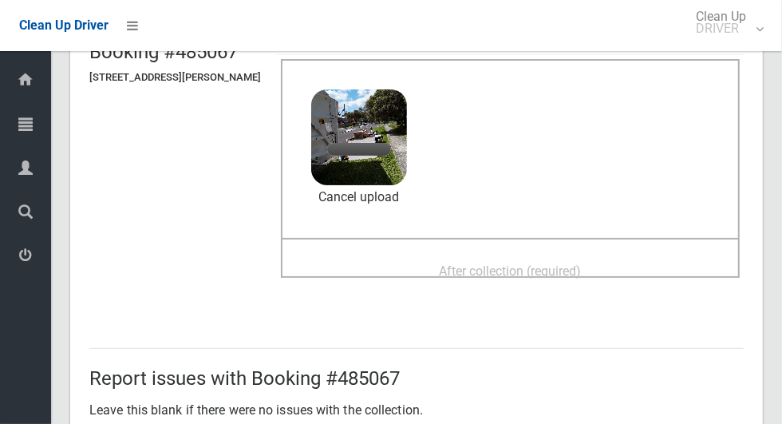
click at [582, 263] on span "After collection (required)" at bounding box center [511, 270] width 142 height 15
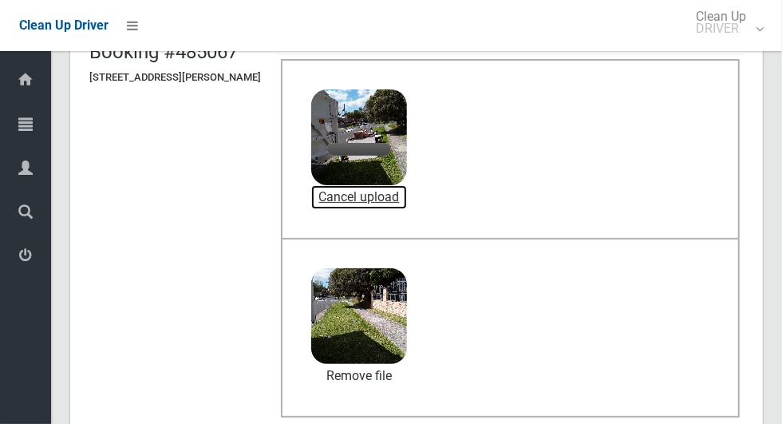
click at [393, 199] on link "Cancel upload" at bounding box center [359, 197] width 96 height 24
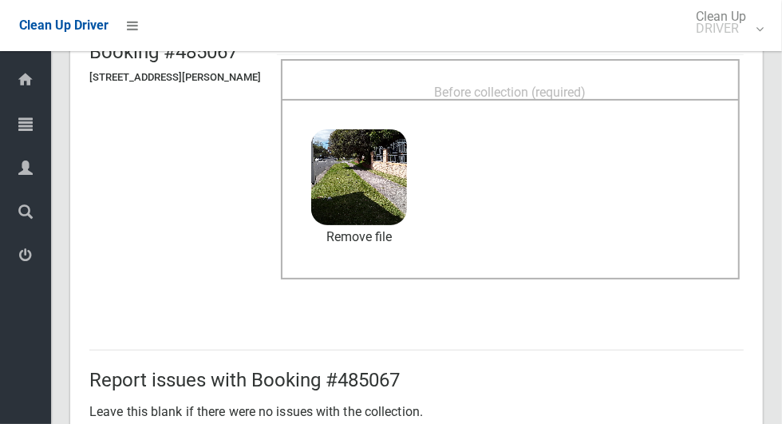
click at [527, 85] on span "Before collection (required)" at bounding box center [511, 92] width 152 height 15
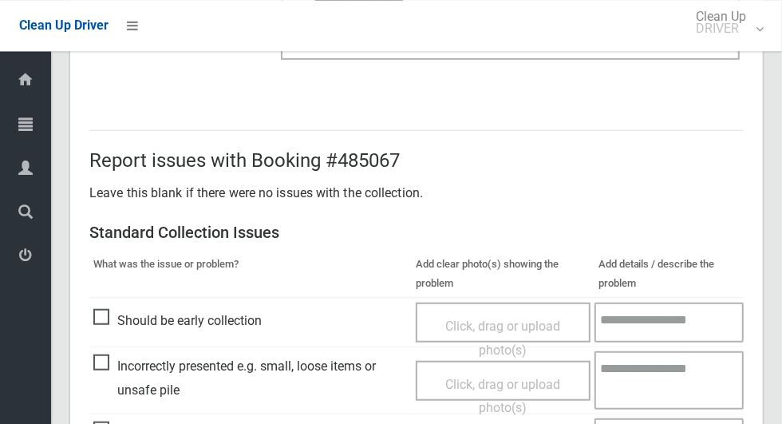
scroll to position [1306, 0]
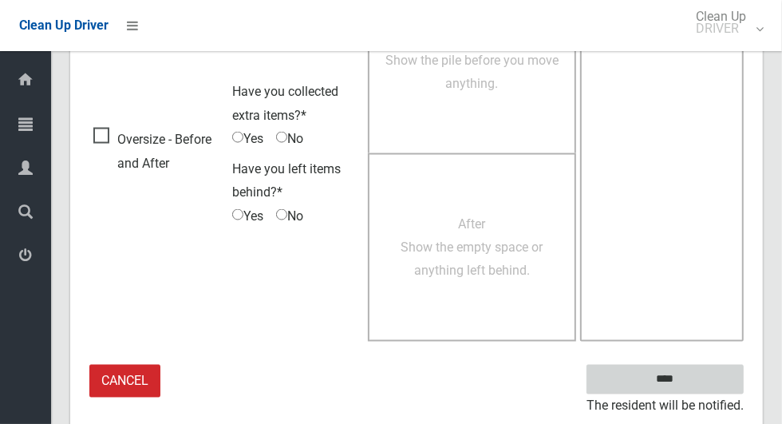
click at [693, 381] on input "****" at bounding box center [665, 380] width 157 height 30
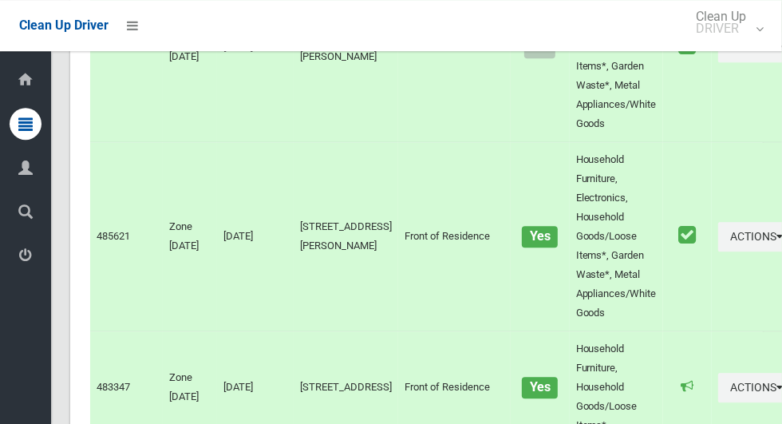
scroll to position [9322, 0]
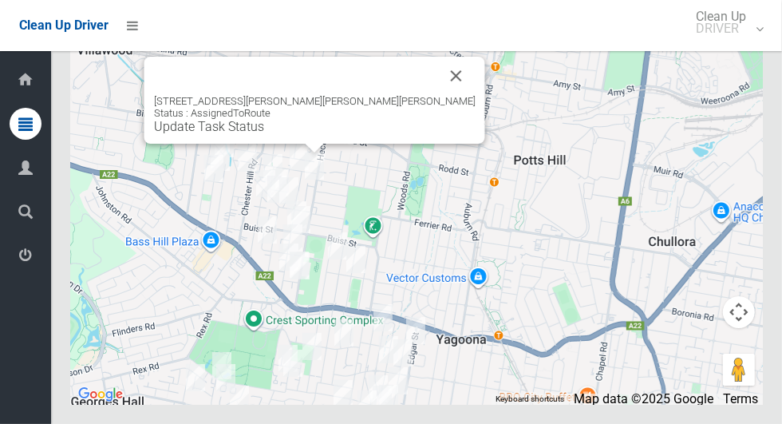
click at [438, 95] on button "Close" at bounding box center [457, 76] width 38 height 38
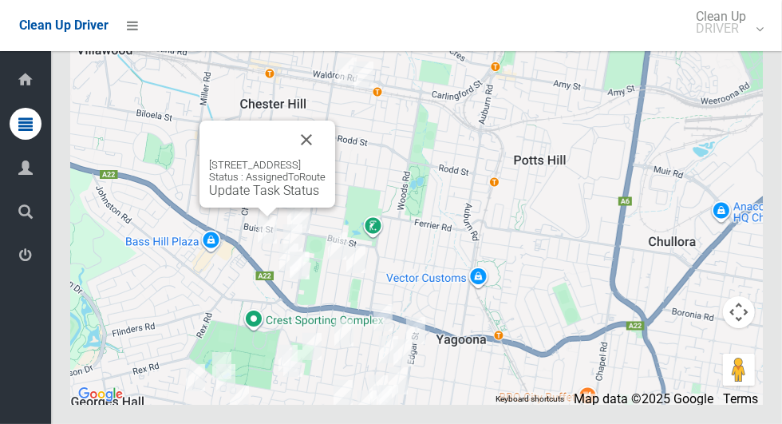
click at [273, 208] on div "[STREET_ADDRESS] Status : AssignedToRoute Update Task Status" at bounding box center [268, 164] width 136 height 87
click at [279, 208] on div "2/9 Rixon Street, BASS HILL NSW 2197 Status : AssignedToRoute Update Task Status" at bounding box center [268, 164] width 136 height 87
click at [281, 198] on link "Update Task Status" at bounding box center [264, 190] width 110 height 15
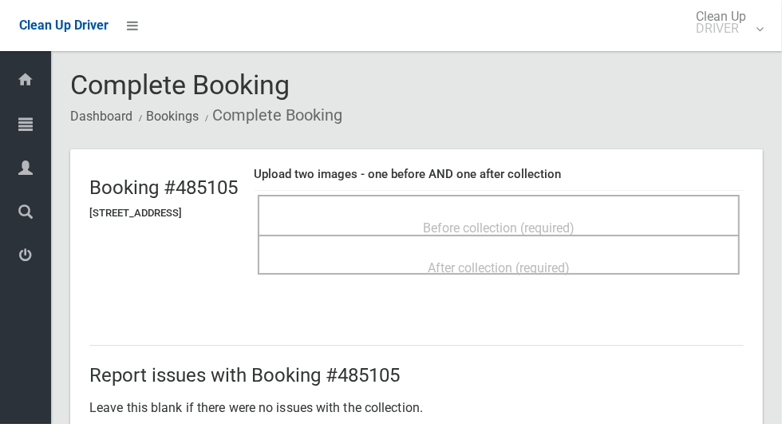
click at [575, 223] on span "Before collection (required)" at bounding box center [499, 227] width 152 height 15
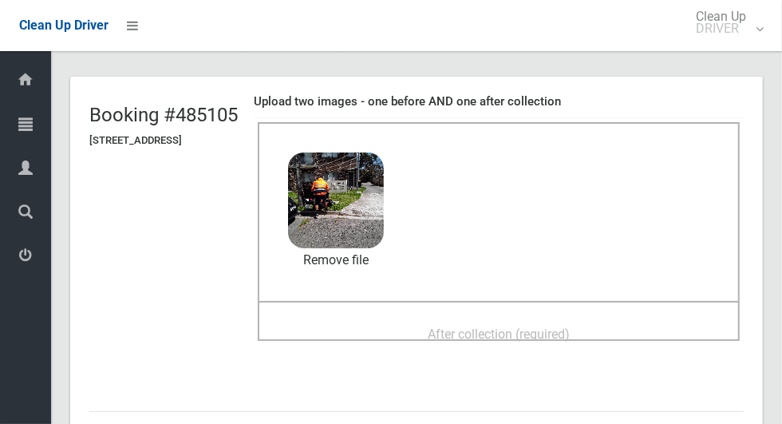
scroll to position [73, 0]
click at [564, 326] on span "After collection (required)" at bounding box center [499, 333] width 142 height 15
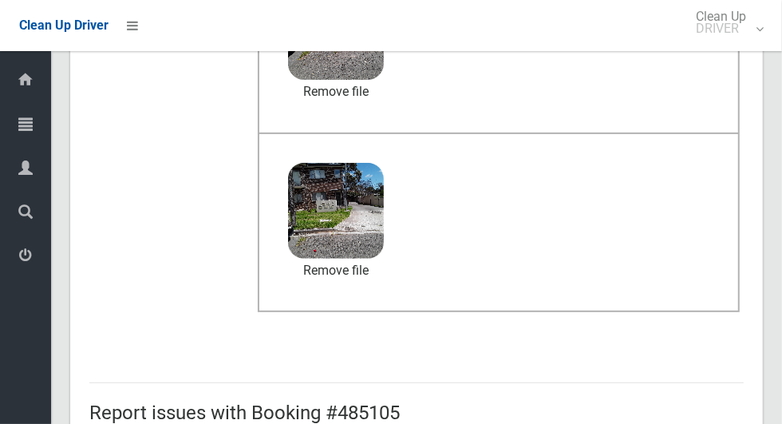
scroll to position [1306, 0]
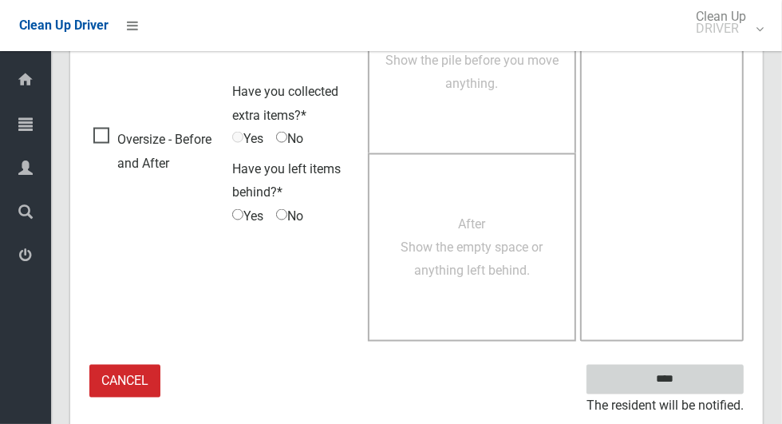
click at [693, 382] on input "****" at bounding box center [665, 380] width 157 height 30
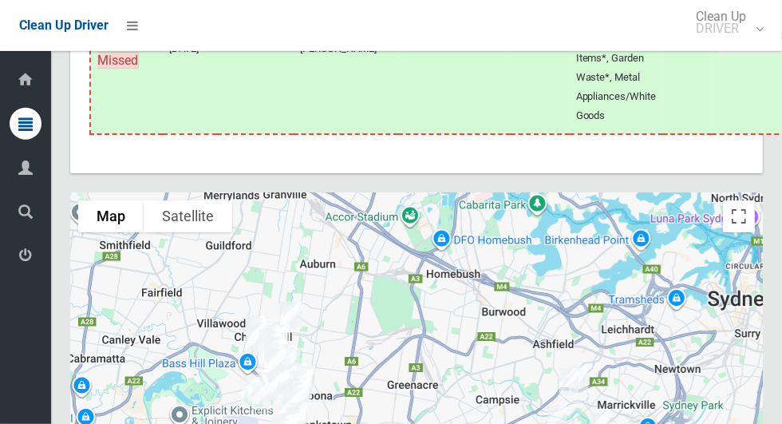
scroll to position [9322, 0]
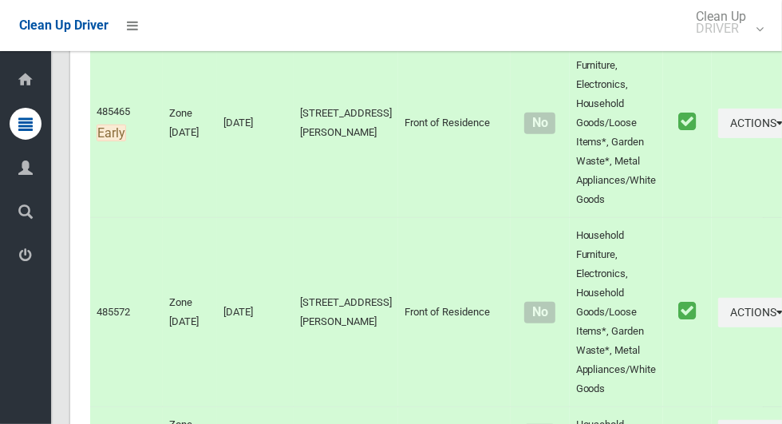
scroll to position [0, 0]
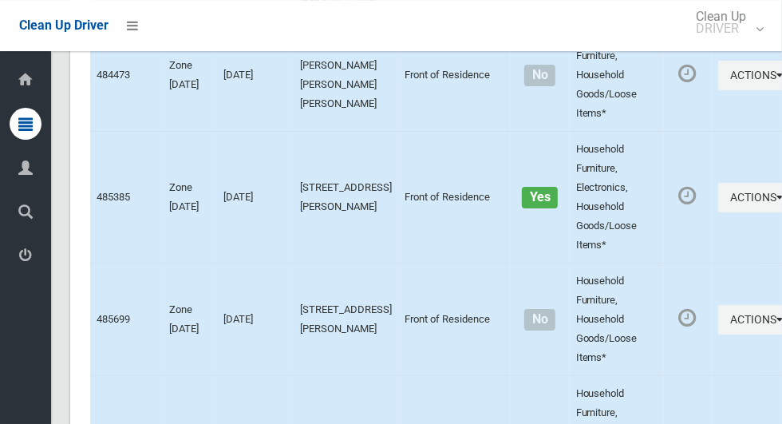
scroll to position [9322, 0]
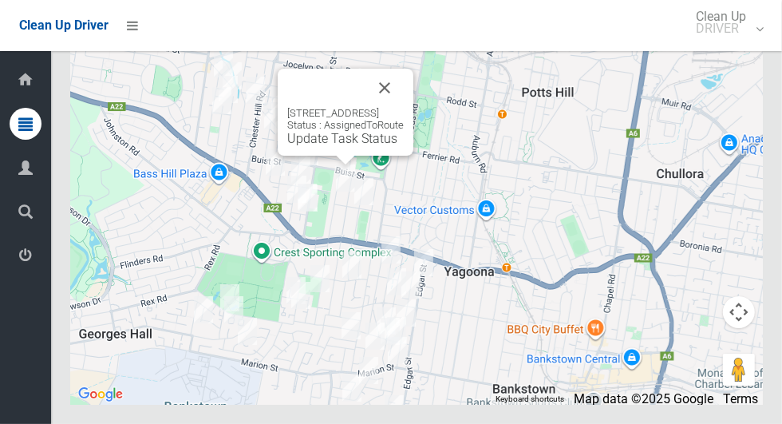
click at [345, 146] on link "Update Task Status" at bounding box center [342, 138] width 110 height 15
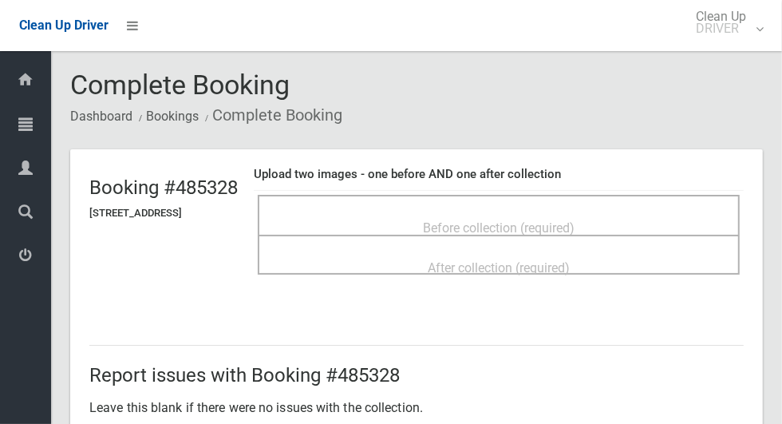
click at [644, 220] on div "Before collection (required)" at bounding box center [498, 227] width 447 height 30
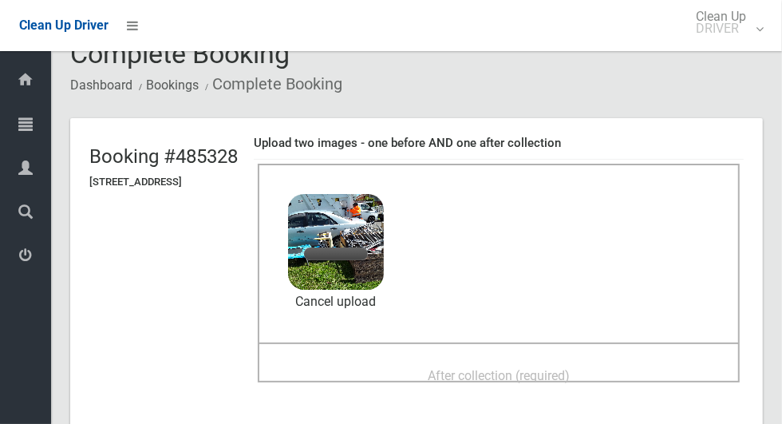
scroll to position [81, 0]
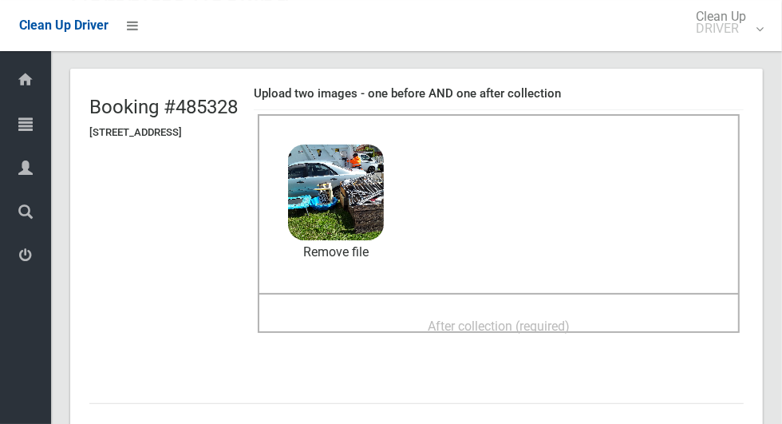
click at [570, 319] on span "After collection (required)" at bounding box center [499, 326] width 142 height 15
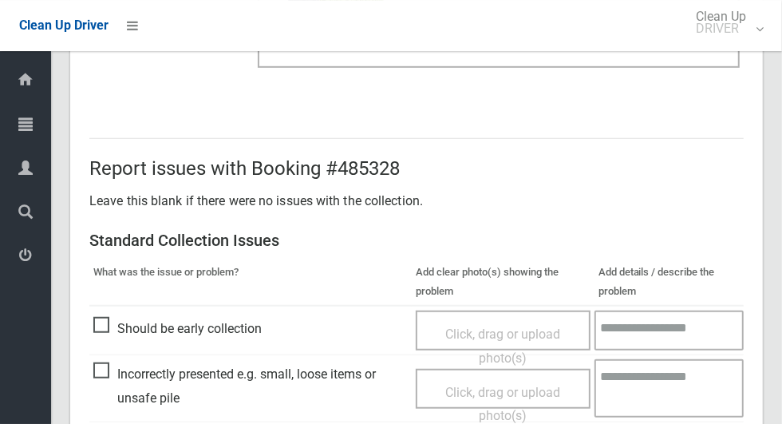
scroll to position [1306, 0]
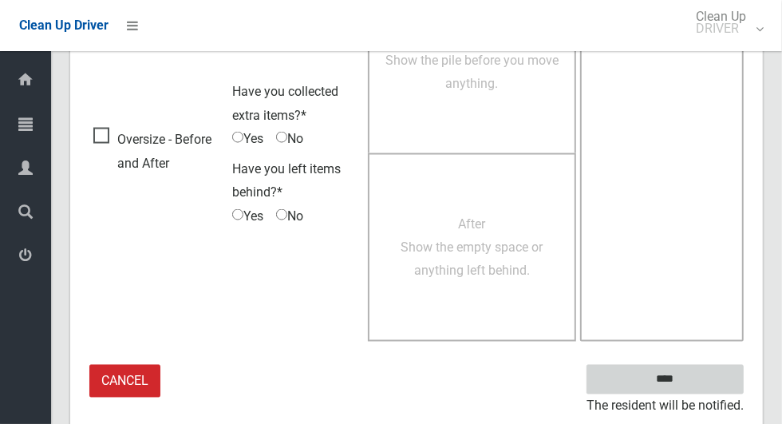
click at [693, 389] on input "****" at bounding box center [665, 380] width 157 height 30
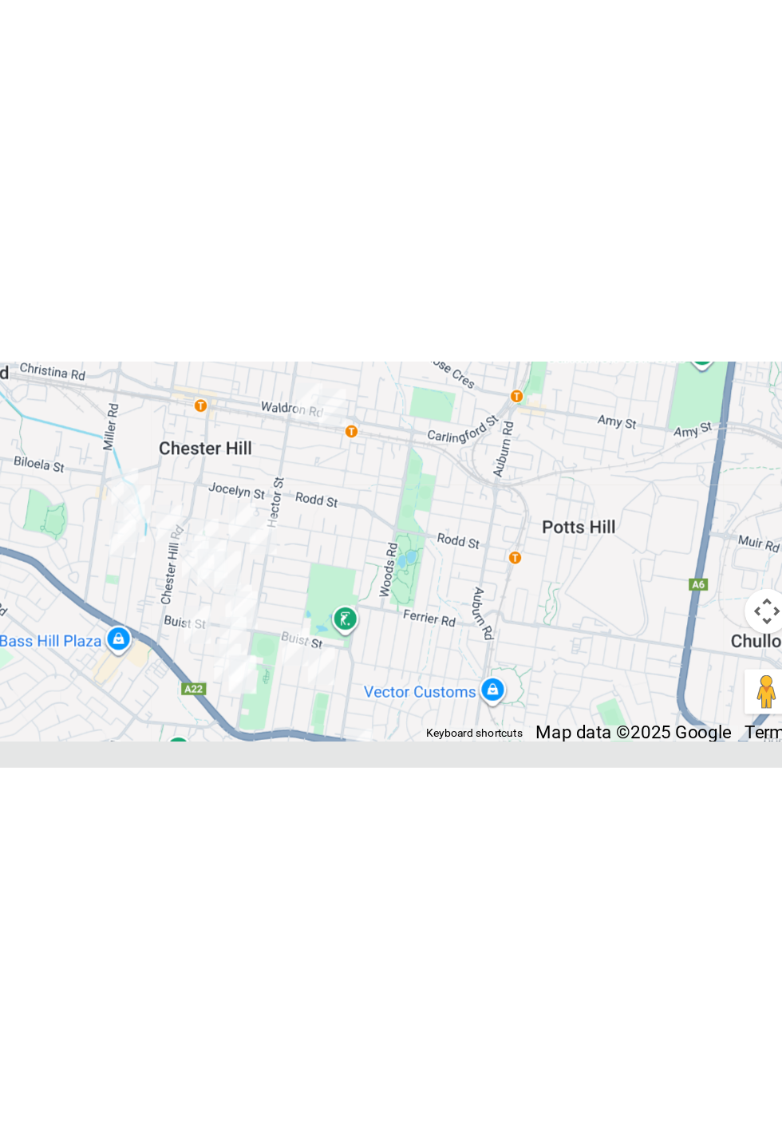
scroll to position [8645, 0]
